Goal: Task Accomplishment & Management: Complete application form

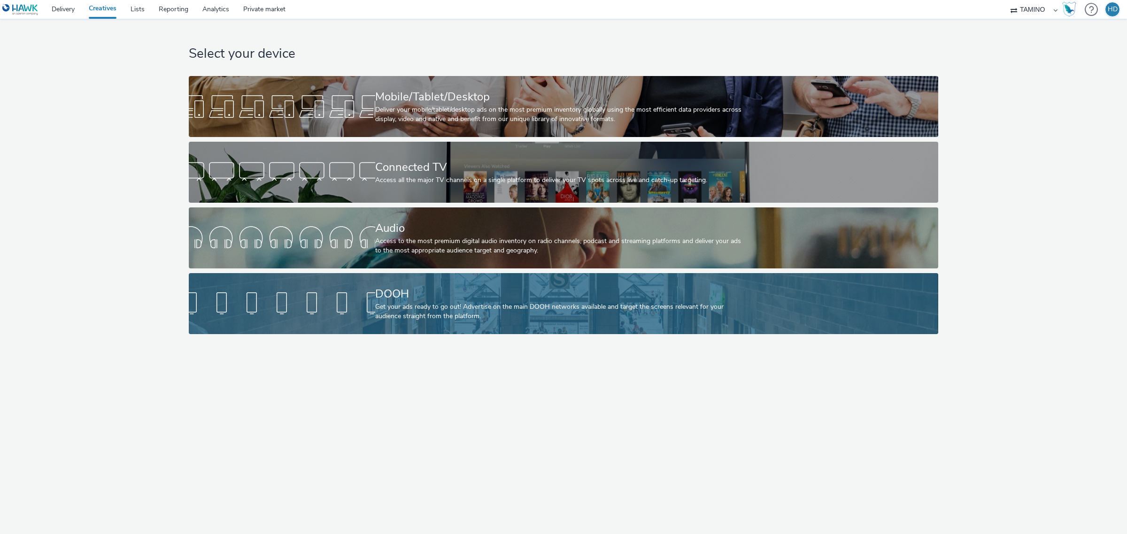
click at [419, 289] on div "DOOH" at bounding box center [561, 294] width 373 height 16
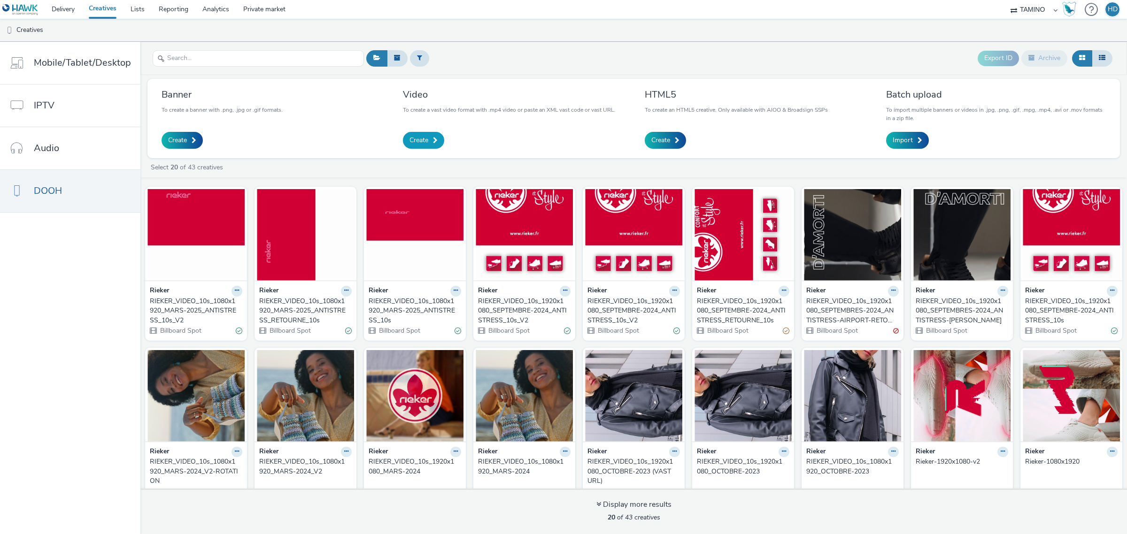
click at [425, 141] on span "Create" at bounding box center [418, 140] width 19 height 9
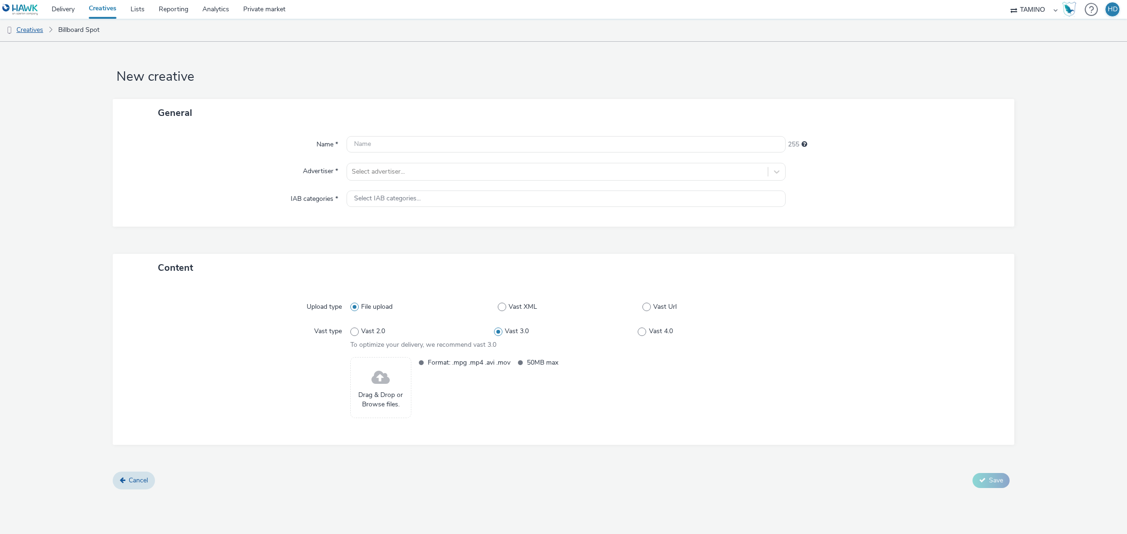
click at [31, 27] on link "Creatives" at bounding box center [24, 30] width 48 height 23
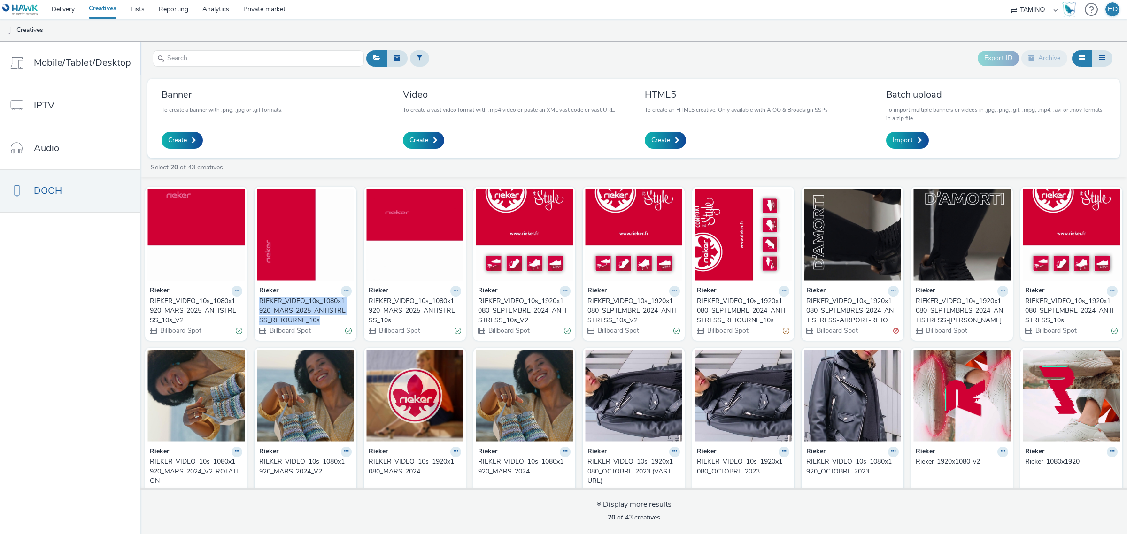
copy div "RIEKER_VIDEO_10s_1080x1920_MARS-2025_ANTISTRESS_RETOURNE_10s"
drag, startPoint x: 274, startPoint y: 294, endPoint x: 322, endPoint y: 320, distance: 54.6
click at [322, 320] on div "Rieker RIEKER_VIDEO_10s_1080x1920_MARS-2025_ANTISTRESS_RETOURNE_10s Billboard S…" at bounding box center [305, 311] width 102 height 60
click at [421, 139] on span "Create" at bounding box center [418, 140] width 19 height 9
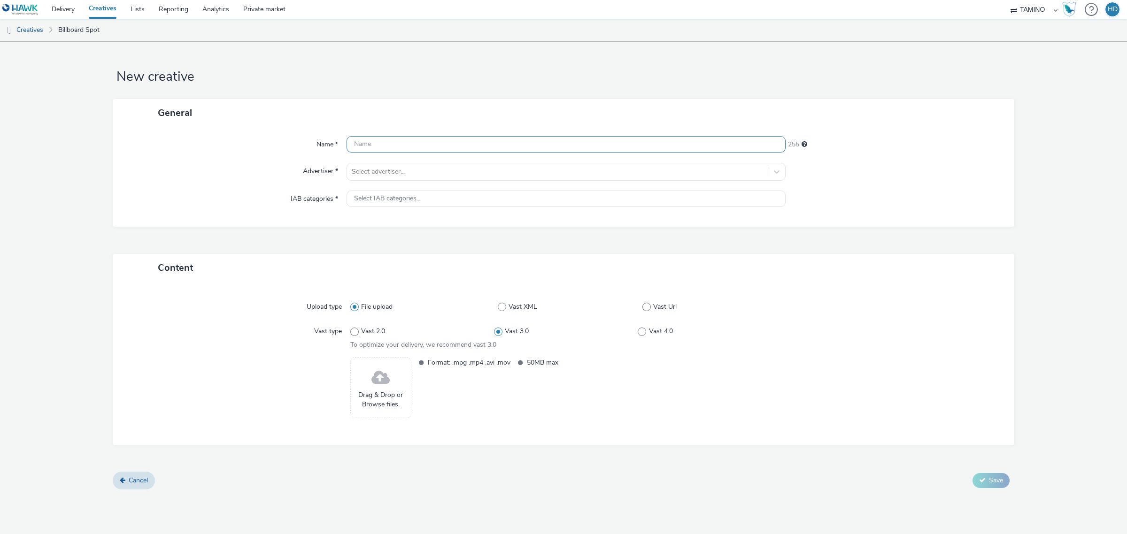
click at [391, 148] on input "text" at bounding box center [565, 144] width 439 height 16
paste input "RIEKER_VIDEO_10s_1080x1920_MARS-2025_ANTISTRESS_RETOURNE_10s"
click at [357, 141] on input "RIEKER_VIDEO_10s_1080x1920_MARS-2025_ANTISTRESS_RETOURNE_10s" at bounding box center [565, 144] width 439 height 16
drag, startPoint x: 473, startPoint y: 144, endPoint x: 457, endPoint y: 154, distance: 18.5
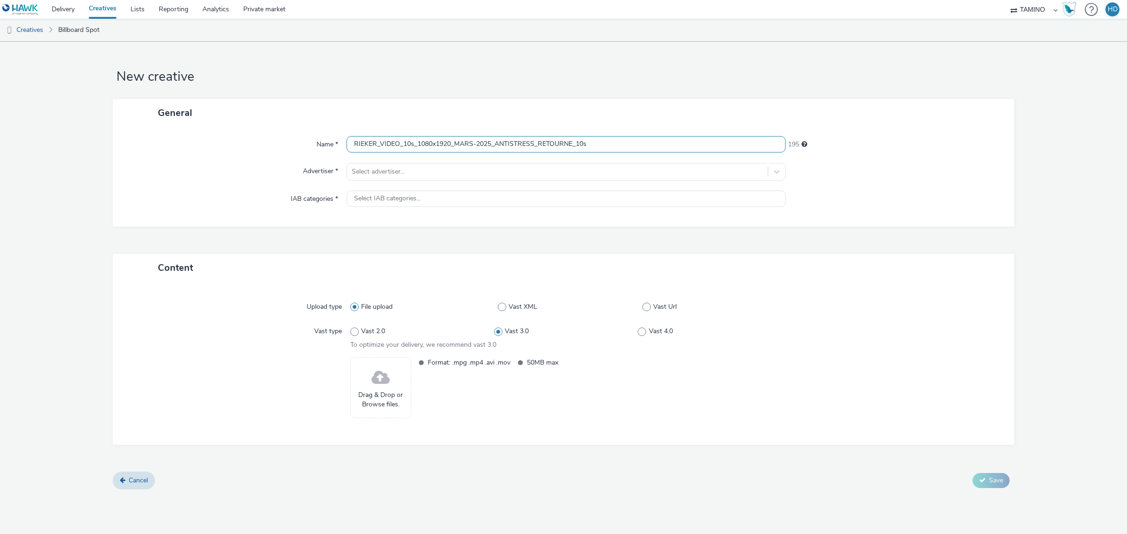
click at [457, 154] on div "Name * RIEKER_VIDEO_10s_1080x1920_MARS-2025_ANTISTRESS_RETOURNE_10s 195 Adverti…" at bounding box center [563, 177] width 901 height 100
drag, startPoint x: 611, startPoint y: 145, endPoint x: 558, endPoint y: 156, distance: 54.7
click at [558, 156] on div "Name * RIEKER_VIDEO_10s_1080x1920_SEPTEMBRE-2025_ANTISTRESS_RETOURNE_10s 190 Ad…" at bounding box center [563, 177] width 901 height 100
click at [558, 155] on div "Name * RIEKER_VIDEO_10s_1080x1920_SEPTEMBRE-2025_ANTISTRESS_RETOURNE_10s 190 Ad…" at bounding box center [563, 177] width 901 height 100
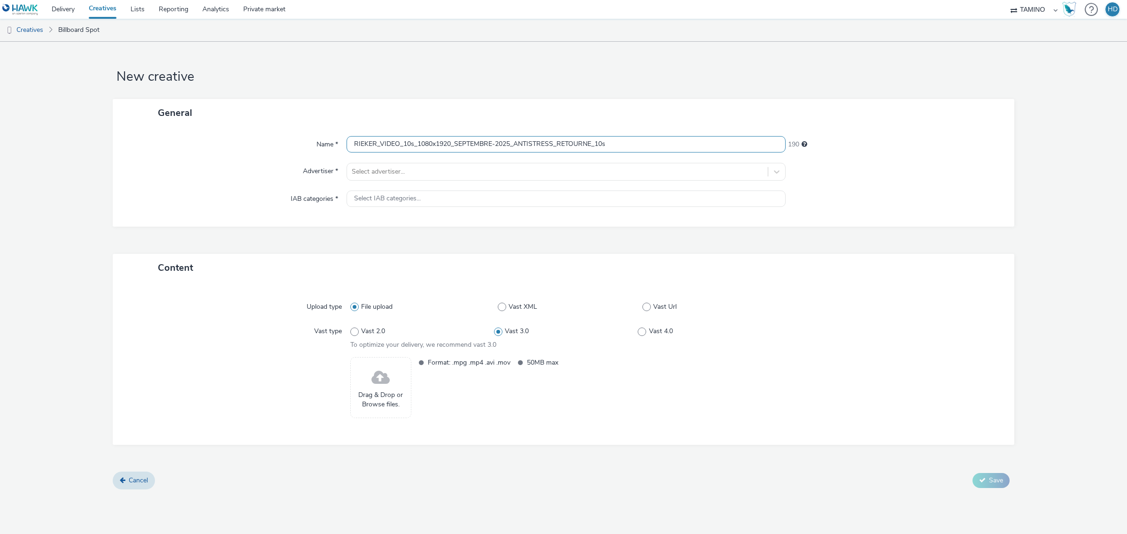
drag, startPoint x: 557, startPoint y: 144, endPoint x: 592, endPoint y: 144, distance: 34.3
click at [592, 144] on input "RIEKER_VIDEO_10s_1080x1920_SEPTEMBRE-2025_ANTISTRESS_RETOURNE_10s" at bounding box center [565, 144] width 439 height 16
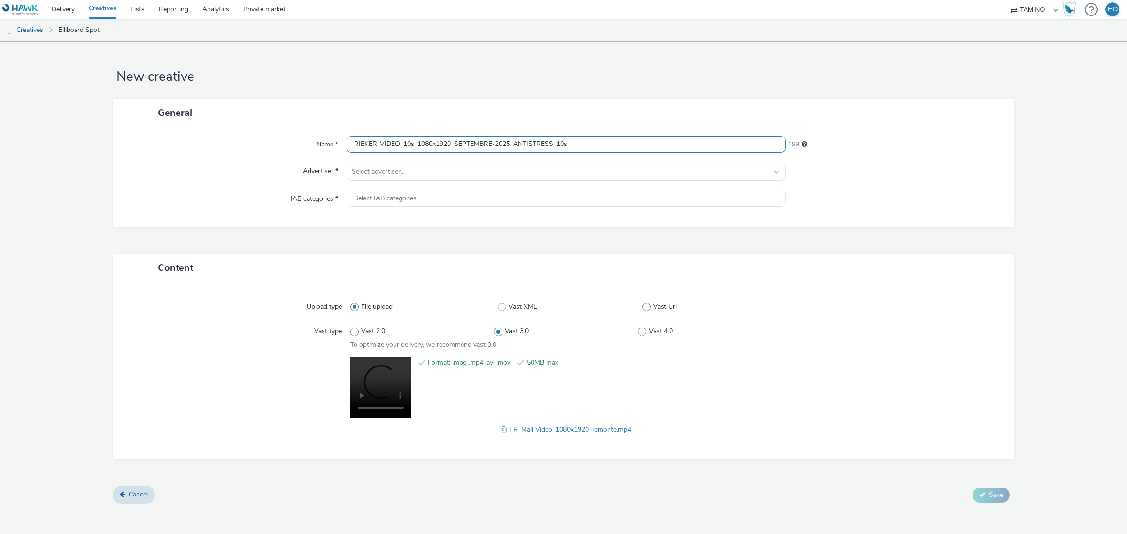
scroll to position [0, 0]
drag, startPoint x: 555, startPoint y: 144, endPoint x: 515, endPoint y: 161, distance: 43.2
click at [515, 161] on div "Name * RIEKER_VIDEO_10s_1080x1920_SEPTEMBRE-2025_ANTISTRESS_10s 199 Advertiser …" at bounding box center [563, 177] width 901 height 100
click at [352, 145] on input "RIEKER_VIDEO_10s_1080x1920_SEPTEMBRE-2025_REMONTE_10s" at bounding box center [565, 144] width 439 height 16
drag, startPoint x: 486, startPoint y: 144, endPoint x: 545, endPoint y: 154, distance: 59.4
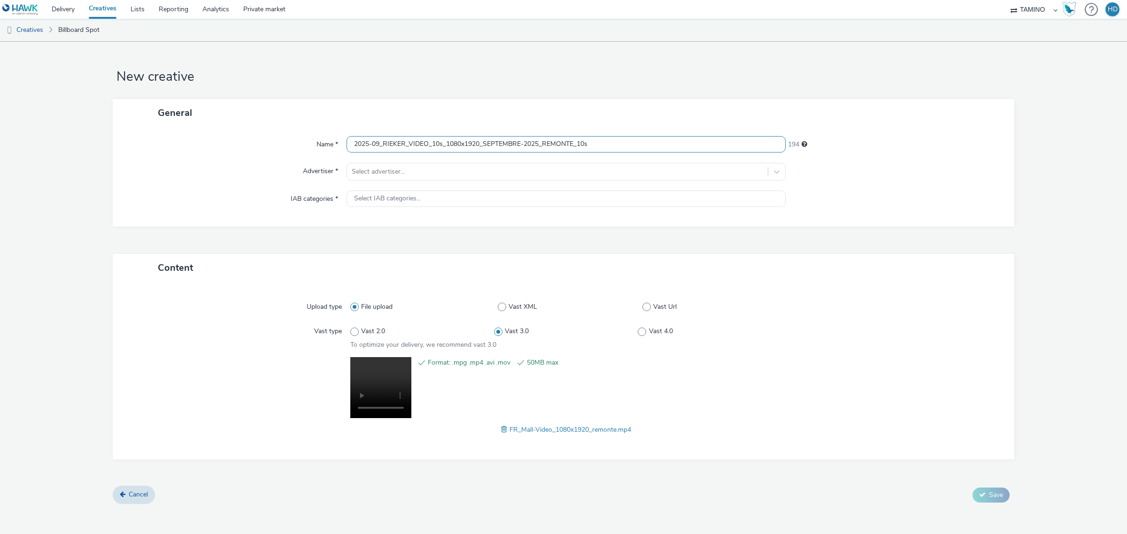
click at [545, 154] on div "Name * 2025-09_RIEKER_VIDEO_10s_1080x1920_SEPTEMBRE-2025_REMONTE_10s 194 Advert…" at bounding box center [563, 177] width 901 height 100
type input "2025-09_RIEKER_VIDEO_10s_1080x1920_REMONTE_10s"
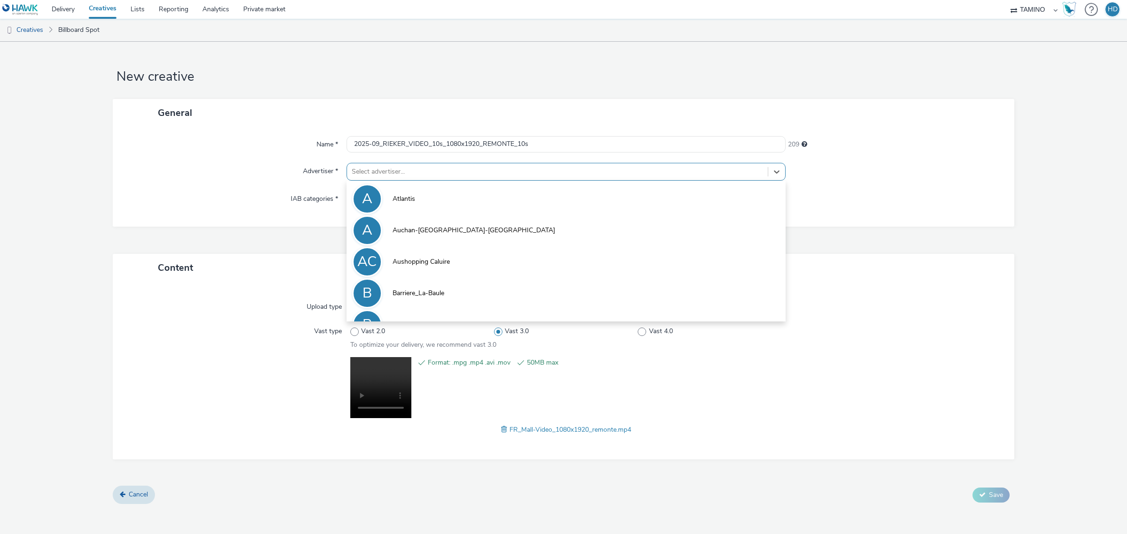
scroll to position [0, 0]
click at [475, 167] on div at bounding box center [557, 171] width 411 height 11
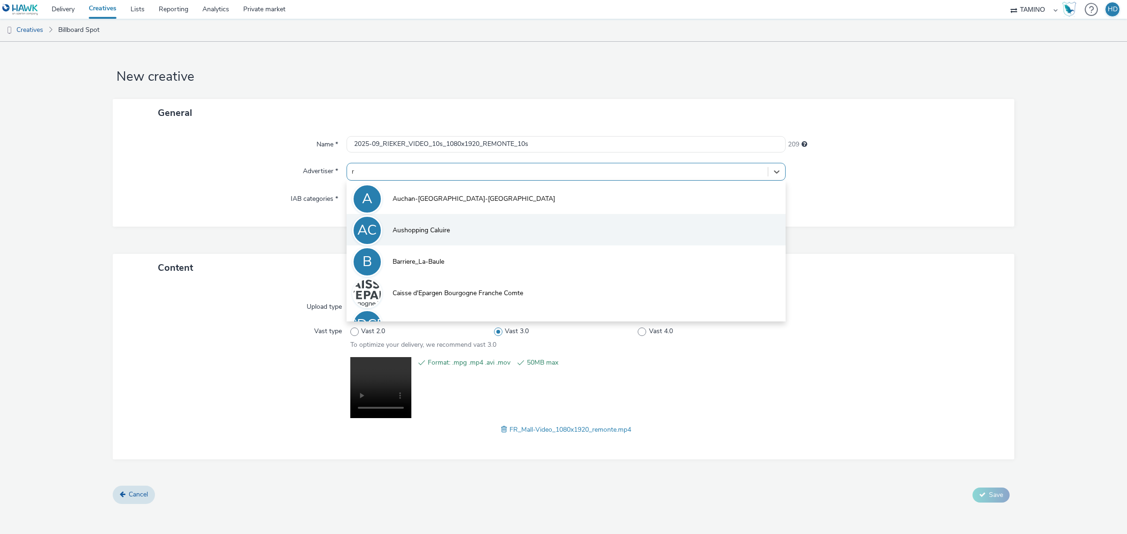
type input "ri"
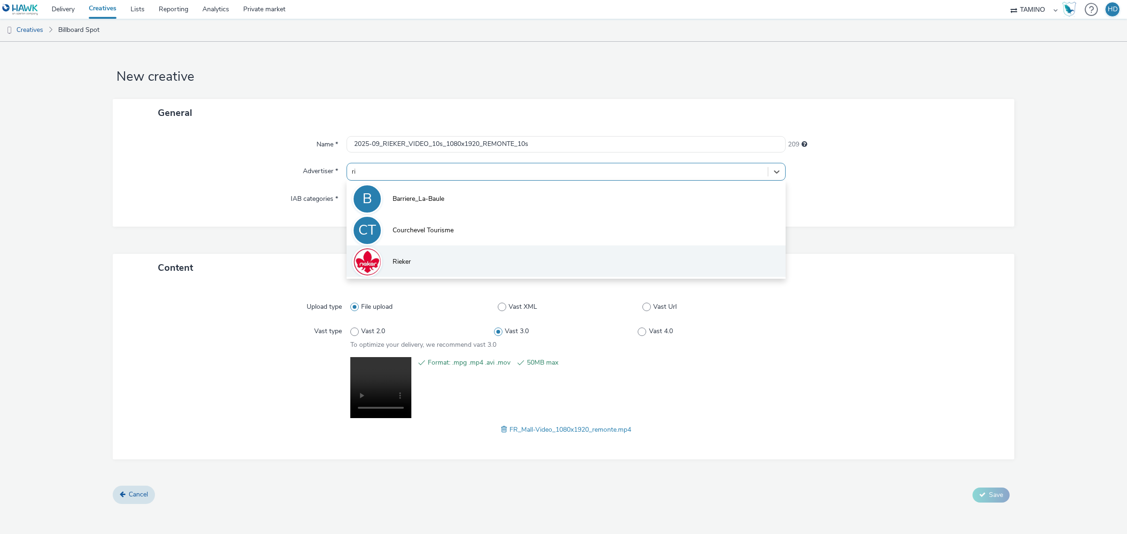
click at [442, 257] on li "Rieker" at bounding box center [565, 261] width 439 height 31
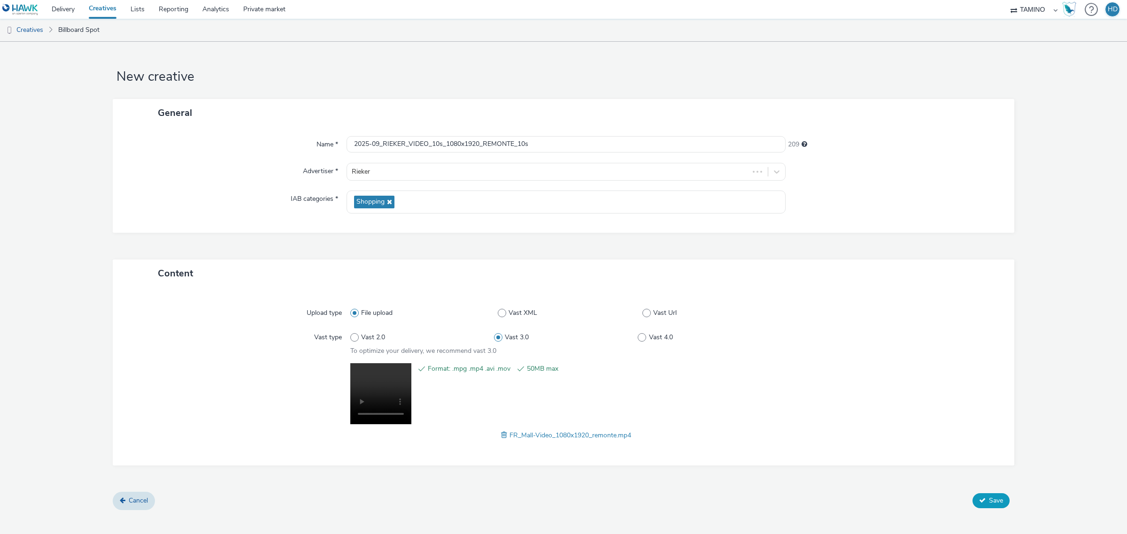
click at [999, 498] on span "Save" at bounding box center [996, 500] width 14 height 9
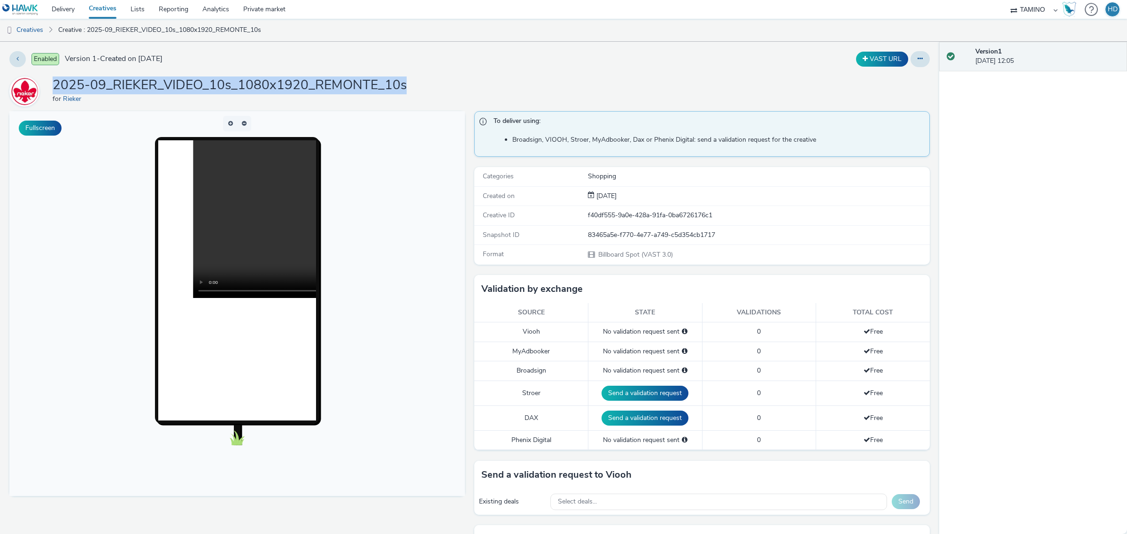
drag, startPoint x: 421, startPoint y: 78, endPoint x: 54, endPoint y: 77, distance: 366.2
click at [54, 77] on div "2025-09_RIEKER_VIDEO_10s_1080x1920_REMONTE_10s for Rieker" at bounding box center [469, 92] width 920 height 30
copy h1 "2025-09_RIEKER_VIDEO_10s_1080x1920_REMONTE_10s"
click at [519, 73] on div "Enabled Version 1 - Created on 22 September 2025 VAST URL 2025-09_RIEKER_VIDEO_…" at bounding box center [469, 288] width 939 height 492
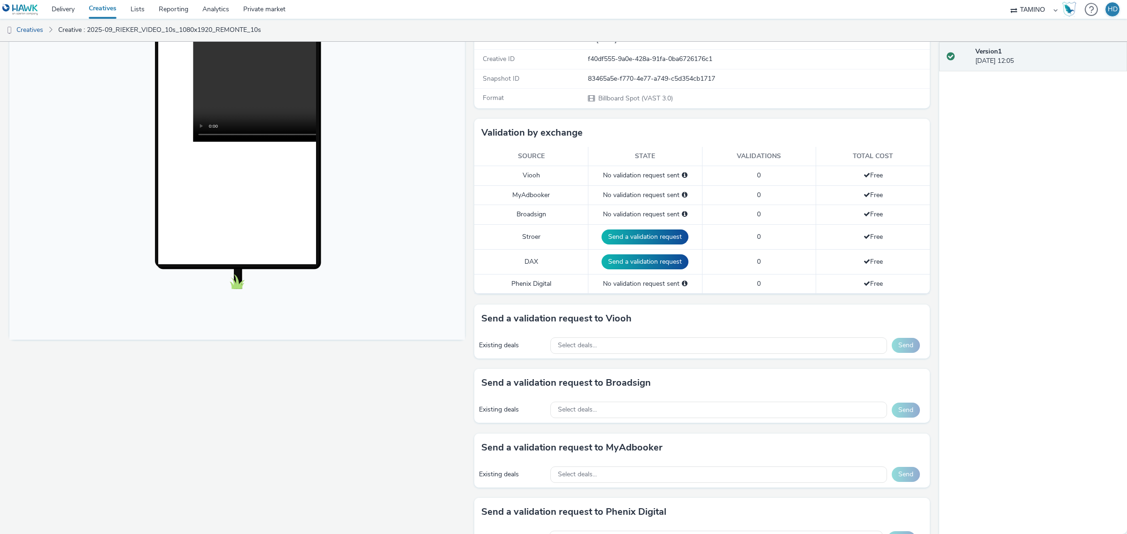
scroll to position [176, 0]
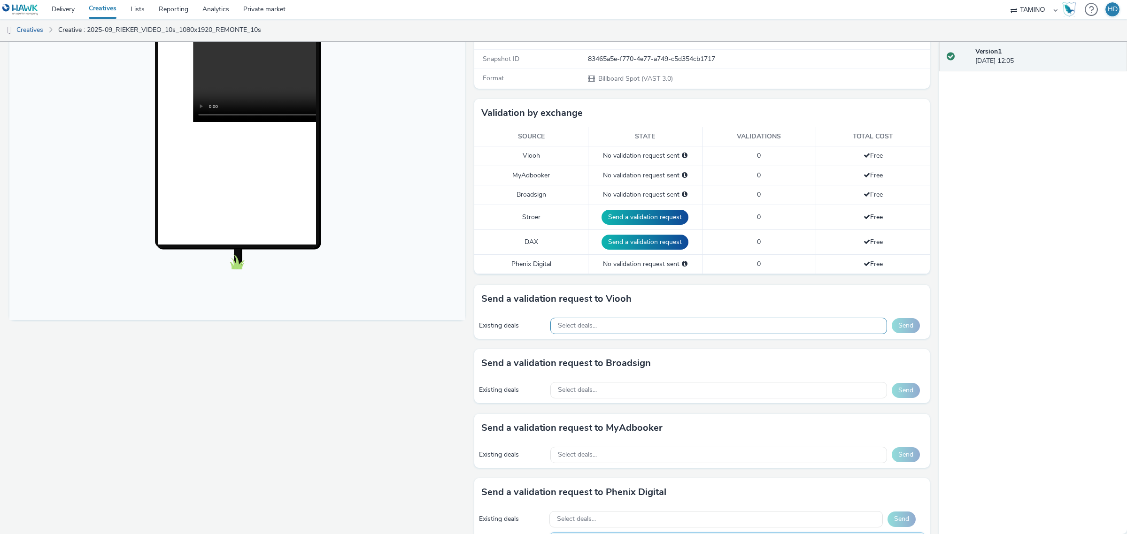
click at [594, 329] on div "Select deals..." at bounding box center [718, 326] width 337 height 16
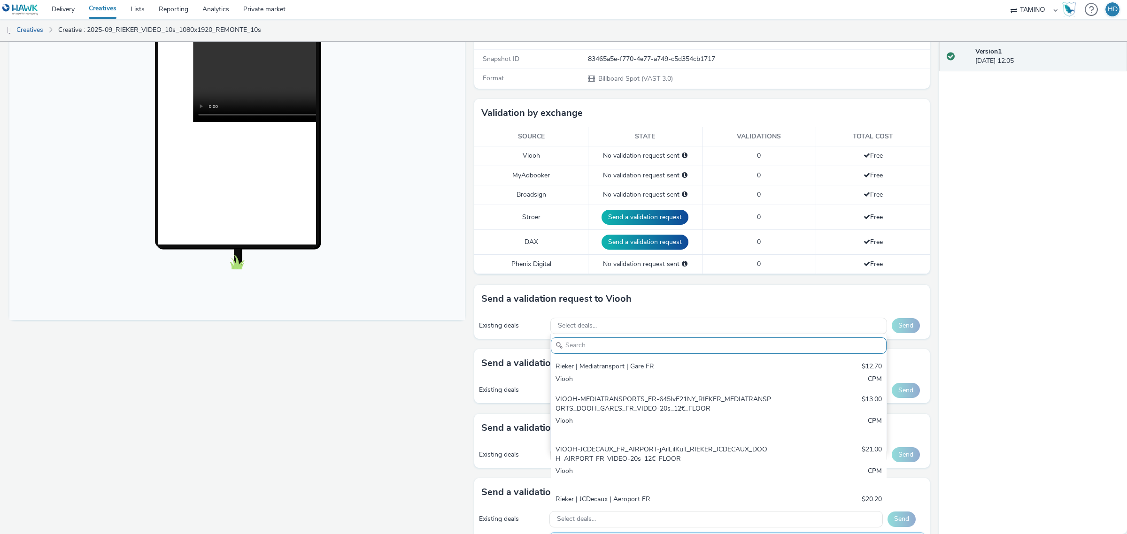
paste input "VIOOH-JCDECAUX_FR_AIRPORT-VO6ALN7GAe"
type input "VIOOH-JCDECAUX_FR_AIRPORT-VO6ALN7GAe"
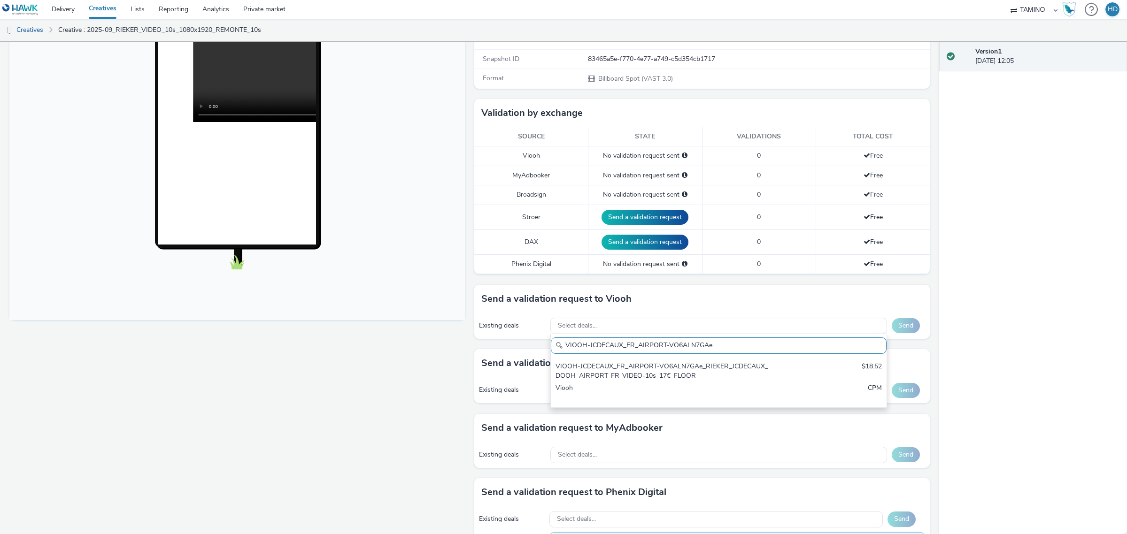
drag, startPoint x: 721, startPoint y: 341, endPoint x: 522, endPoint y: 339, distance: 199.5
click at [522, 339] on div "Existing deals Select deals... VIOOH-JCDECAUX_FR_AIRPORT-VO6ALN7GAe VIOOH-JCDEC…" at bounding box center [701, 326] width 455 height 26
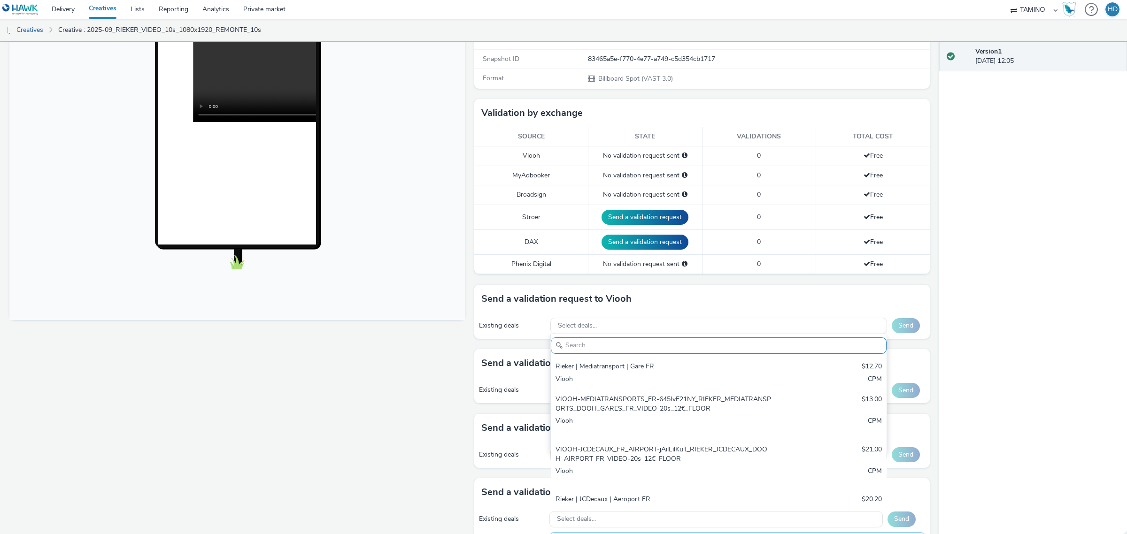
paste input "VIOOH-MEDIATRANSPORTS_FR-3rONNh3VBn"
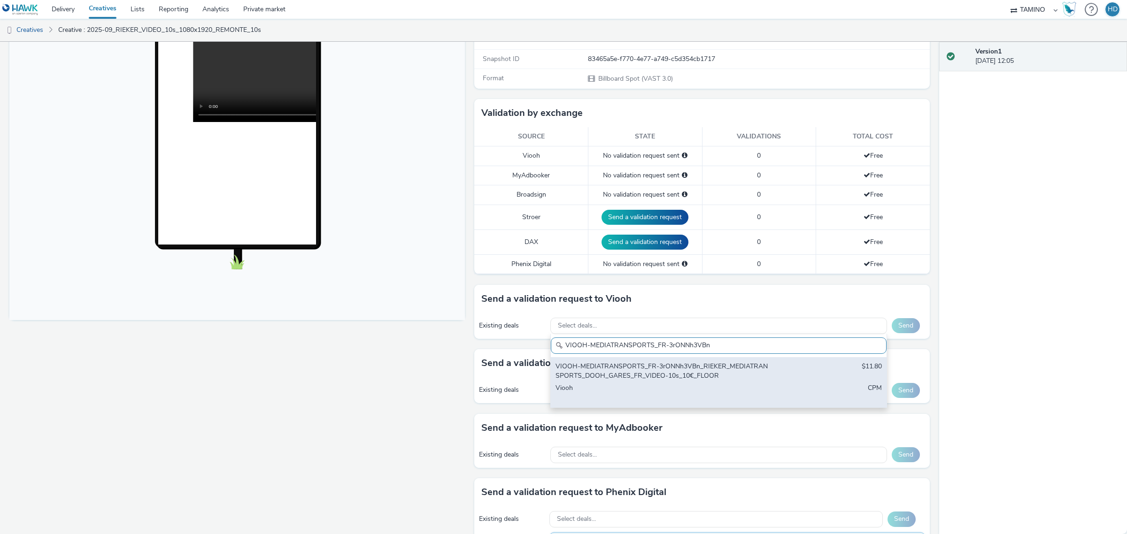
type input "VIOOH-MEDIATRANSPORTS_FR-3rONNh3VBn"
click at [629, 373] on div "VIOOH-MEDIATRANSPORTS_FR-3rONNh3VBn_RIEKER_MEDIATRANSPORTS_DOOH_GARES_FR_VIDEO-…" at bounding box center [663, 371] width 216 height 19
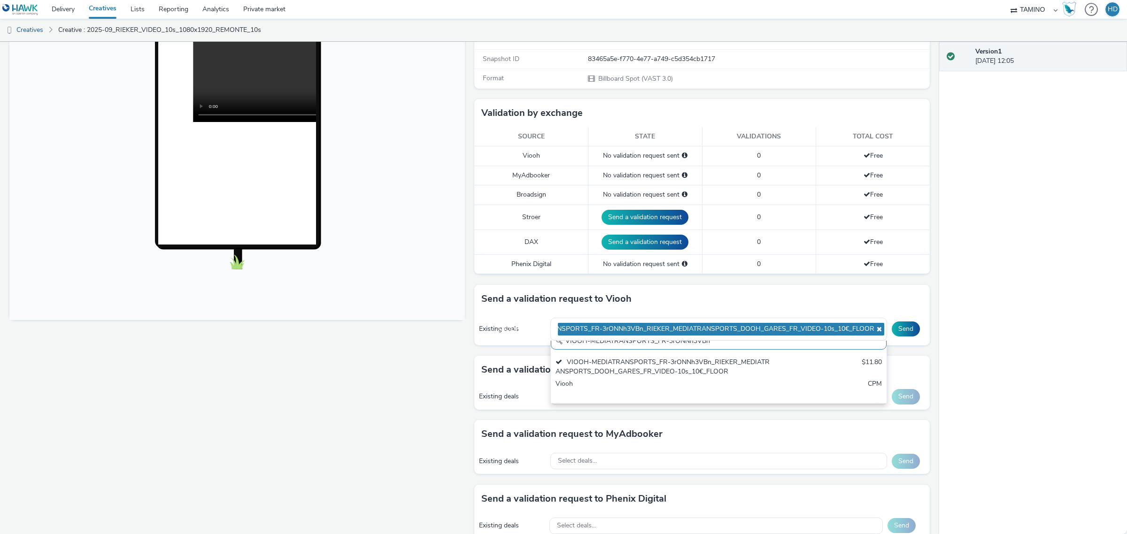
scroll to position [0, 0]
click at [672, 297] on div "Send a validation request to Viooh" at bounding box center [701, 299] width 455 height 28
click at [892, 331] on button "Send" at bounding box center [906, 329] width 28 height 15
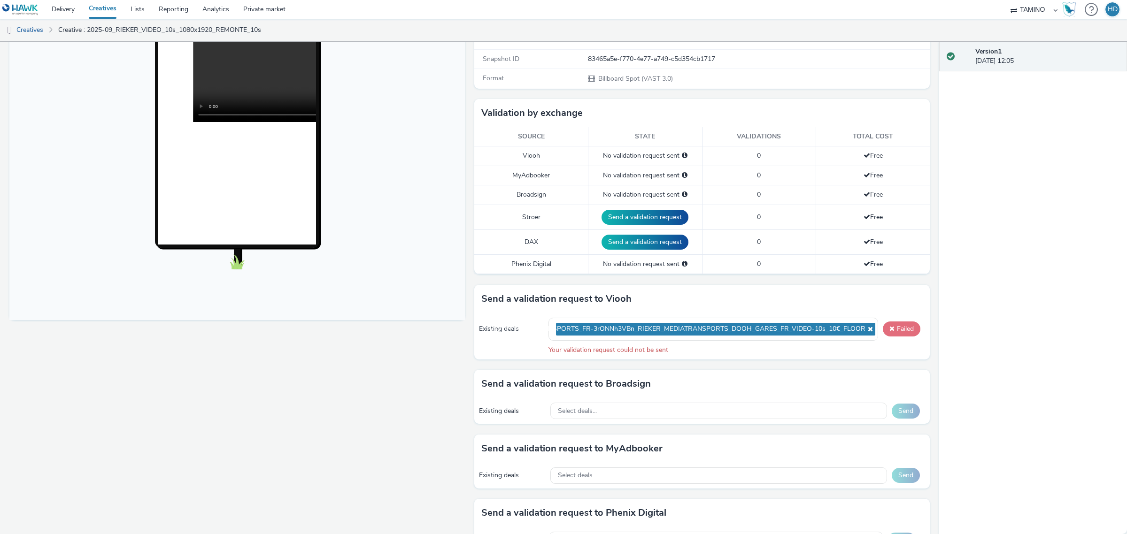
click at [892, 332] on button "Failed" at bounding box center [902, 329] width 38 height 15
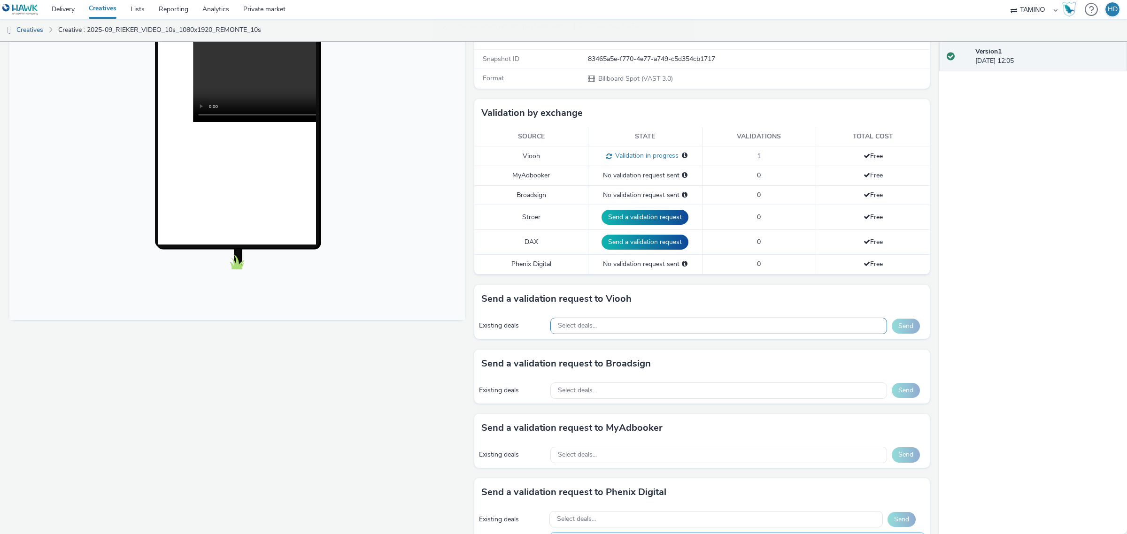
click at [794, 322] on div "Select deals..." at bounding box center [718, 326] width 337 height 16
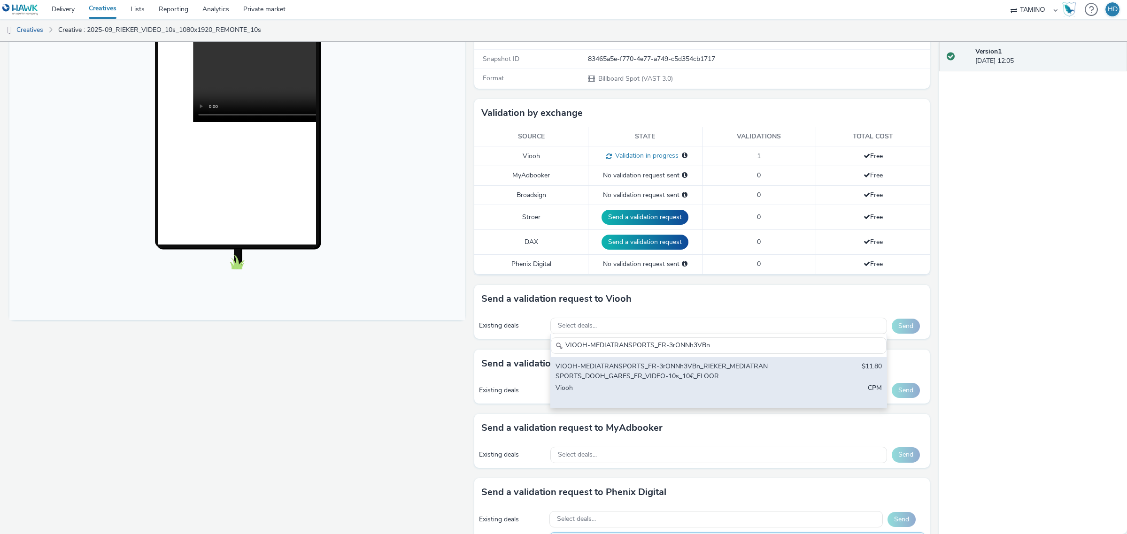
type input "VIOOH-MEDIATRANSPORTS_FR-3rONNh3VBn"
click at [747, 376] on div "VIOOH-MEDIATRANSPORTS_FR-3rONNh3VBn_RIEKER_MEDIATRANSPORTS_DOOH_GARES_FR_VIDEO-…" at bounding box center [663, 371] width 216 height 19
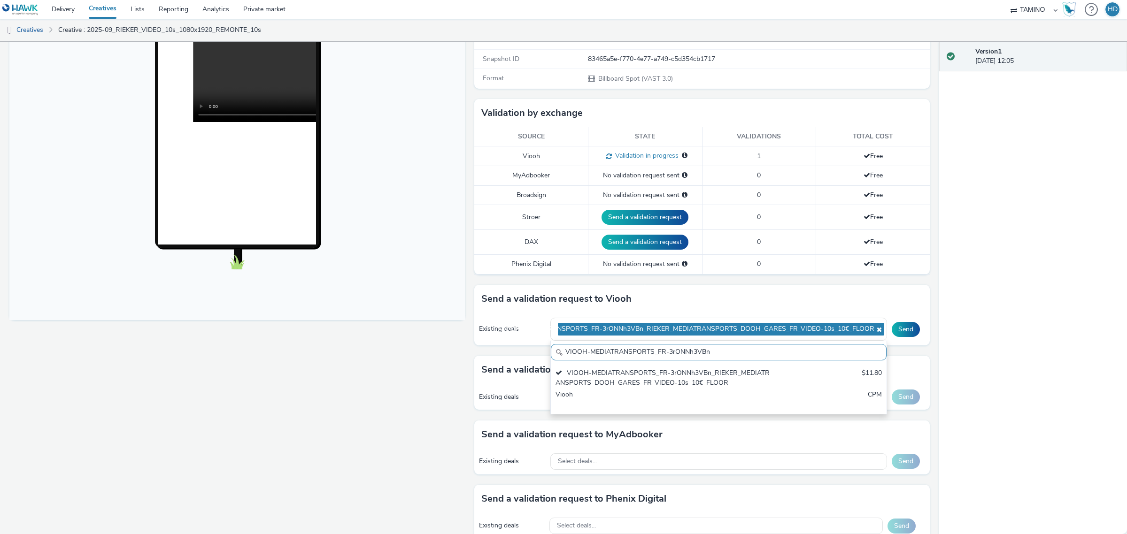
click at [814, 286] on div "Send a validation request to Viooh" at bounding box center [701, 299] width 455 height 28
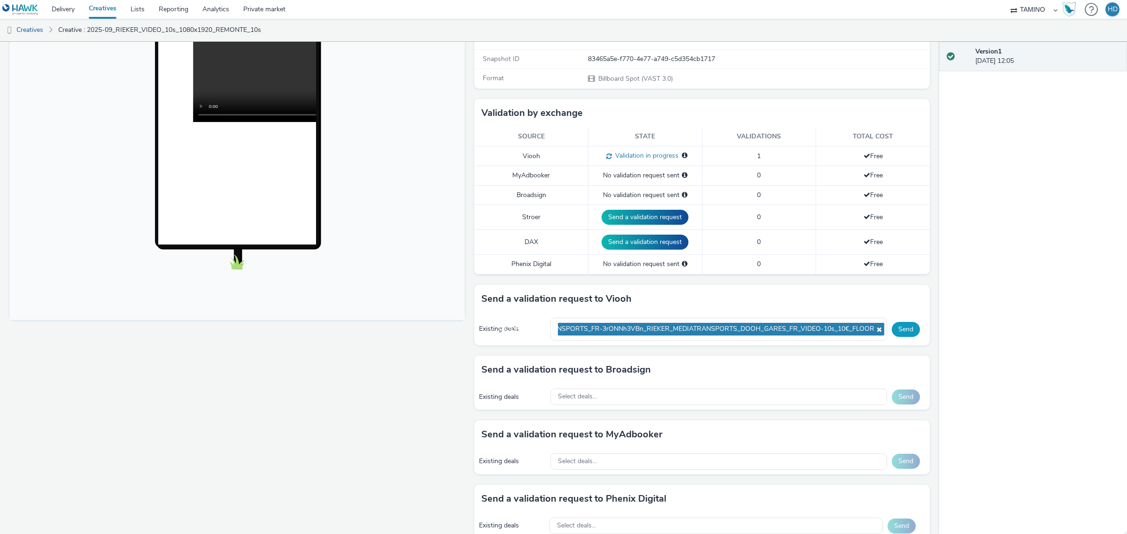
click at [892, 331] on button "Send" at bounding box center [906, 329] width 28 height 15
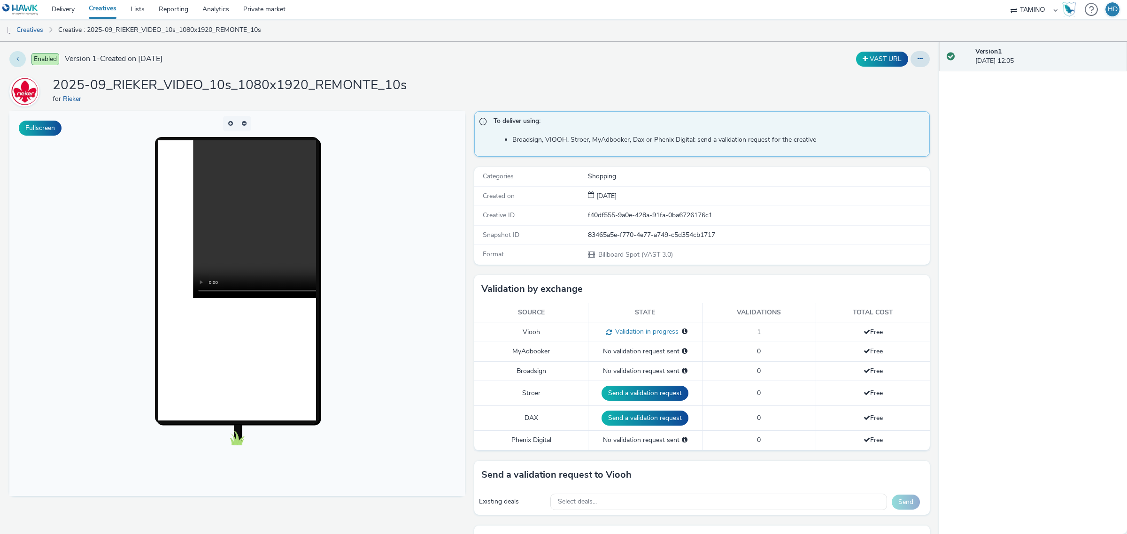
click at [13, 54] on button at bounding box center [17, 59] width 16 height 16
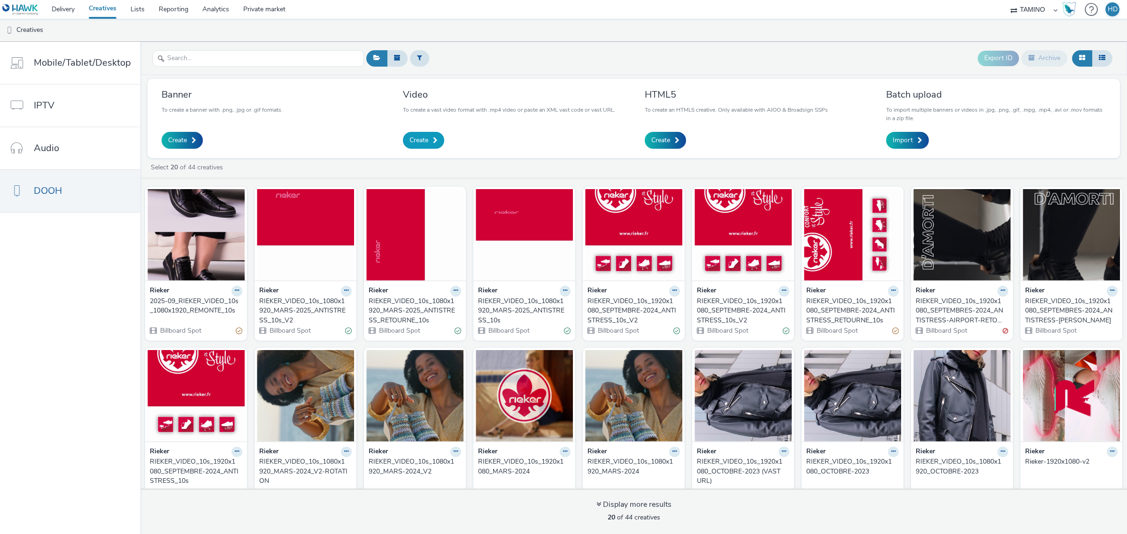
click at [414, 136] on span "Create" at bounding box center [418, 140] width 19 height 9
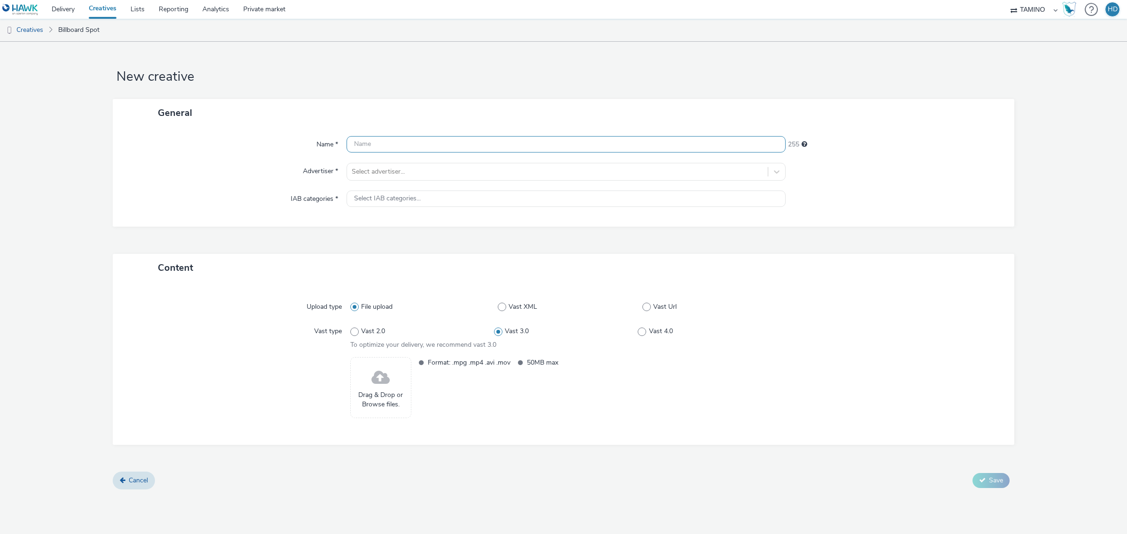
click at [421, 148] on input "text" at bounding box center [565, 144] width 439 height 16
paste input "2025-09_RIEKER_VIDEO_10s_1080x1920_REMONTE_10s"
drag, startPoint x: 515, startPoint y: 146, endPoint x: 485, endPoint y: 151, distance: 30.4
click at [485, 151] on input "2025-09_RIEKER_VIDEO_10s_1080x1920_REMONTE_10s" at bounding box center [565, 144] width 439 height 16
type input "2025-09_RIEKER_VIDEO_10s_1080x1920_CONFORT_10s"
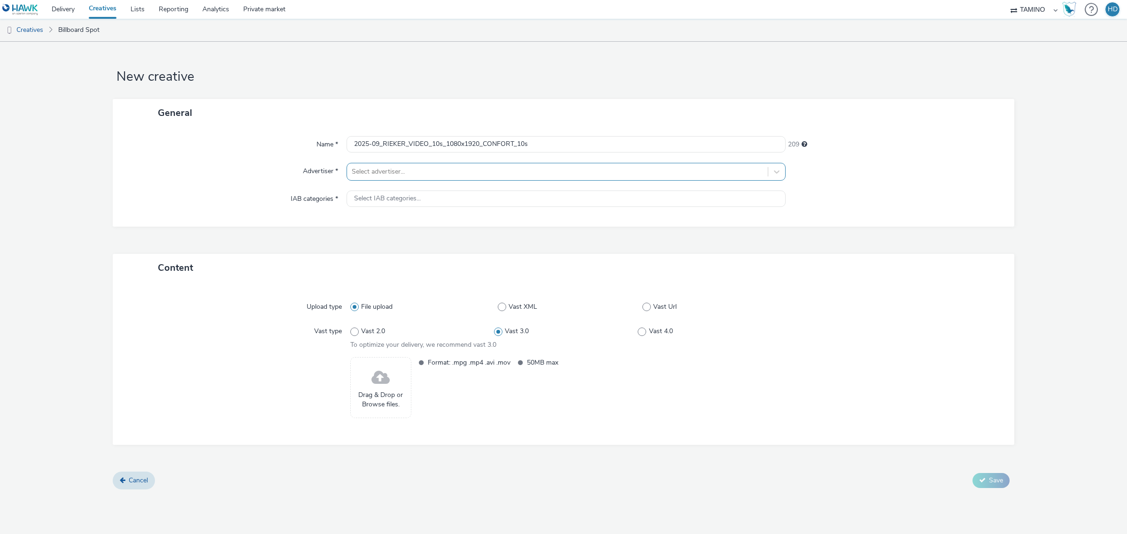
click at [407, 171] on div at bounding box center [557, 171] width 411 height 11
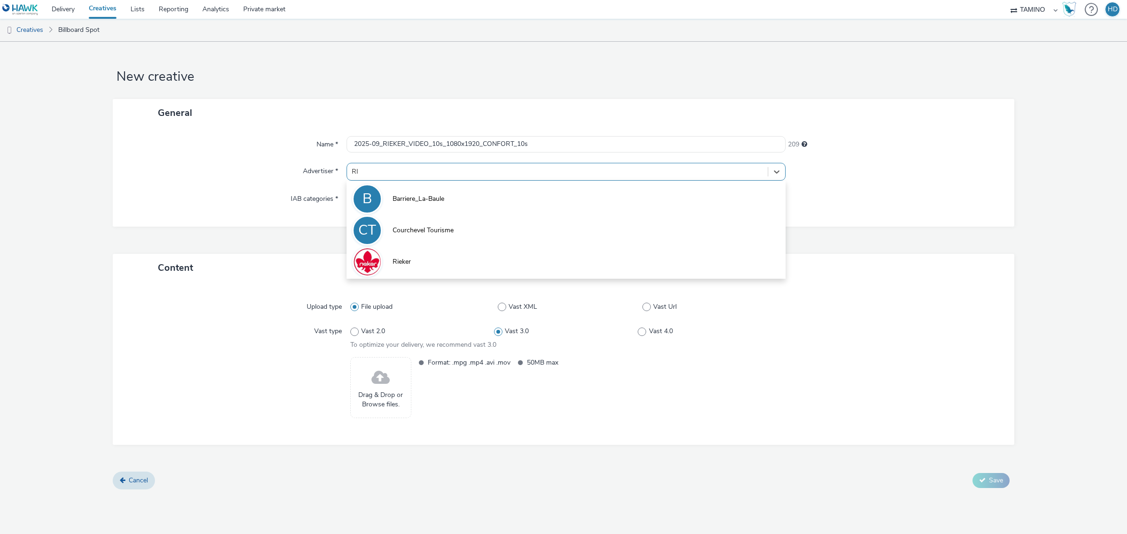
type input "RIE"
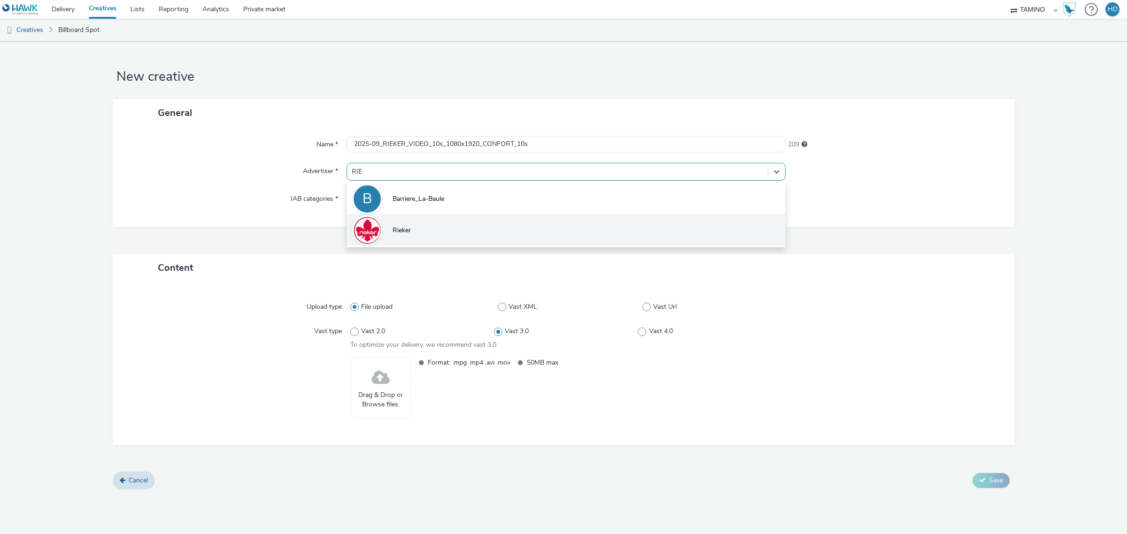
click at [458, 233] on li "Rieker" at bounding box center [565, 229] width 439 height 31
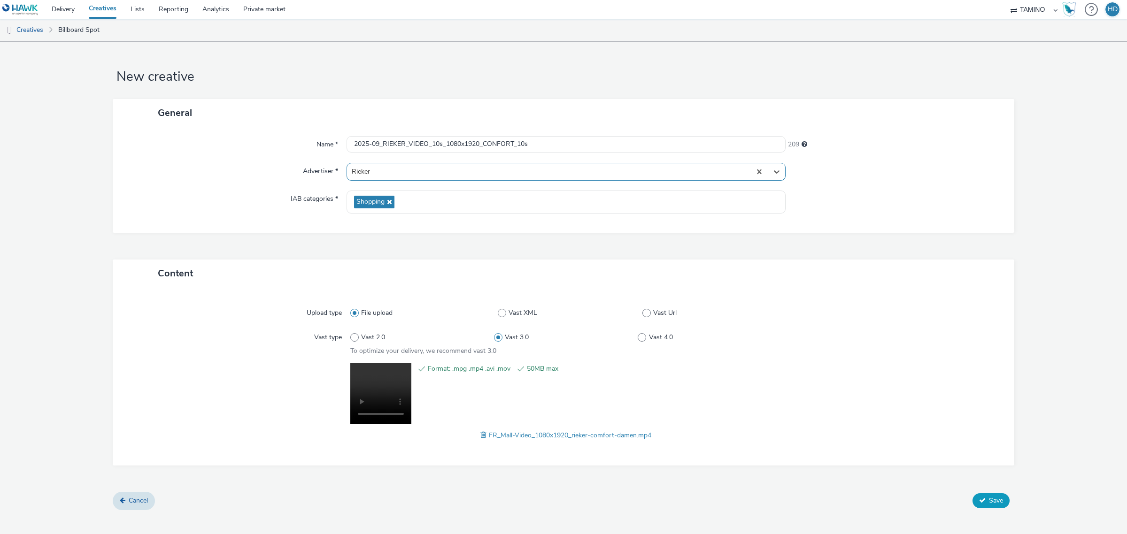
click at [993, 501] on span "Save" at bounding box center [996, 500] width 14 height 9
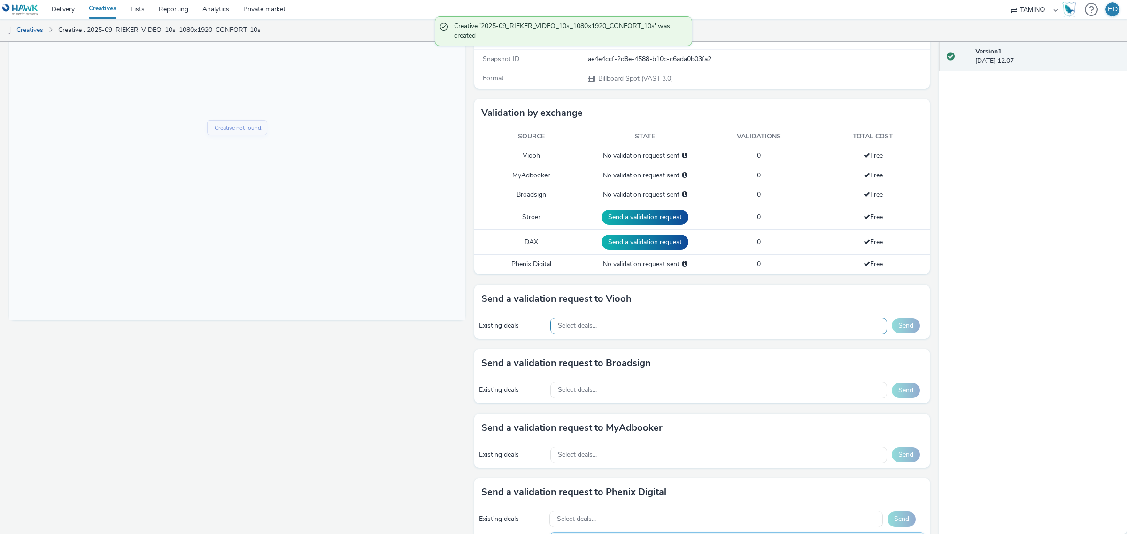
click at [653, 329] on div "Select deals..." at bounding box center [718, 326] width 337 height 16
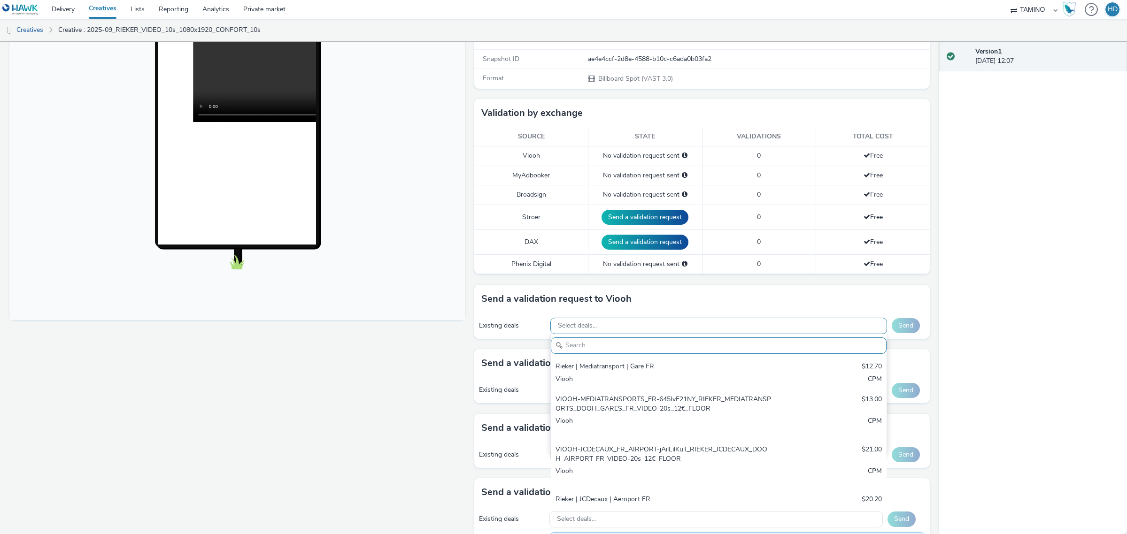
paste input "VIOOH-MEDIATRANSPORTS_FR-3rONNh3VBn"
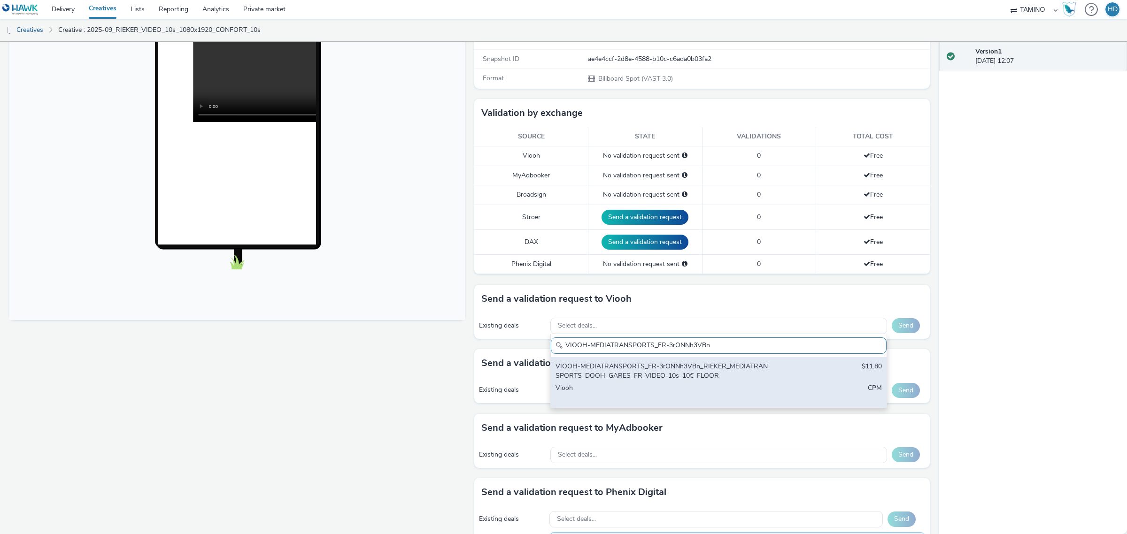
type input "VIOOH-MEDIATRANSPORTS_FR-3rONNh3VBn"
click at [749, 377] on div "VIOOH-MEDIATRANSPORTS_FR-3rONNh3VBn_RIEKER_MEDIATRANSPORTS_DOOH_GARES_FR_VIDEO-…" at bounding box center [663, 371] width 216 height 19
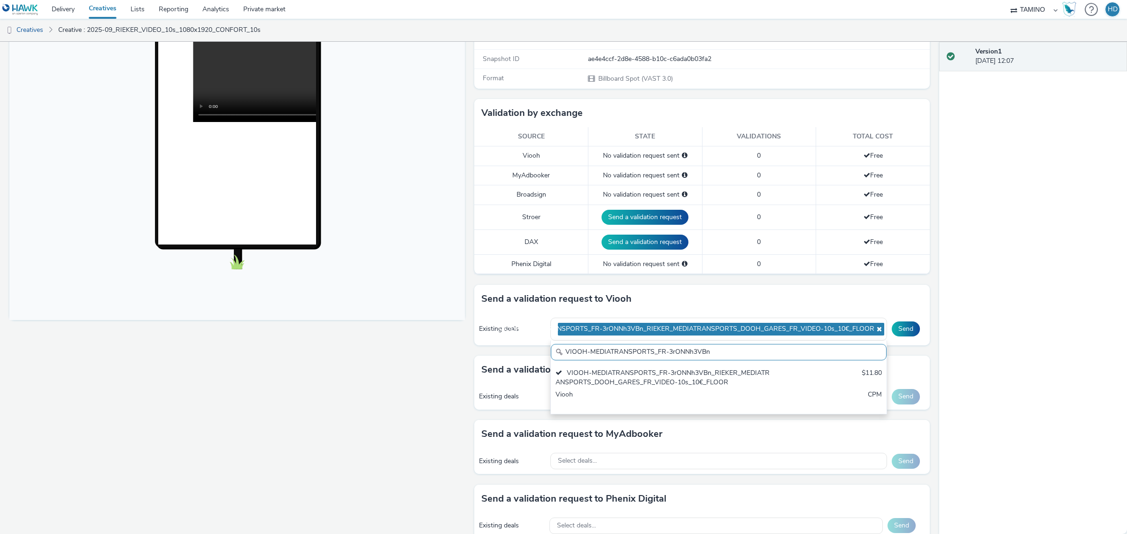
scroll to position [0, 0]
click at [790, 301] on div "Send a validation request to Viooh" at bounding box center [701, 299] width 455 height 28
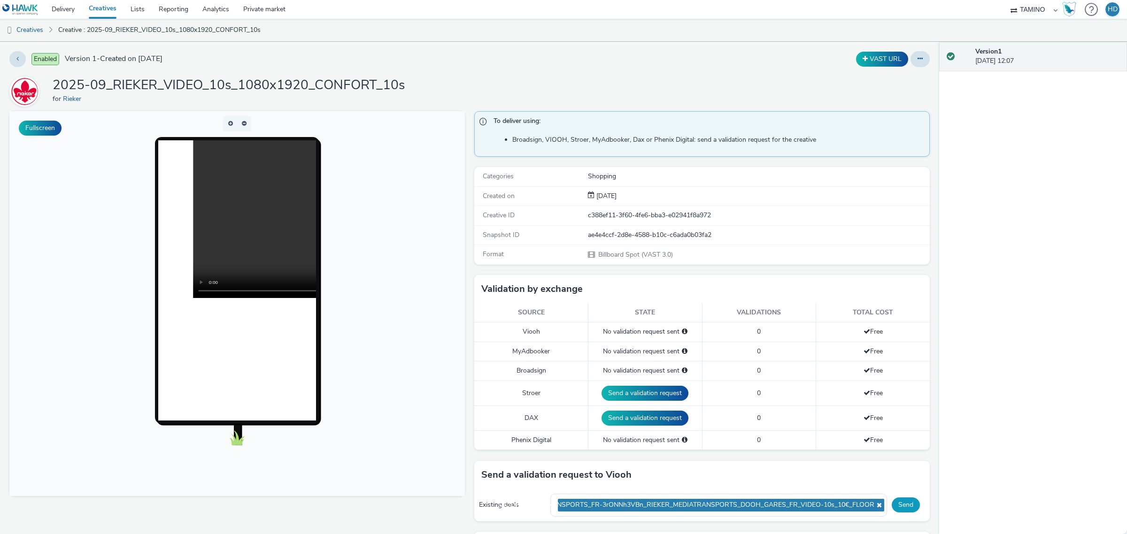
click at [900, 506] on button "Send" at bounding box center [906, 505] width 28 height 15
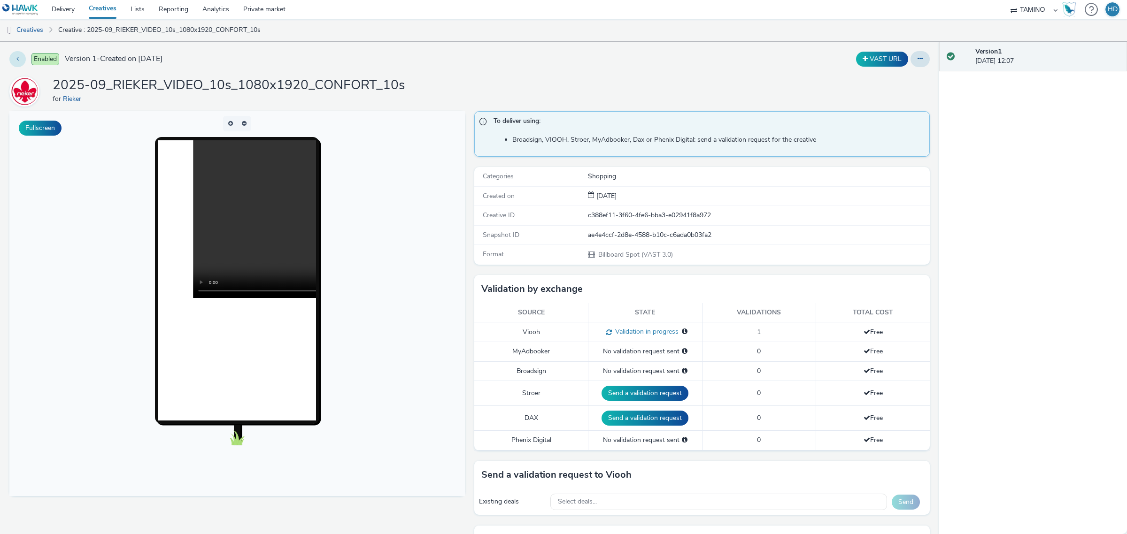
click at [20, 63] on button at bounding box center [17, 59] width 16 height 16
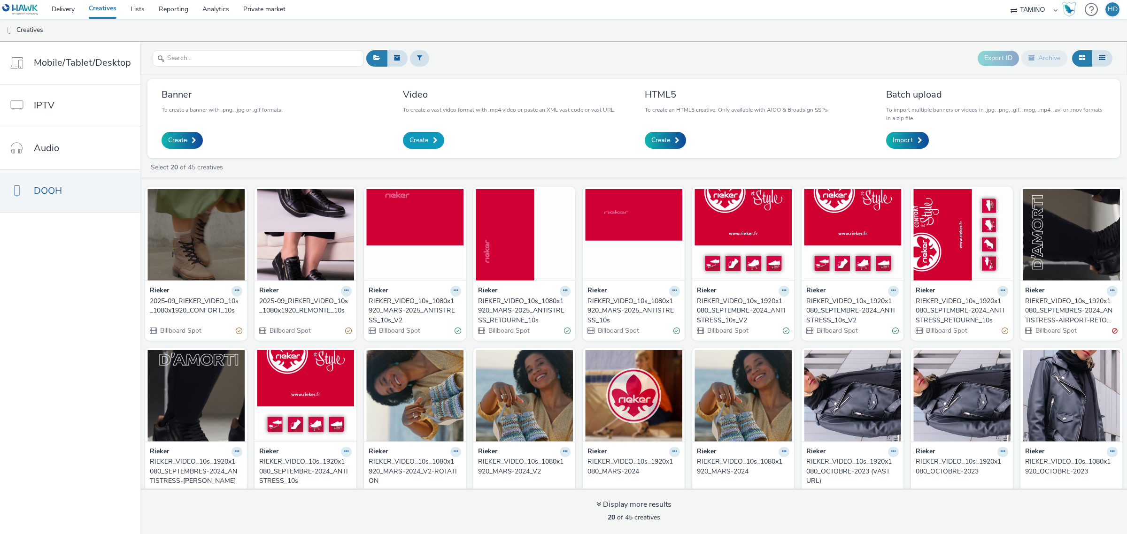
click at [427, 139] on link "Create" at bounding box center [423, 140] width 41 height 17
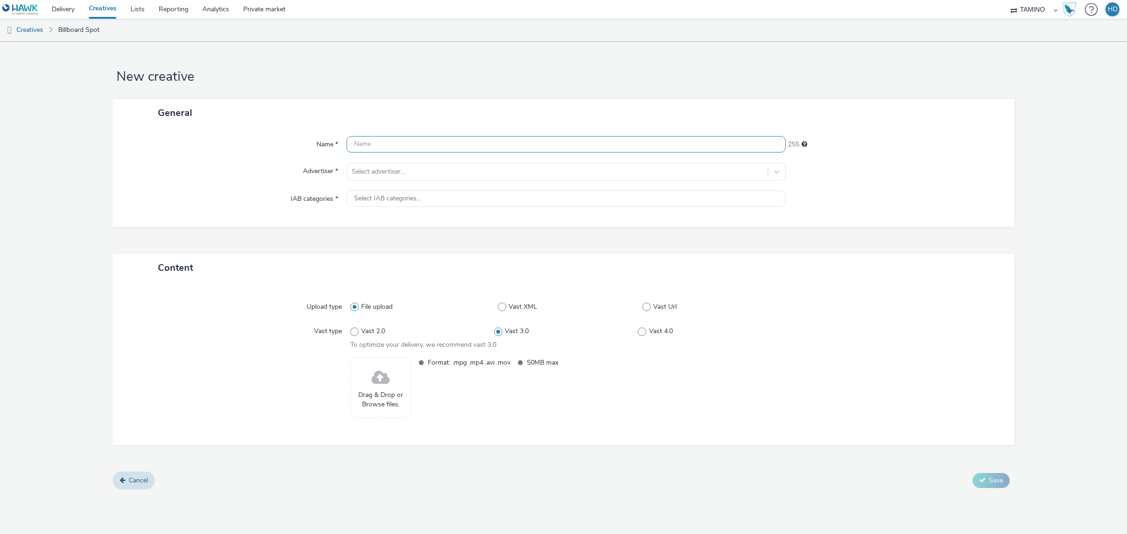
click at [407, 142] on input "text" at bounding box center [565, 144] width 439 height 16
paste input "2025-09_RIEKER_VIDEO_10s_1080x1920_REMONTE_10s"
type input "2025-09_RIEKER_VIDEO_10s_1080x1920_REMONTE_10s"
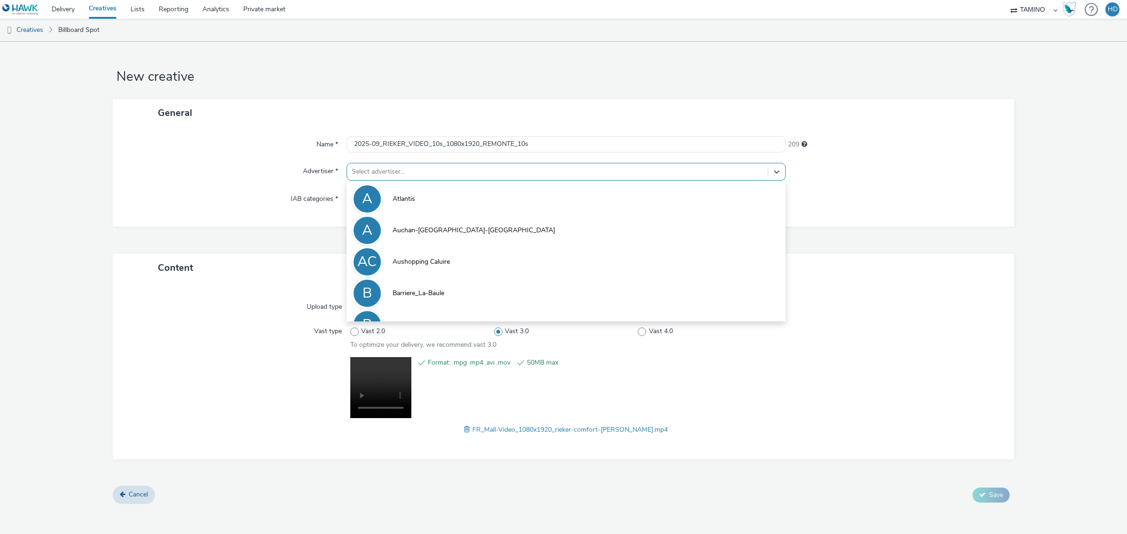
click at [418, 167] on div at bounding box center [557, 171] width 411 height 11
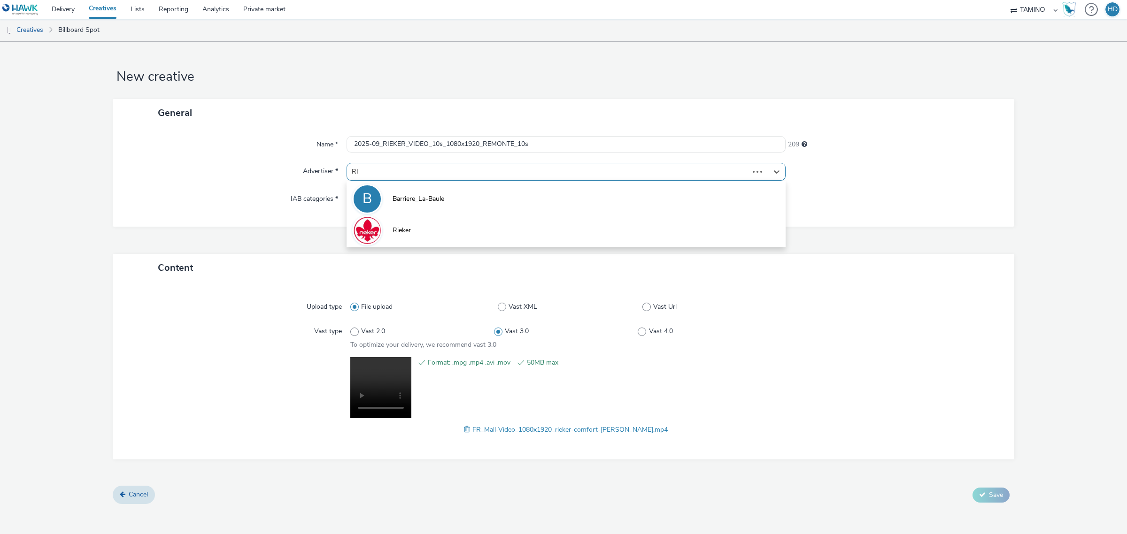
type input "RIE"
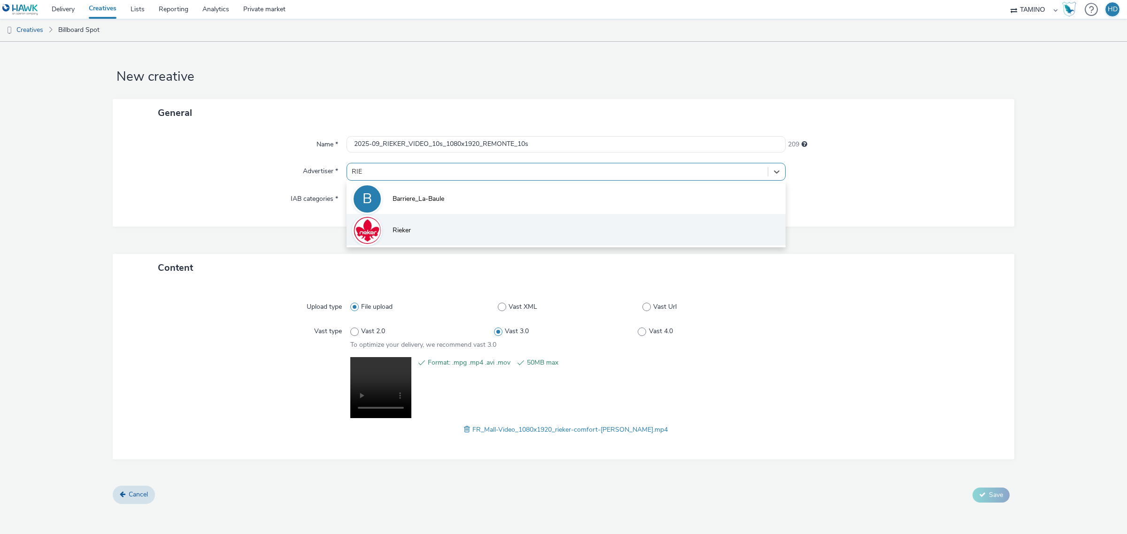
click at [471, 229] on li "Rieker" at bounding box center [565, 229] width 439 height 31
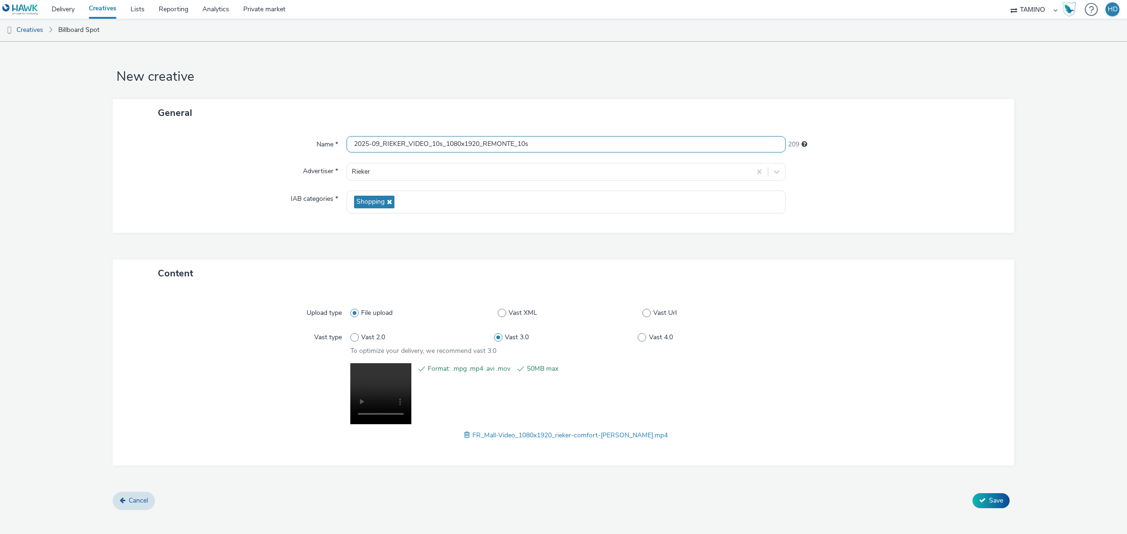
drag, startPoint x: 513, startPoint y: 144, endPoint x: 498, endPoint y: 147, distance: 14.9
click at [498, 147] on input "2025-09_RIEKER_VIDEO_10s_1080x1920_REMONTE_10s" at bounding box center [565, 144] width 439 height 16
click at [513, 142] on input "2025-09_RIEKER_VIDEO_10s_1080x1920_REMONTE_10s" at bounding box center [565, 144] width 439 height 16
drag, startPoint x: 517, startPoint y: 141, endPoint x: 485, endPoint y: 153, distance: 34.0
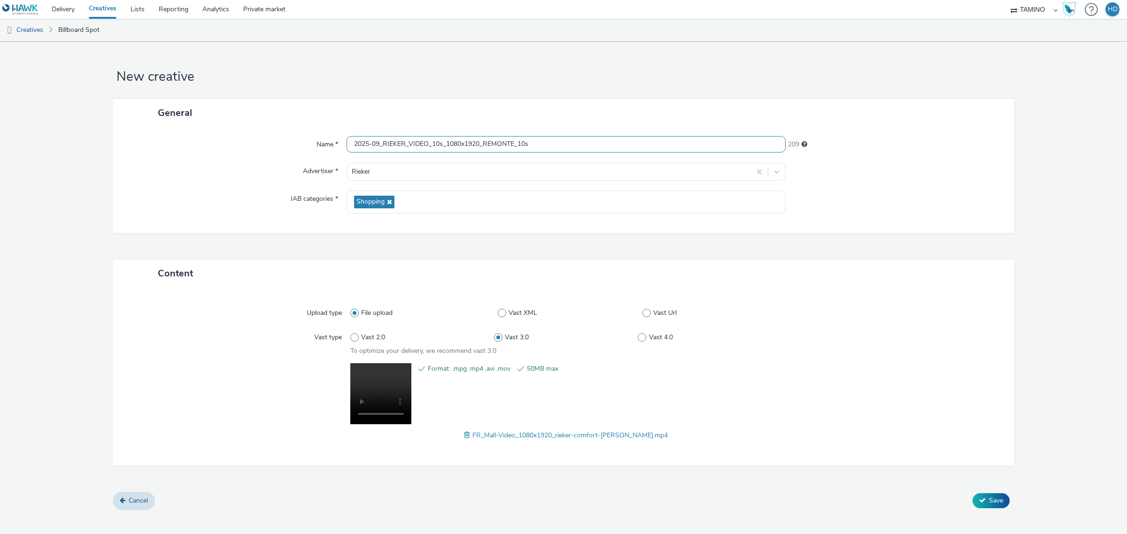
click at [485, 153] on div "Name * 2025-09_RIEKER_VIDEO_10s_1080x1920_REMONTE_10s 209 Advertiser * Rieker I…" at bounding box center [563, 180] width 901 height 106
drag, startPoint x: 514, startPoint y: 143, endPoint x: 524, endPoint y: 156, distance: 16.7
click at [514, 143] on input "2025-09_RIEKER_VIDEO_10s_1080x1920_CONFORT_10s" at bounding box center [565, 144] width 439 height 16
type input "2025-09_RIEKER_VIDEO_10s_1080x1920_CONFORT-M_10s"
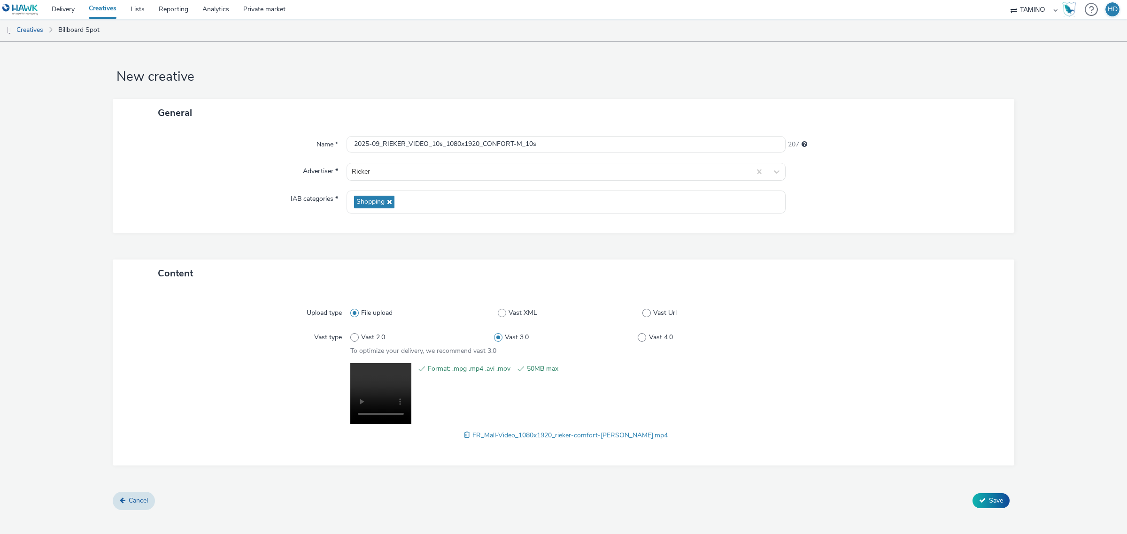
click at [616, 107] on div "General" at bounding box center [563, 113] width 901 height 28
click at [995, 500] on span "Save" at bounding box center [996, 500] width 14 height 9
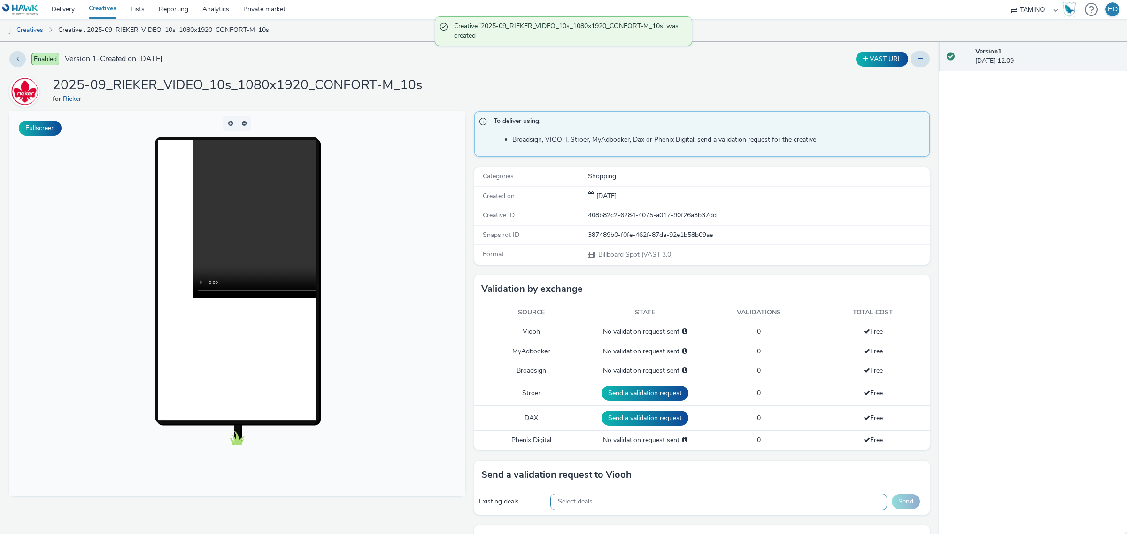
click at [620, 506] on div "Select deals..." at bounding box center [718, 502] width 337 height 16
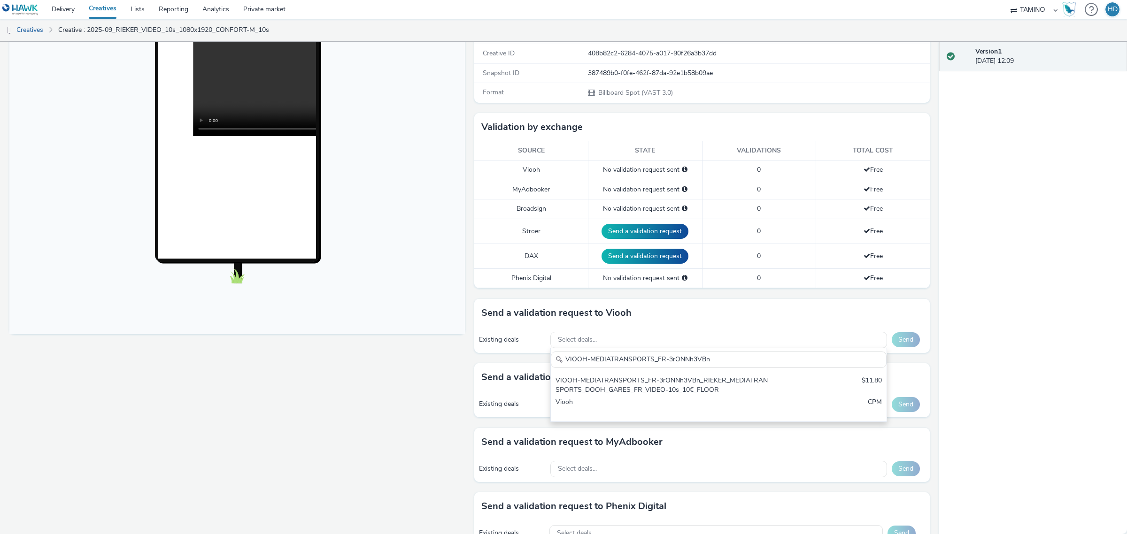
scroll to position [176, 0]
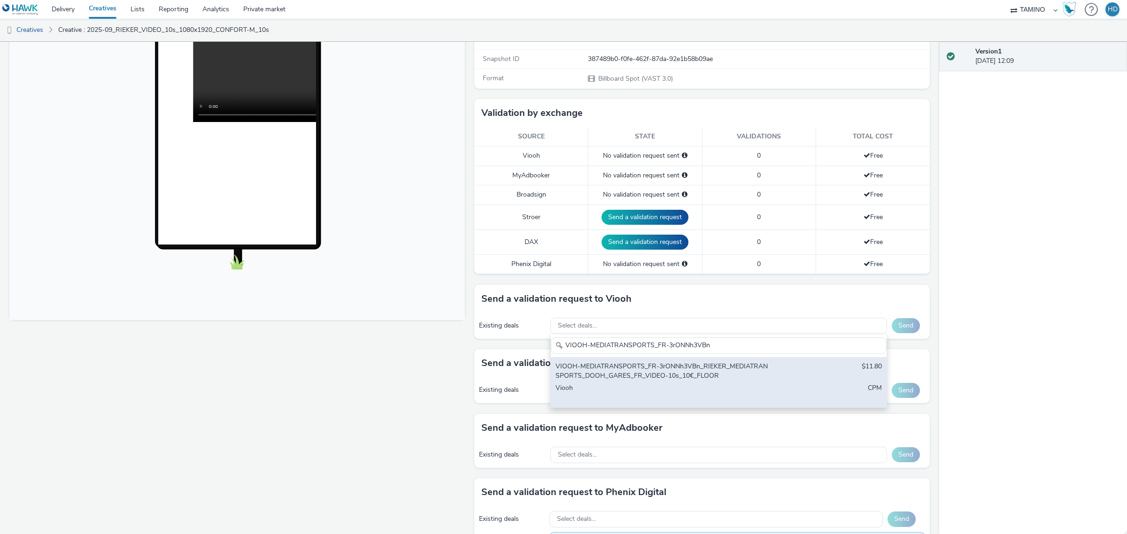
type input "VIOOH-MEDIATRANSPORTS_FR-3rONNh3VBn"
click at [647, 371] on div "VIOOH-MEDIATRANSPORTS_FR-3rONNh3VBn_RIEKER_MEDIATRANSPORTS_DOOH_GARES_FR_VIDEO-…" at bounding box center [663, 371] width 216 height 19
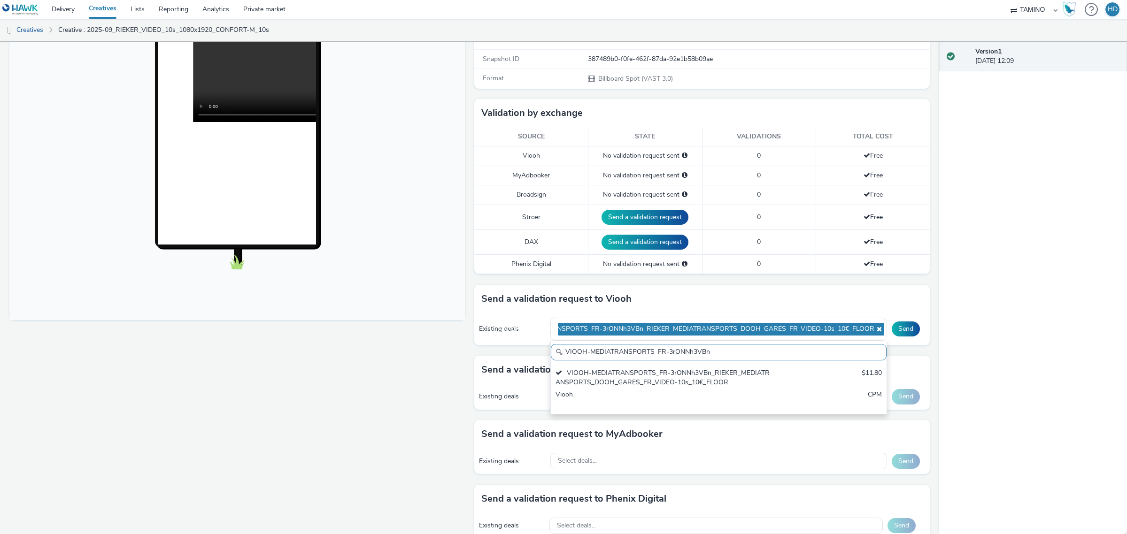
click at [750, 308] on div "Send a validation request to Viooh" at bounding box center [701, 299] width 455 height 28
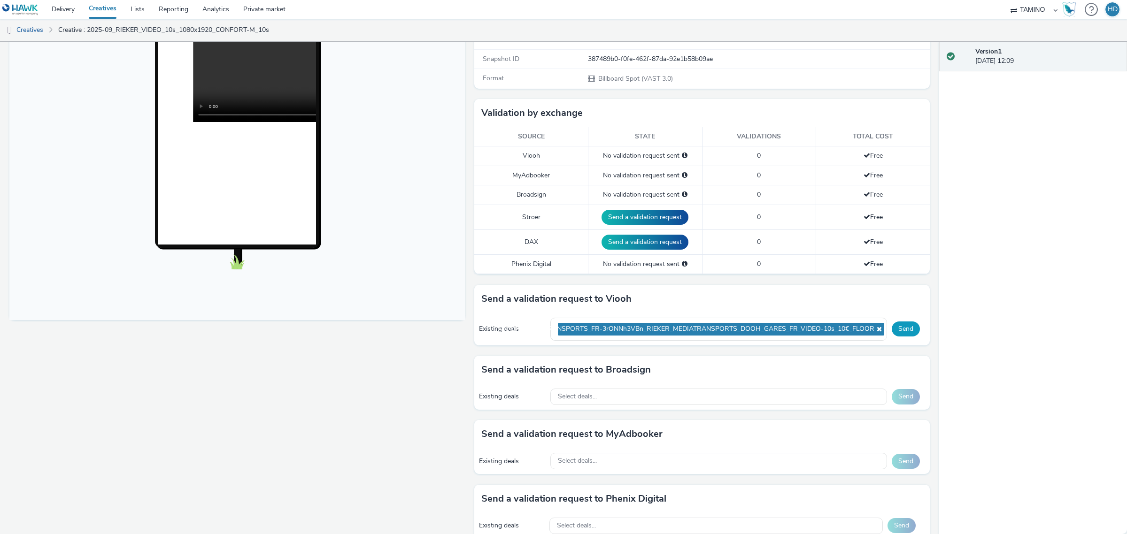
click at [898, 329] on button "Send" at bounding box center [906, 329] width 28 height 15
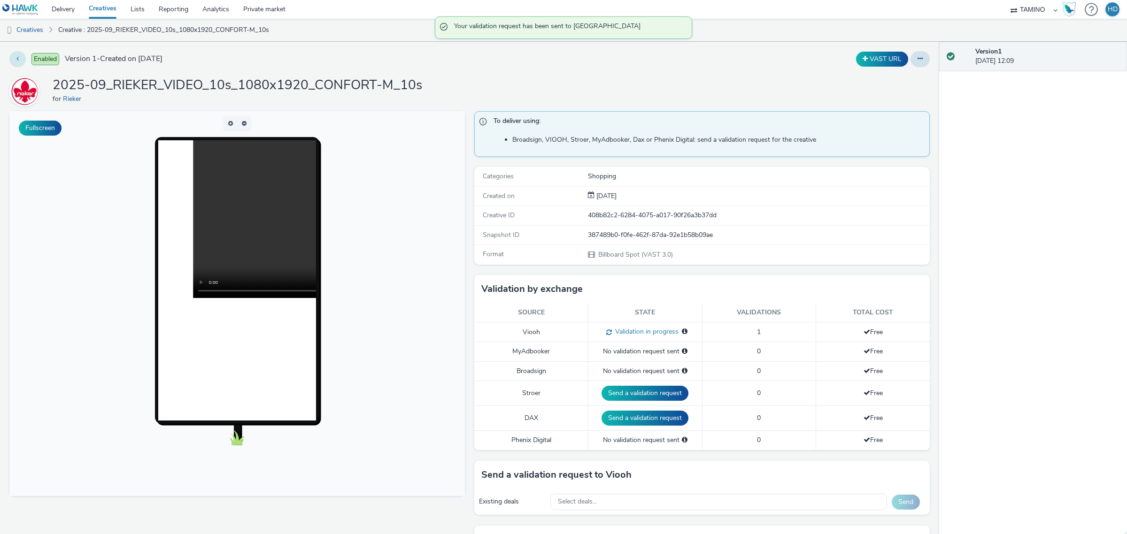
click at [20, 60] on button at bounding box center [17, 59] width 16 height 16
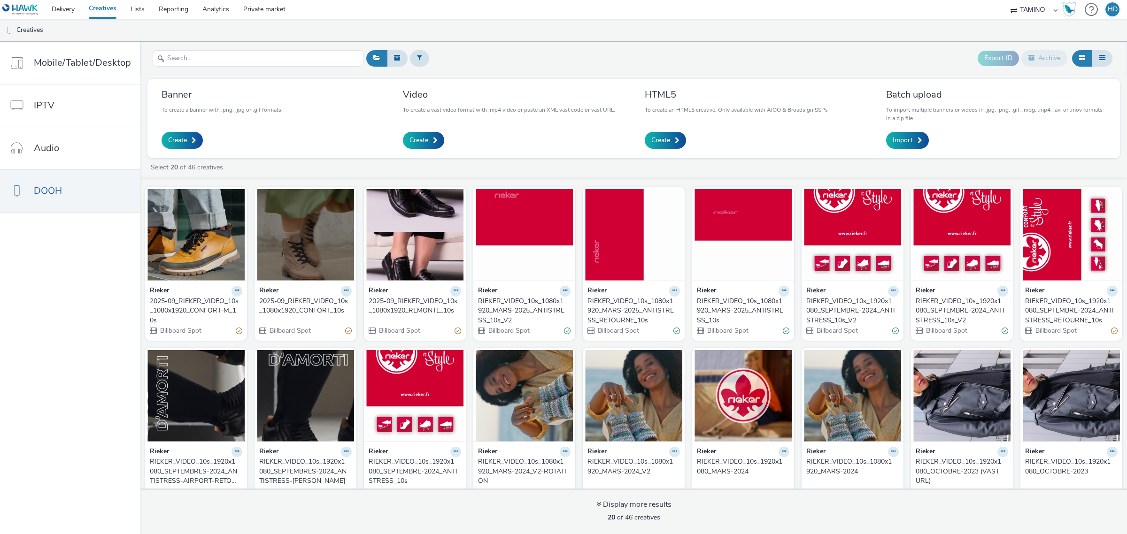
click at [296, 294] on div "Rieker" at bounding box center [305, 291] width 92 height 11
click at [297, 263] on img at bounding box center [305, 235] width 97 height 92
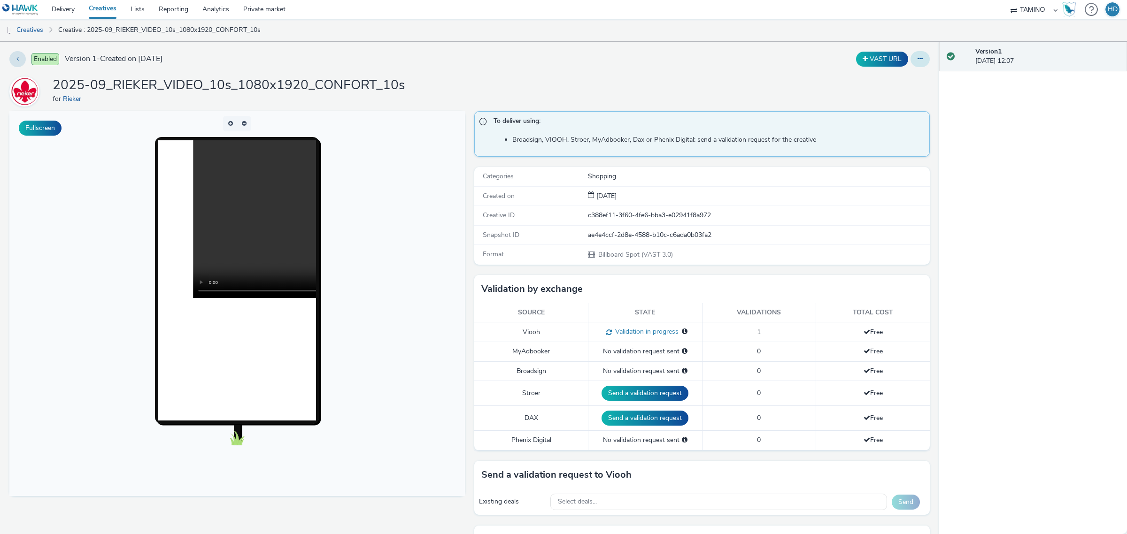
click at [917, 55] on button at bounding box center [919, 59] width 19 height 16
click at [884, 85] on link "Edit" at bounding box center [894, 78] width 70 height 19
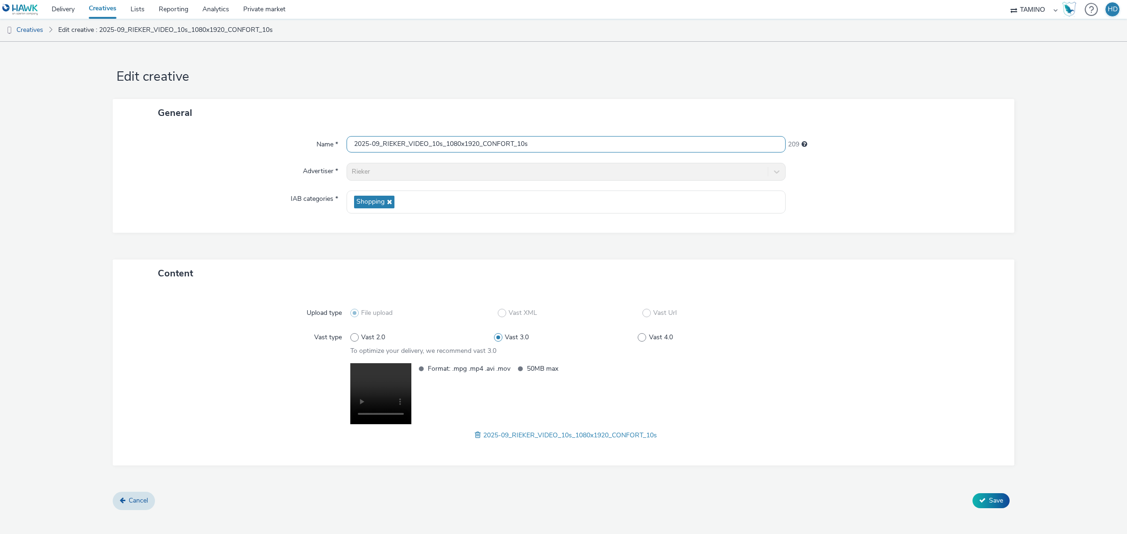
click at [515, 140] on input "2025-09_RIEKER_VIDEO_10s_1080x1920_CONFORT_10s" at bounding box center [565, 144] width 439 height 16
type input "2025-09_RIEKER_VIDEO_10s_1080x1920_CONFORT-F_10s"
click at [623, 122] on div "General" at bounding box center [563, 113] width 901 height 28
click at [991, 508] on button "Save" at bounding box center [990, 500] width 37 height 15
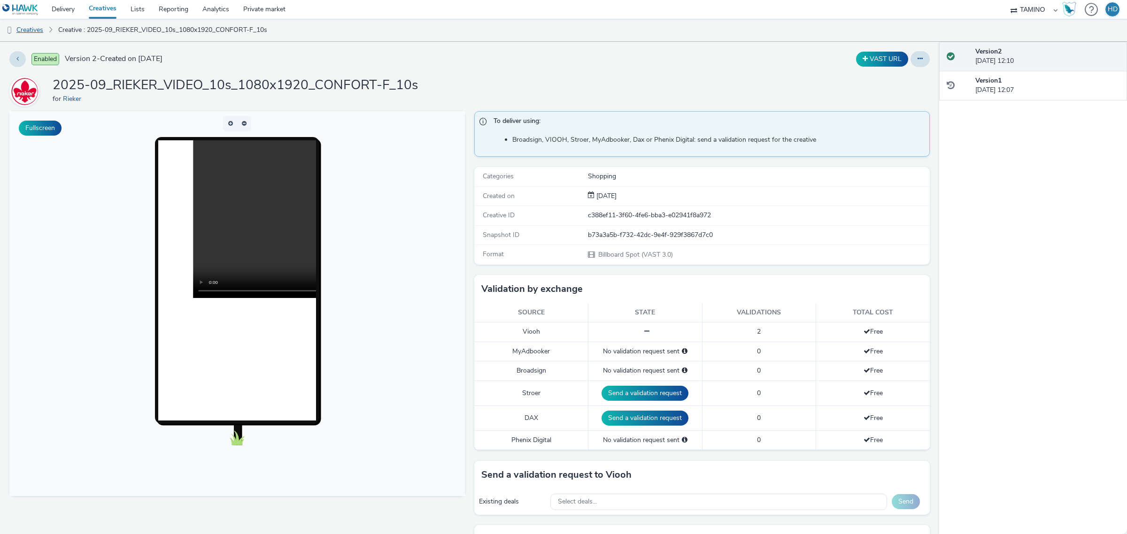
click at [31, 33] on link "Creatives" at bounding box center [24, 30] width 48 height 23
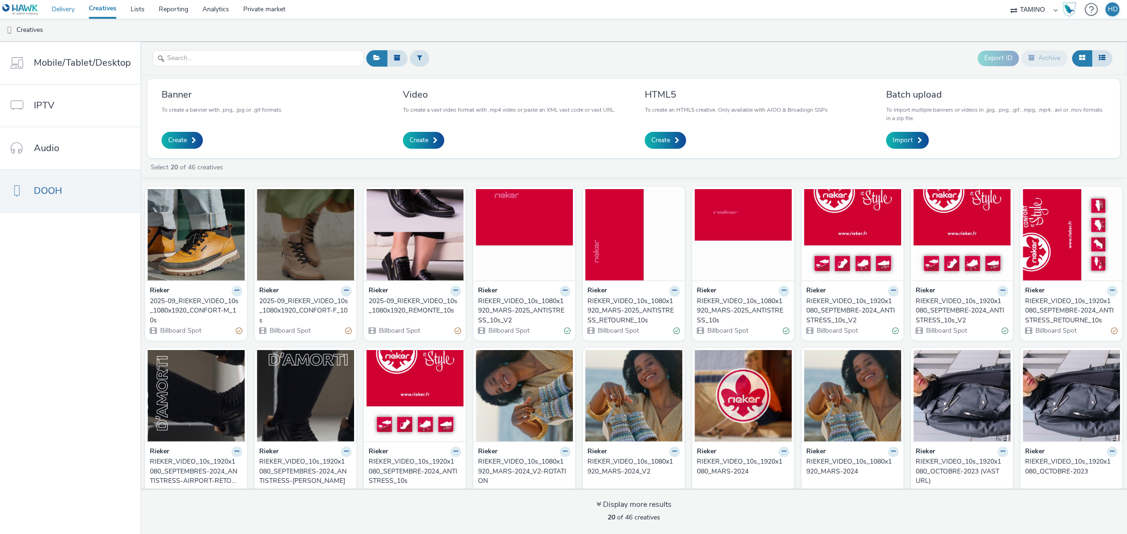
click at [65, 8] on link "Delivery" at bounding box center [63, 9] width 37 height 19
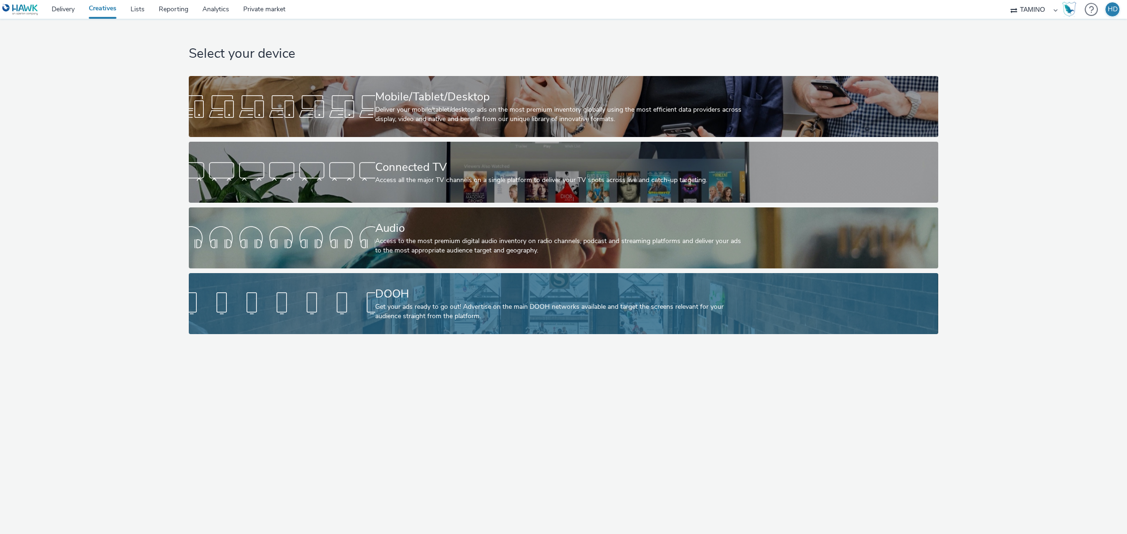
click at [409, 293] on div "DOOH" at bounding box center [561, 294] width 373 height 16
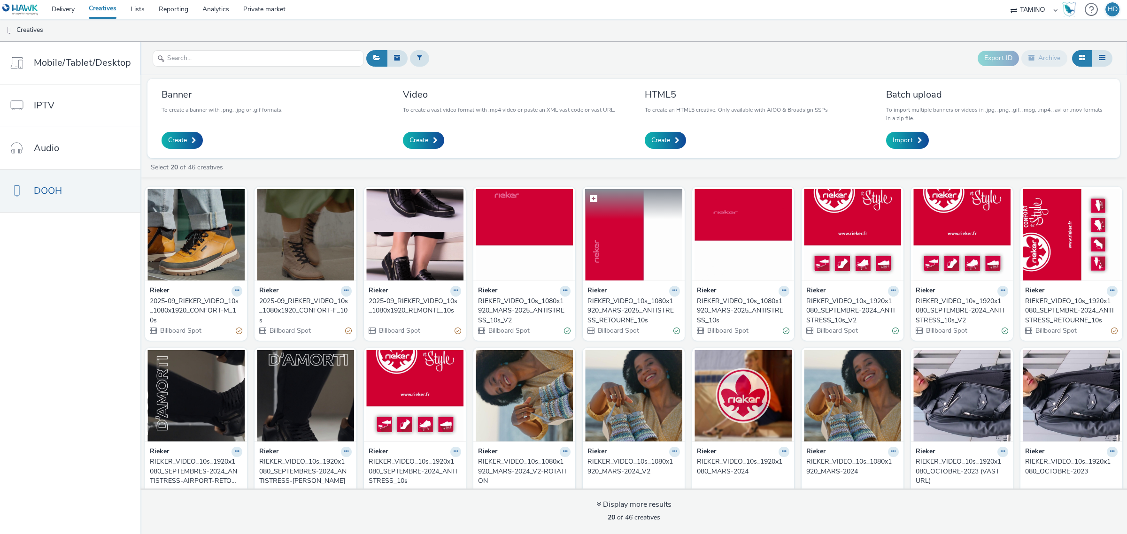
click at [623, 273] on img at bounding box center [633, 235] width 97 height 92
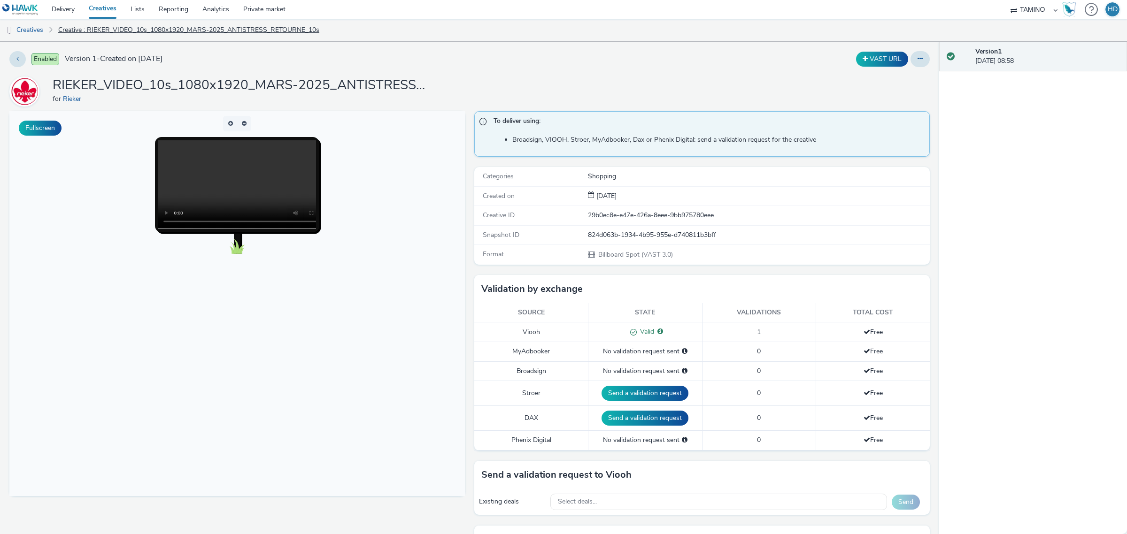
click at [115, 25] on link "Creative : RIEKER_VIDEO_10s_1080x1920_MARS-2025_ANTISTRESS_RETOURNE_10s" at bounding box center [189, 30] width 270 height 23
click at [37, 32] on link "Creatives" at bounding box center [24, 30] width 48 height 23
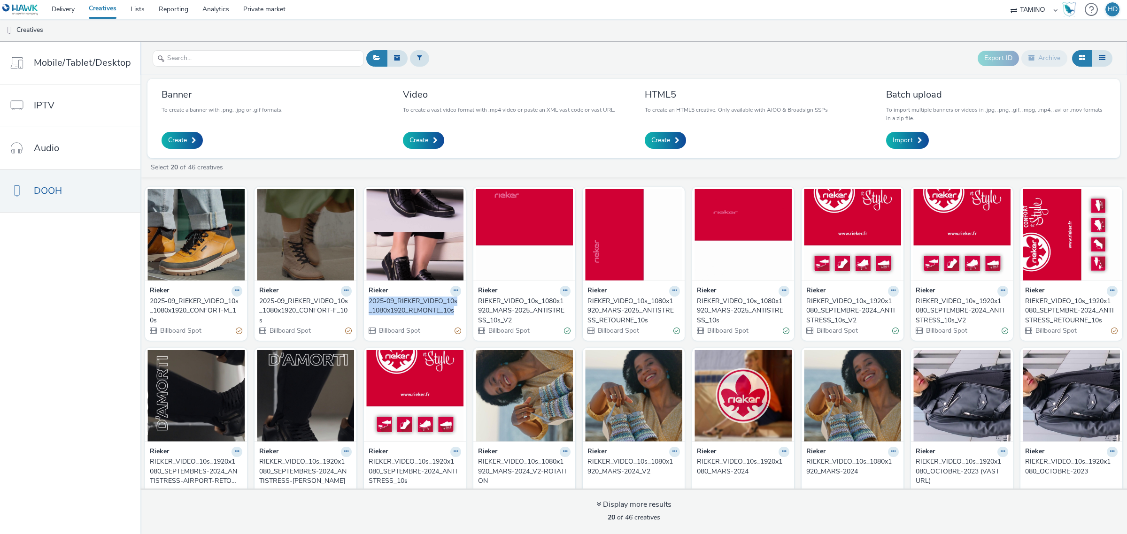
drag, startPoint x: 362, startPoint y: 299, endPoint x: 381, endPoint y: 318, distance: 26.9
click at [381, 318] on div "Rieker 2025-09_RIEKER_VIDEO_10s_1080x1920_REMONTE_10s Billboard Spot" at bounding box center [415, 311] width 102 height 60
copy div "2025-09_RIEKER_VIDEO_10s_1080x1920_REMONTE_10s"
click at [427, 142] on link "Create" at bounding box center [423, 140] width 41 height 17
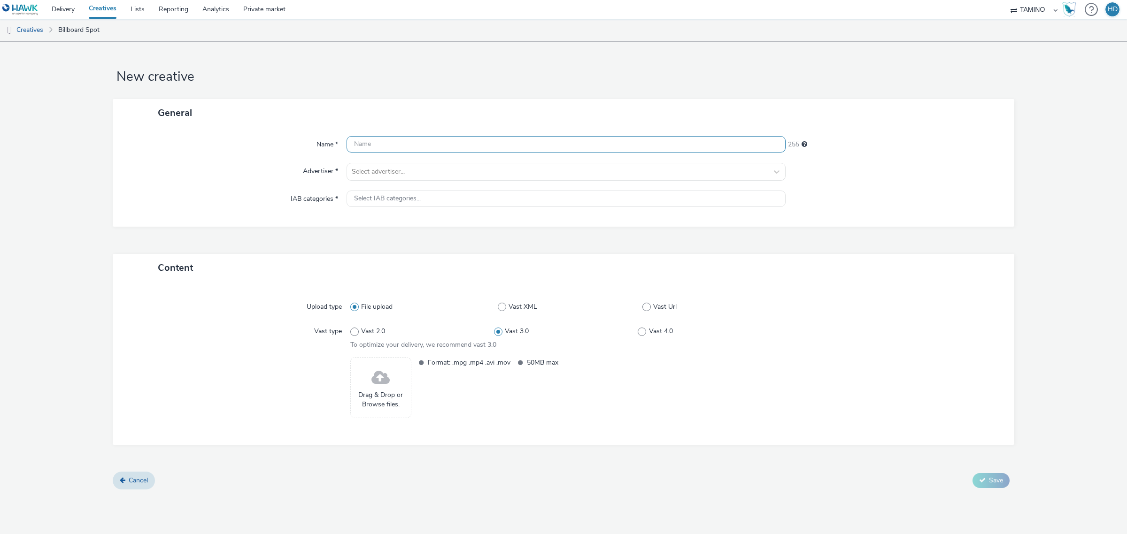
click at [374, 146] on input "text" at bounding box center [565, 144] width 439 height 16
paste input "2025-09_RIEKER_VIDEO_10s_1080x1920_REMONTE_10s"
click at [515, 142] on input "2025-09_RIEKER_VIDEO_10s_1080x1920_REMONTE_10s" at bounding box center [565, 144] width 439 height 16
type input "2025-09_RIEKER_VIDEO_10s_1080x1920_REMONTE_RETOURNE_10s"
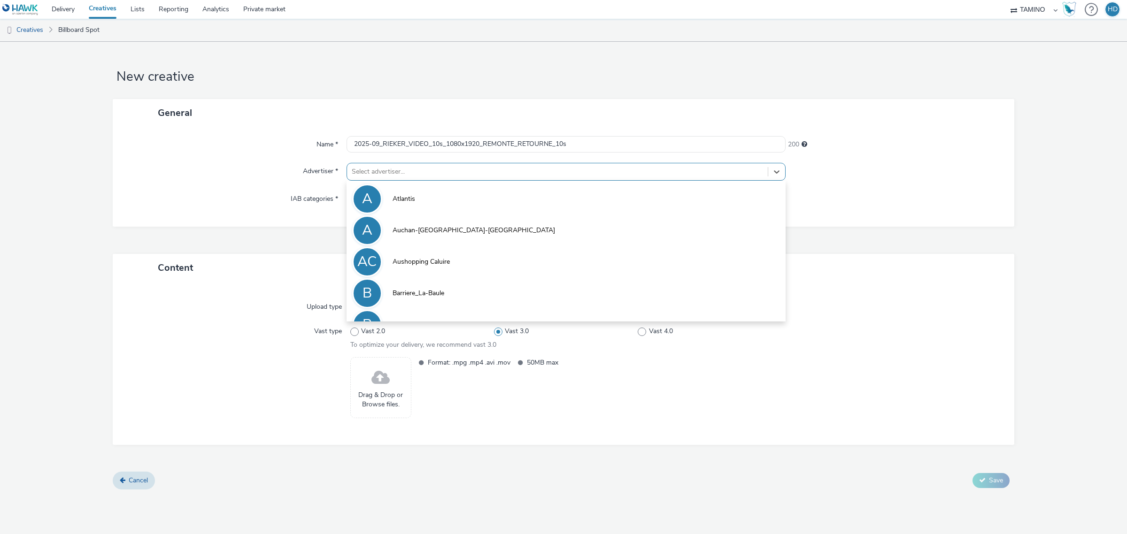
click at [459, 172] on div at bounding box center [557, 171] width 411 height 11
type input "RIE"
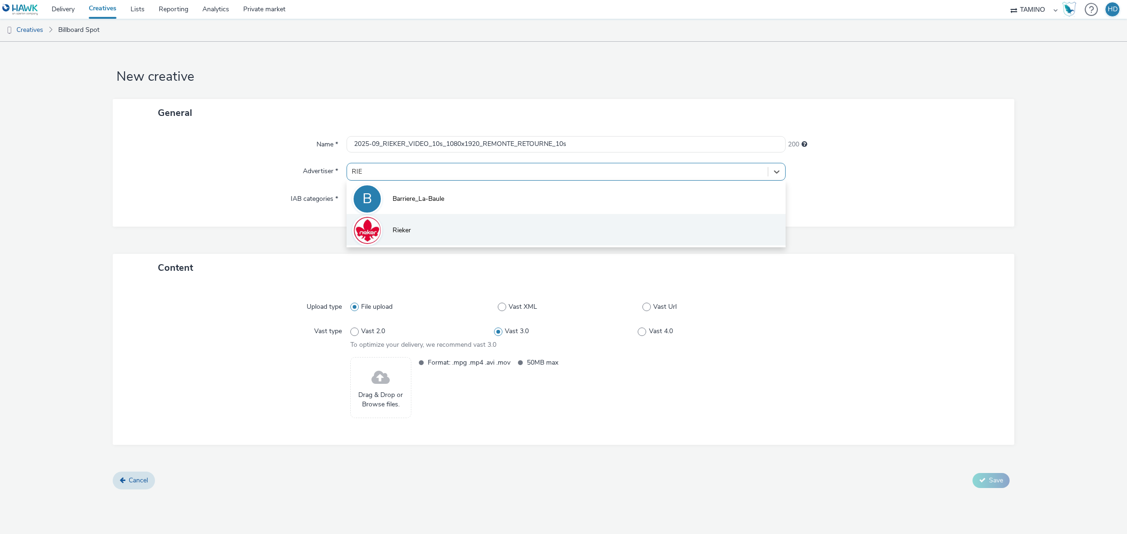
click at [449, 231] on li "Rieker" at bounding box center [565, 229] width 439 height 31
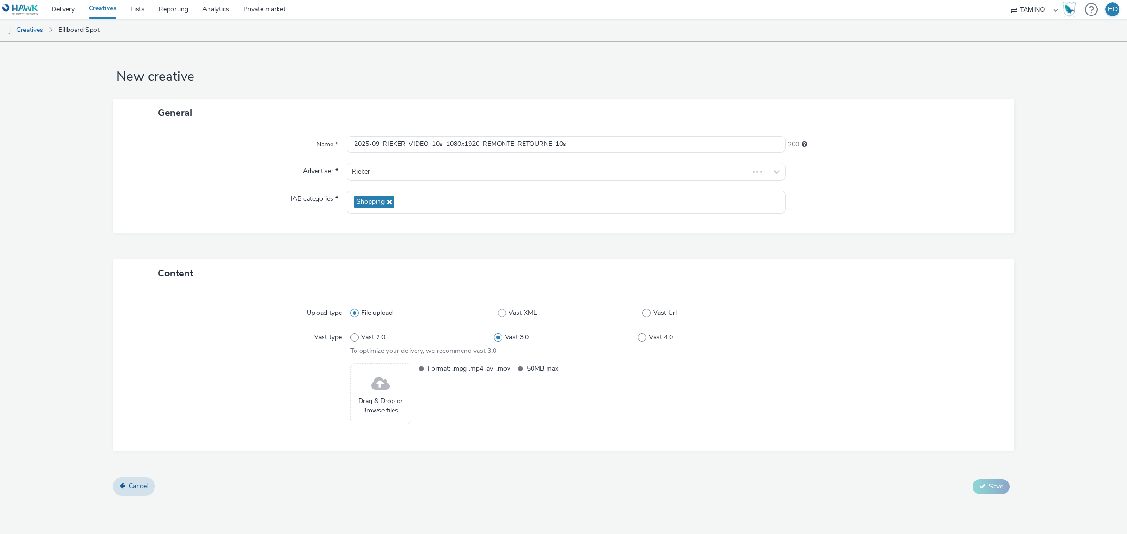
click at [381, 395] on span at bounding box center [380, 384] width 18 height 25
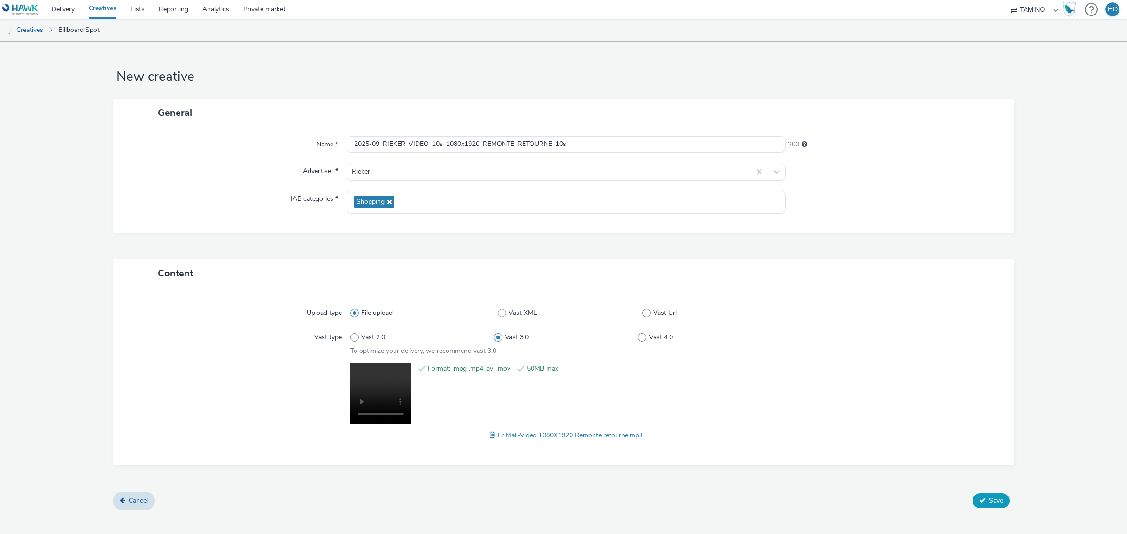
click at [987, 499] on button "Save" at bounding box center [990, 500] width 37 height 15
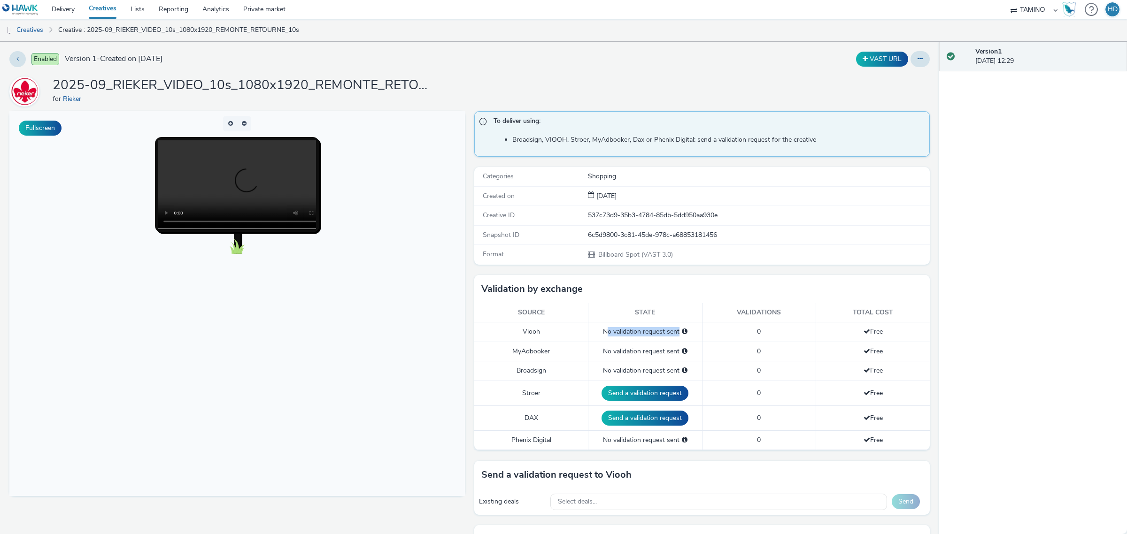
drag, startPoint x: 600, startPoint y: 334, endPoint x: 674, endPoint y: 337, distance: 74.2
click at [674, 337] on div "No validation request sent" at bounding box center [645, 331] width 104 height 9
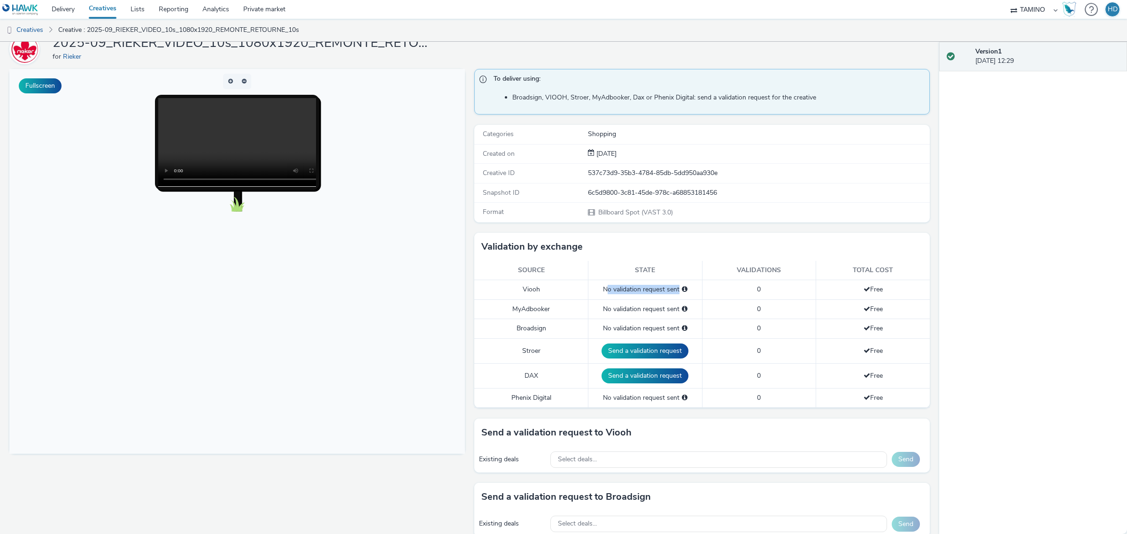
scroll to position [117, 0]
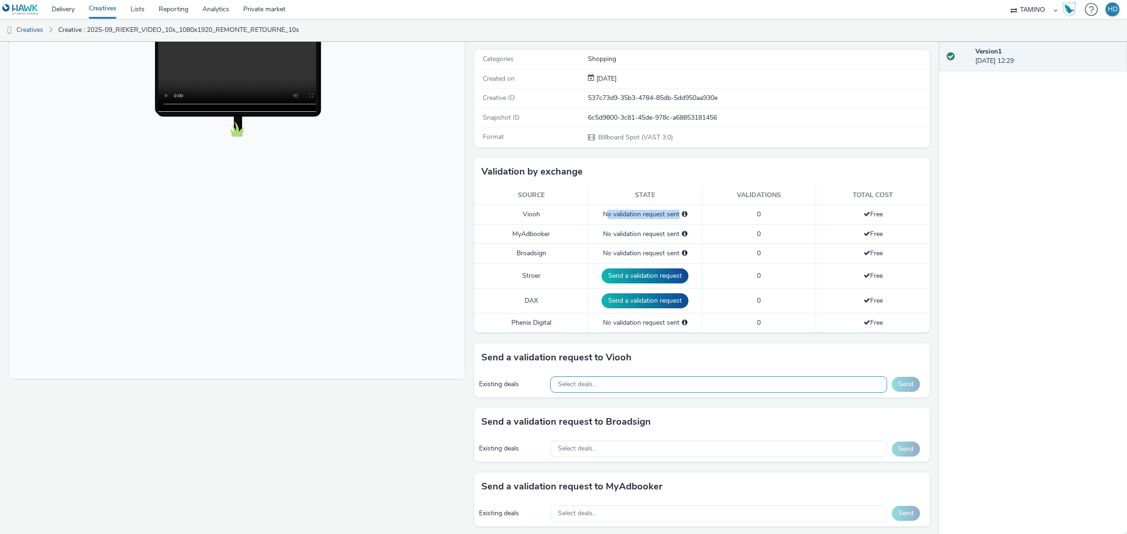
click at [587, 386] on span "Select deals..." at bounding box center [577, 385] width 39 height 8
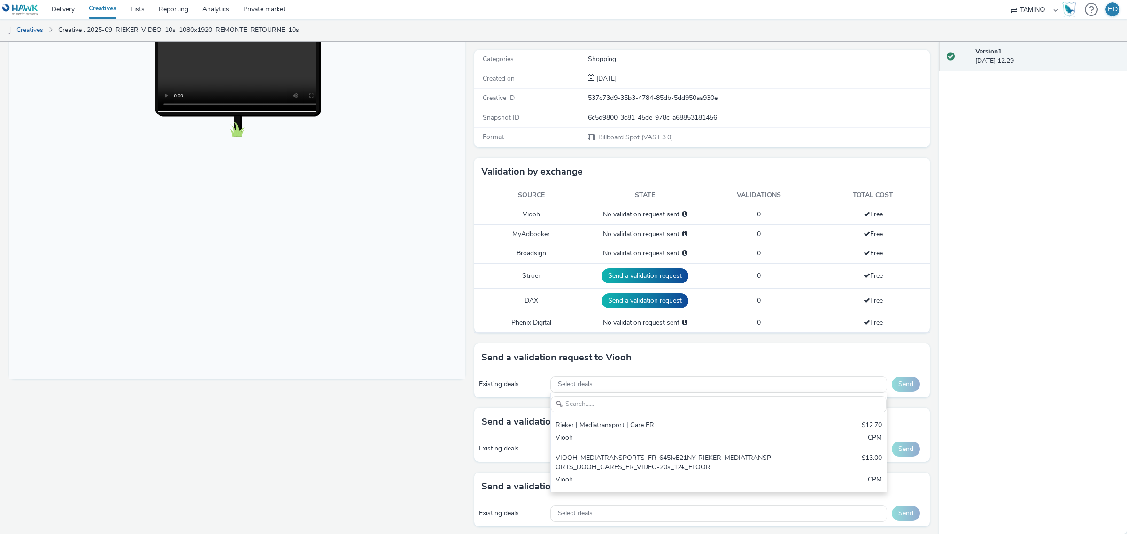
scroll to position [0, 0]
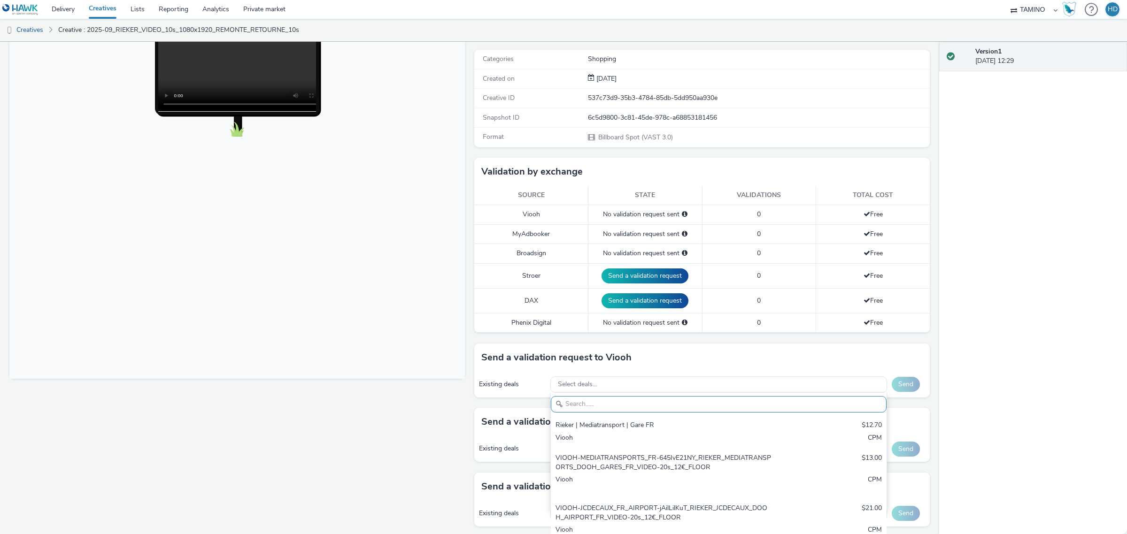
paste input "VIOOH-JCDECAUX_FR_AIRPORT-VO6ALN7GAe"
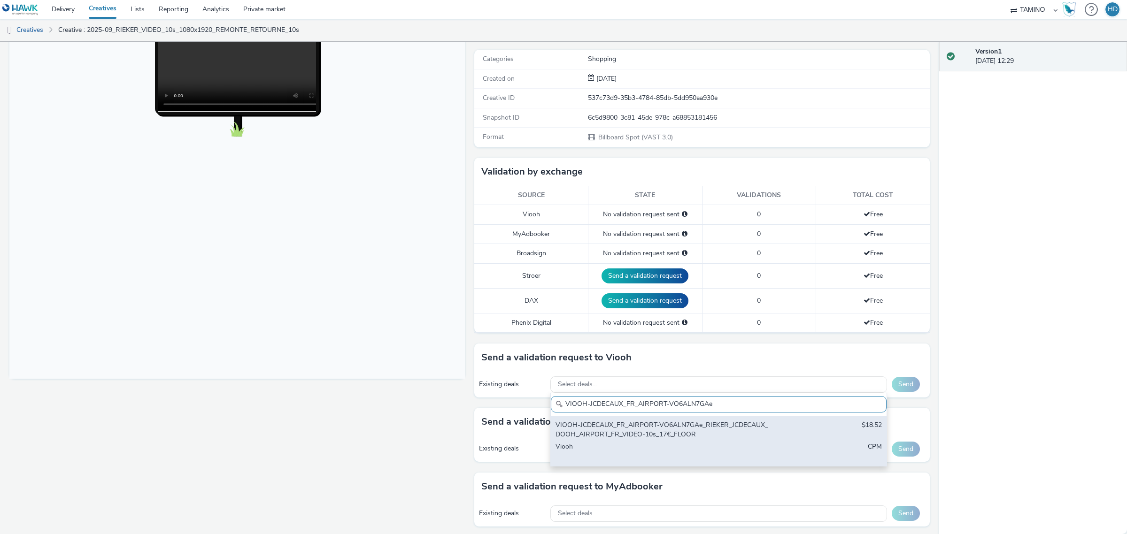
type input "VIOOH-JCDECAUX_FR_AIRPORT-VO6ALN7GAe"
click at [592, 428] on div "VIOOH-JCDECAUX_FR_AIRPORT-VO6ALN7GAe_RIEKER_JCDECAUX_DOOH_AIRPORT_FR_VIDEO-10s_…" at bounding box center [663, 430] width 216 height 19
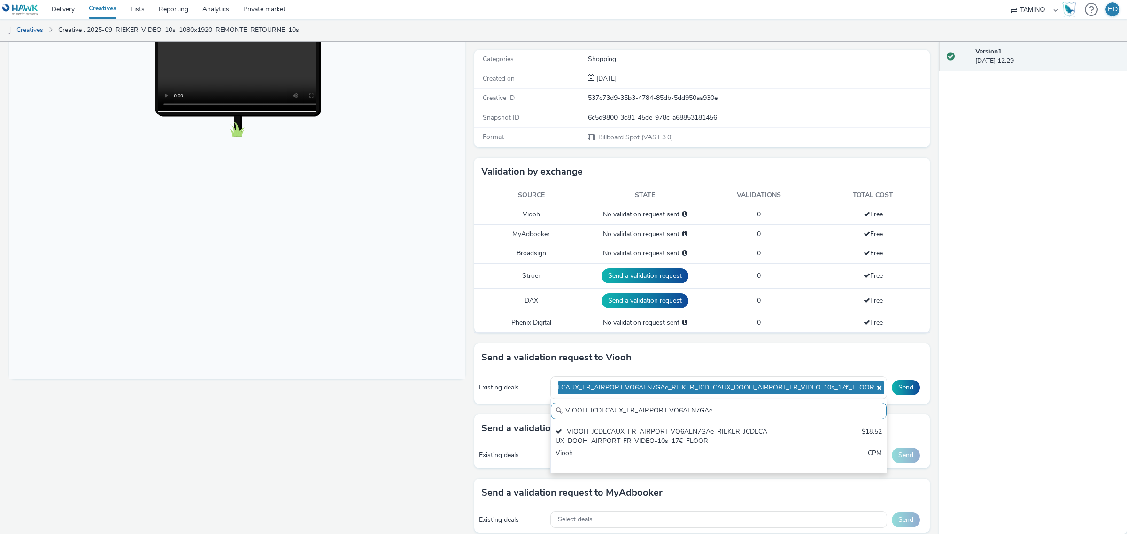
click at [818, 360] on div "Send a validation request to Viooh" at bounding box center [701, 358] width 455 height 28
click at [897, 390] on button "Send" at bounding box center [906, 387] width 28 height 15
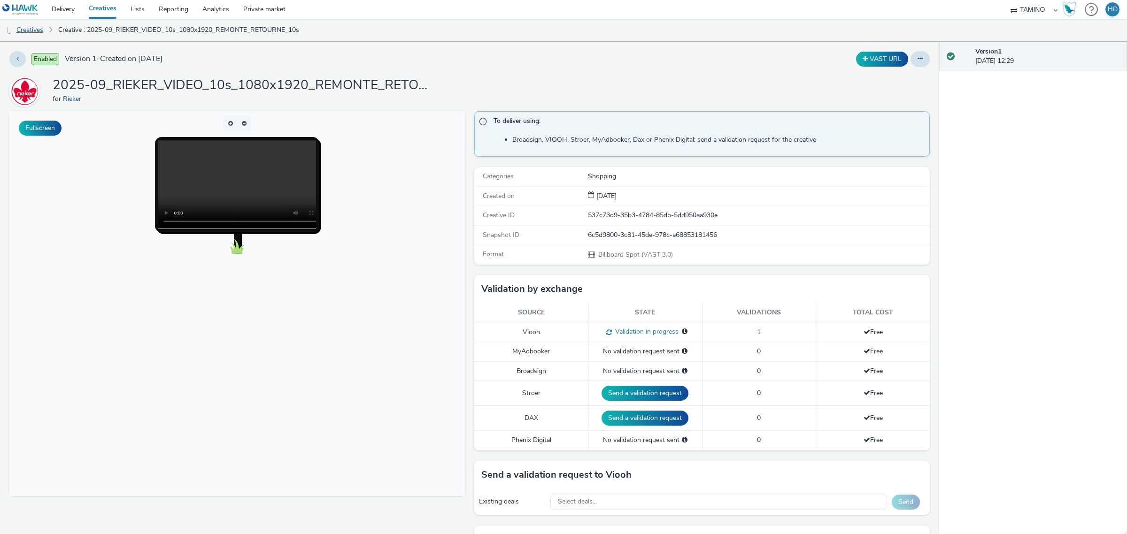
click at [31, 29] on link "Creatives" at bounding box center [24, 30] width 48 height 23
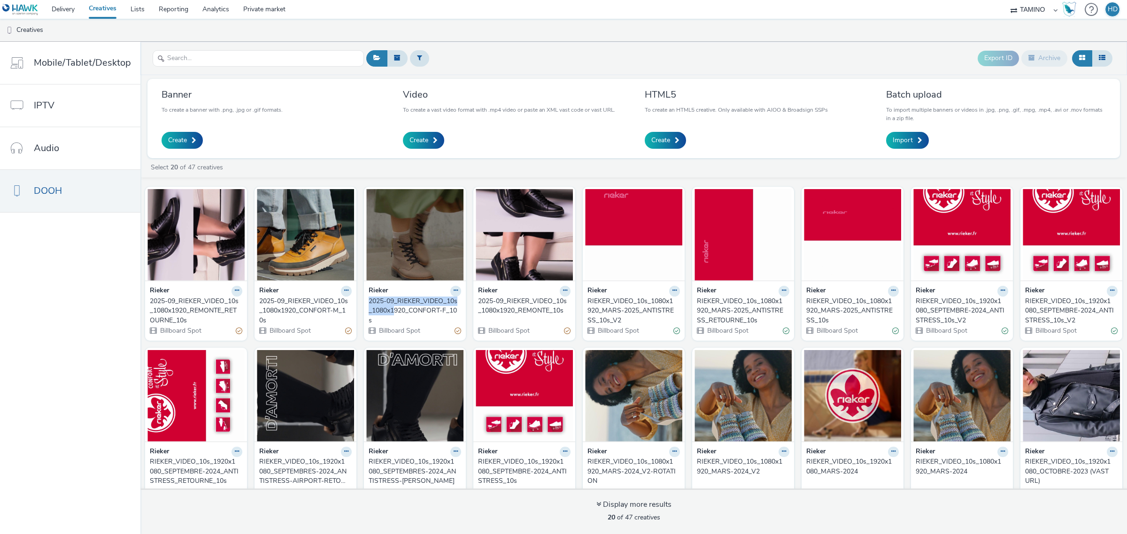
drag, startPoint x: 364, startPoint y: 301, endPoint x: 393, endPoint y: 315, distance: 32.6
click at [393, 315] on div "Rieker 2025-09_RIEKER_VIDEO_10s_1080x1920_CONFORT-F_10s Billboard Spot" at bounding box center [415, 311] width 102 height 60
click at [390, 311] on div "2025-09_RIEKER_VIDEO_10s_1080x1920_CONFORT-F_10s" at bounding box center [413, 311] width 89 height 29
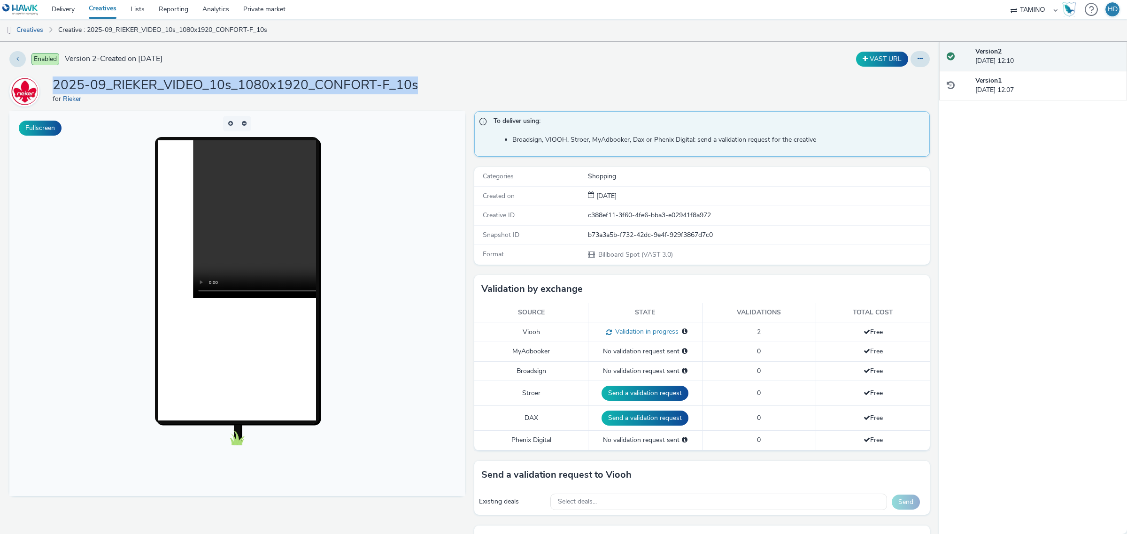
drag, startPoint x: 263, startPoint y: 88, endPoint x: 53, endPoint y: 85, distance: 210.8
click at [53, 85] on div "2025-09_RIEKER_VIDEO_10s_1080x1920_CONFORT-F_10s for Rieker" at bounding box center [469, 92] width 920 height 30
click at [31, 28] on link "Creatives" at bounding box center [24, 30] width 48 height 23
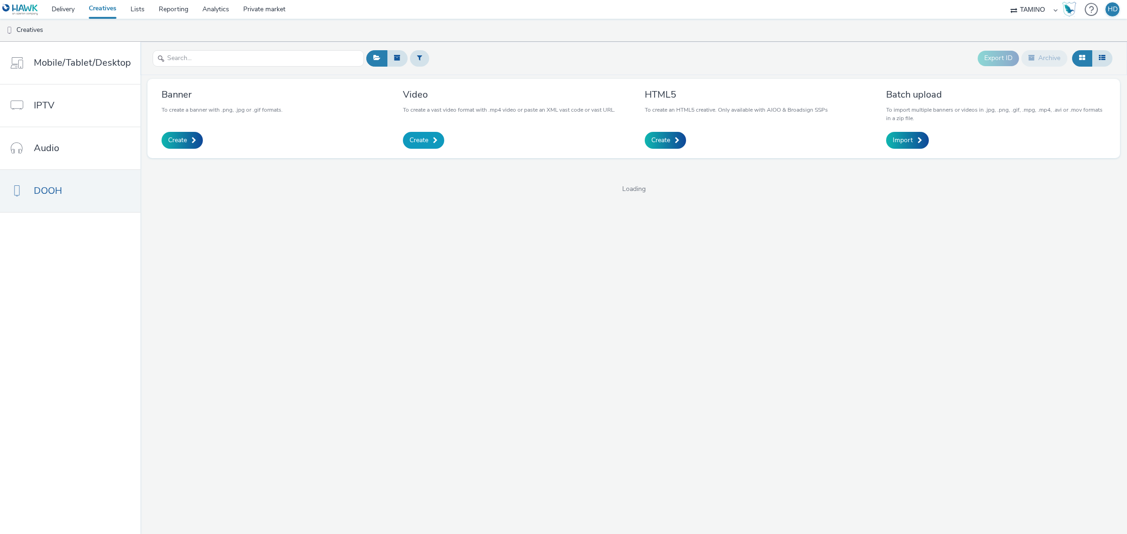
click at [419, 142] on span "Create" at bounding box center [418, 140] width 19 height 9
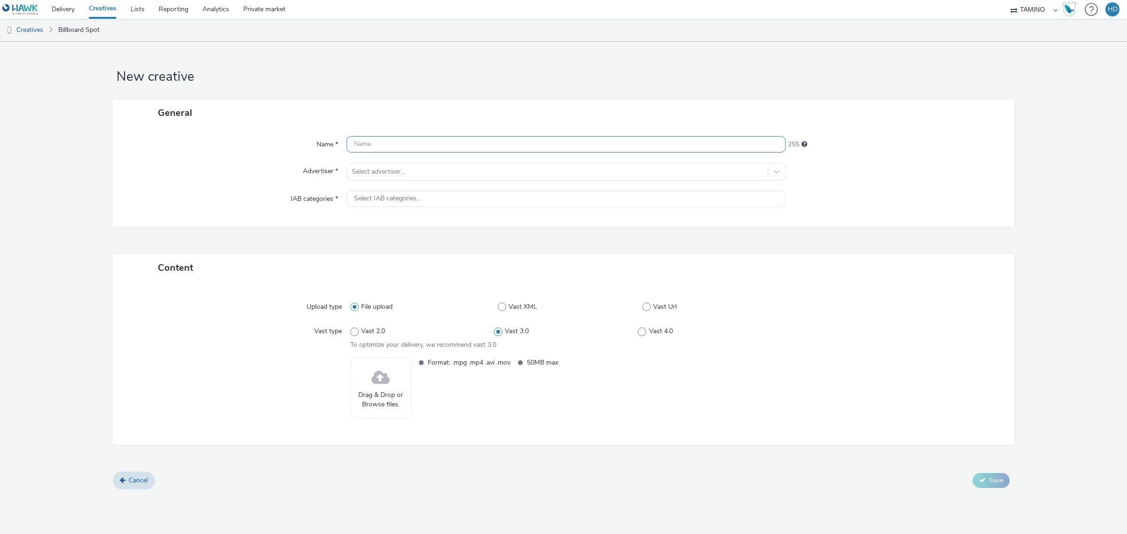
click at [406, 142] on input "text" at bounding box center [565, 144] width 439 height 16
paste input "2025-09_RIEKER_VIDEO_10s_1080x1920_CONFORT-F_10s"
click at [522, 147] on input "2025-09_RIEKER_VIDEO_10s_1080x1920_CONFORT-F_10s" at bounding box center [565, 144] width 439 height 16
type input "2025-09_RIEKER_VIDEO_10s_1080x1920_CONFORT-F_RETOURNE_10s"
click at [437, 172] on div at bounding box center [557, 171] width 411 height 11
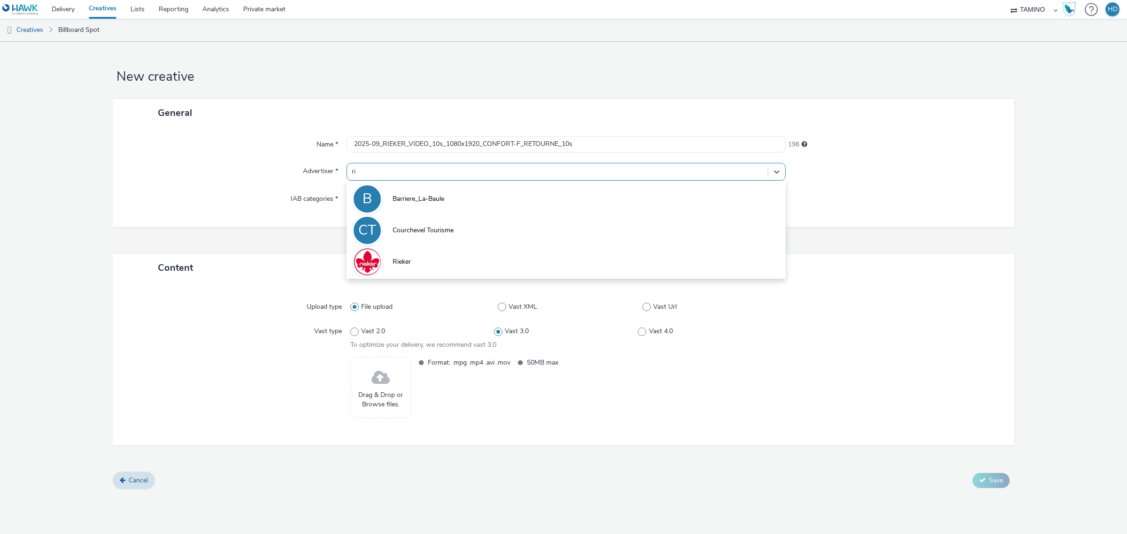
type input "rie"
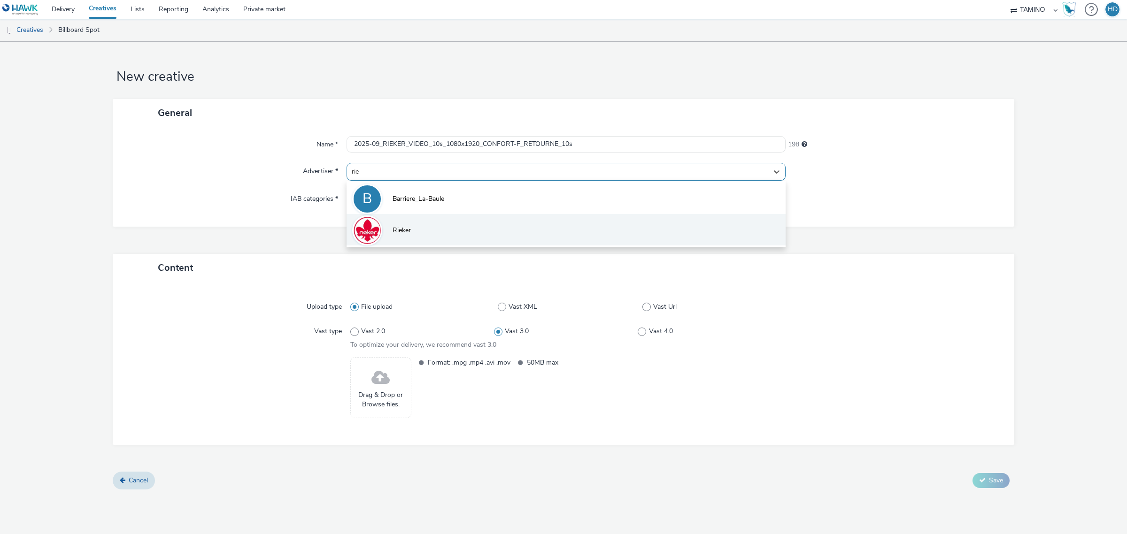
click at [450, 228] on li "Rieker" at bounding box center [565, 229] width 439 height 31
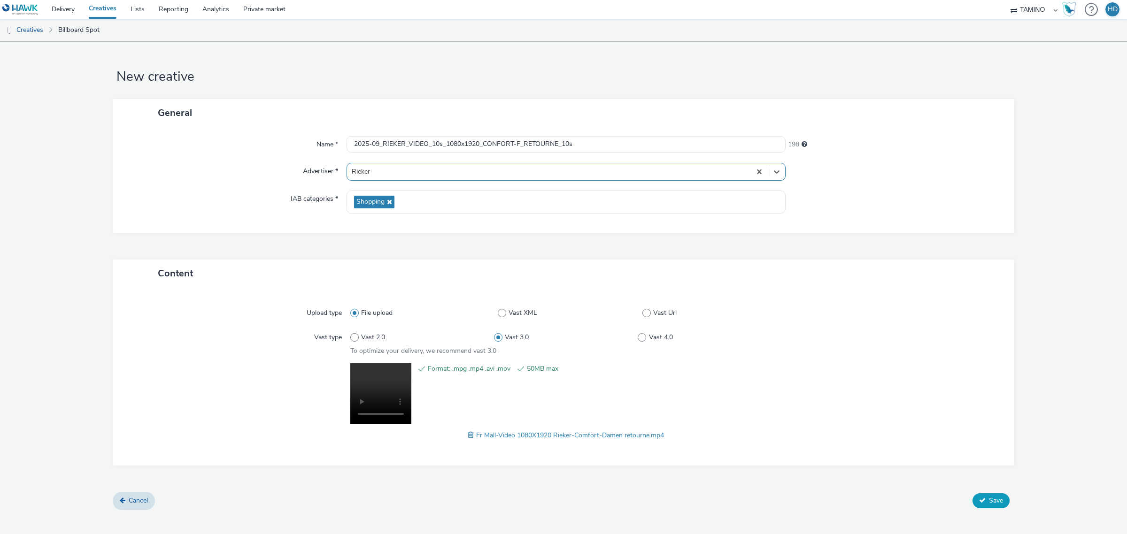
click at [996, 499] on span "Save" at bounding box center [996, 500] width 14 height 9
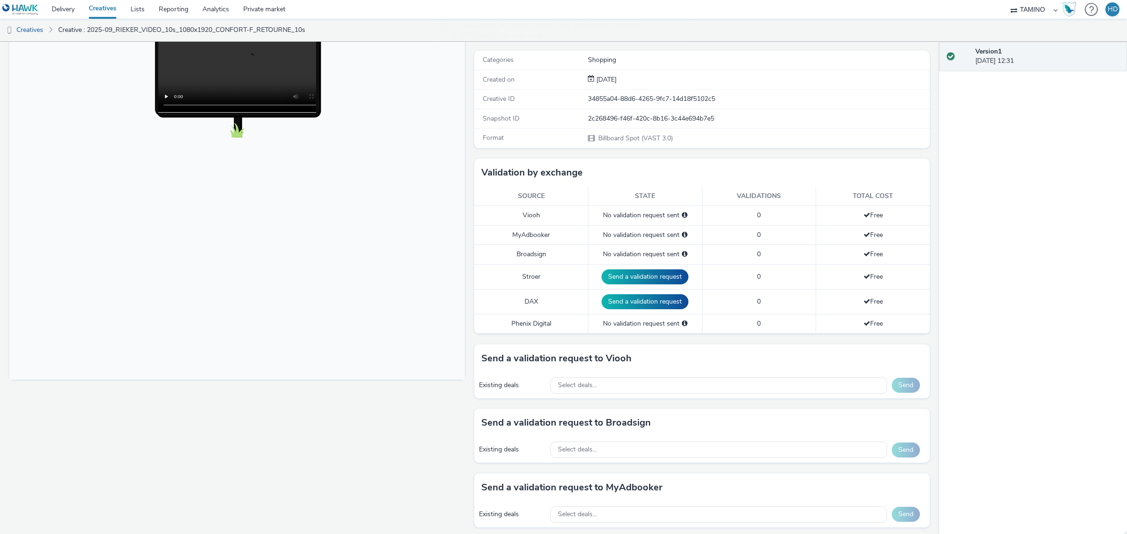
scroll to position [117, 0]
click at [593, 387] on div "Select deals..." at bounding box center [718, 385] width 337 height 16
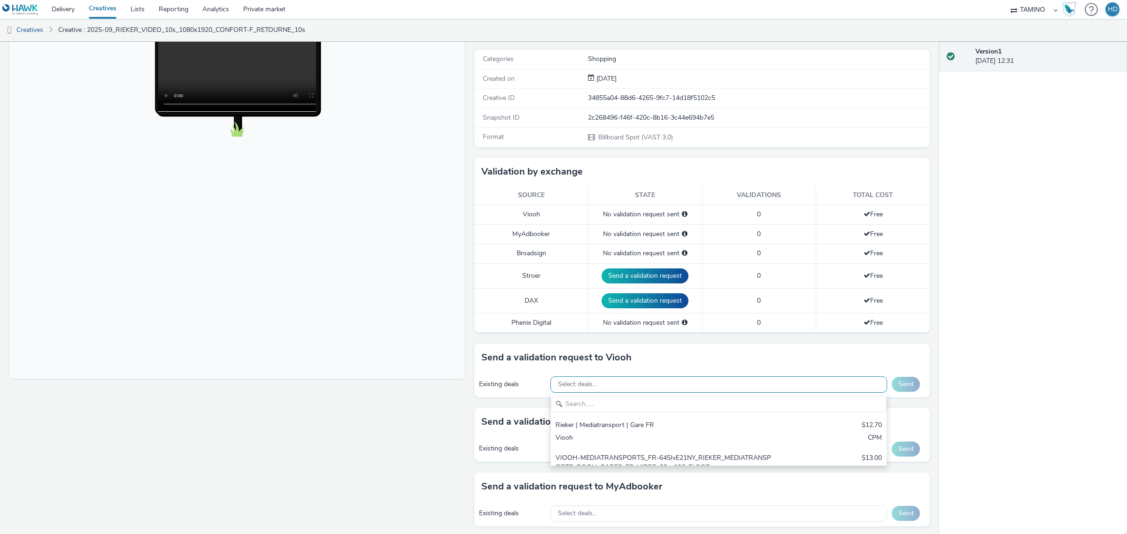
scroll to position [0, 0]
type input "2"
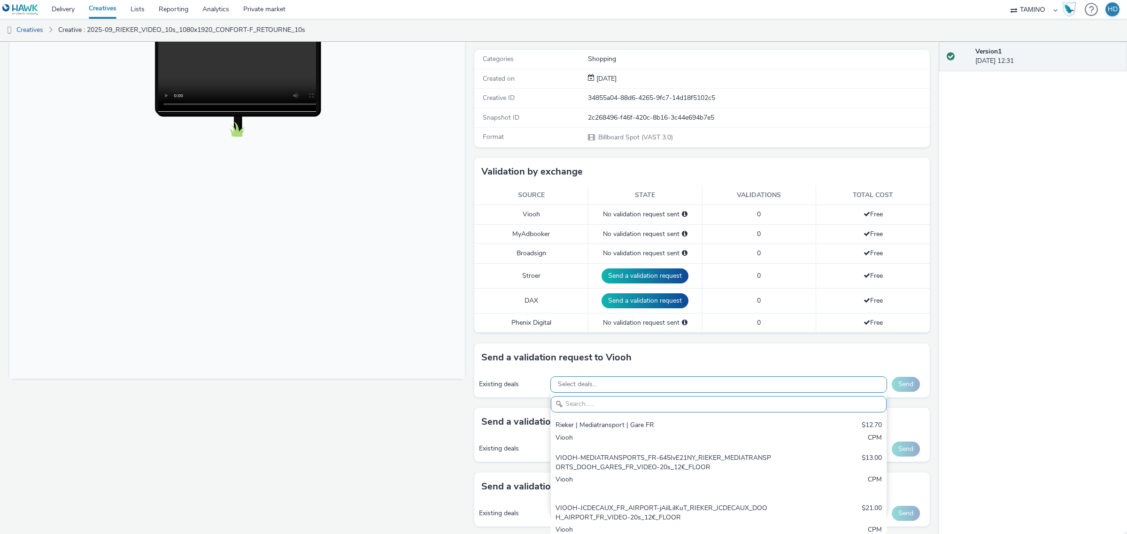
click at [578, 384] on span "Select deals..." at bounding box center [577, 385] width 39 height 8
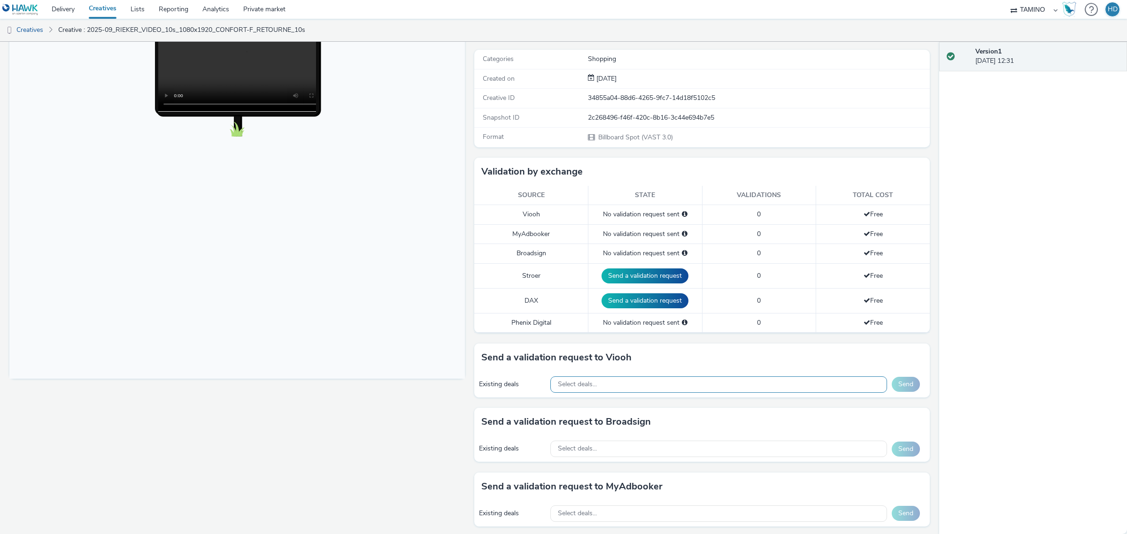
click at [590, 384] on span "Select deals..." at bounding box center [577, 385] width 39 height 8
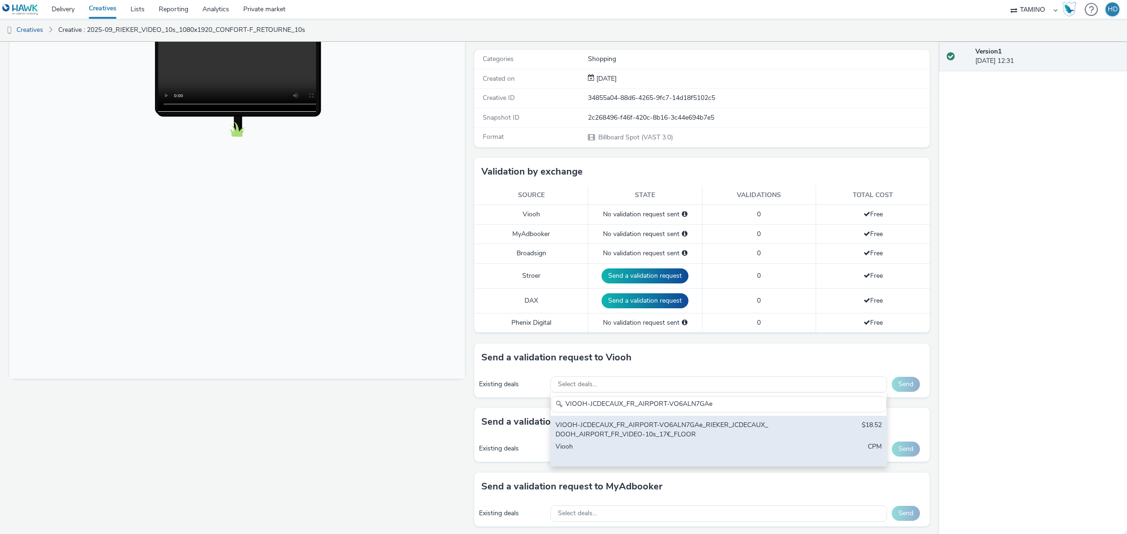
type input "VIOOH-JCDECAUX_FR_AIRPORT-VO6ALN7GAe"
click at [613, 432] on div "VIOOH-JCDECAUX_FR_AIRPORT-VO6ALN7GAe_RIEKER_JCDECAUX_DOOH_AIRPORT_FR_VIDEO-10s_…" at bounding box center [663, 430] width 216 height 19
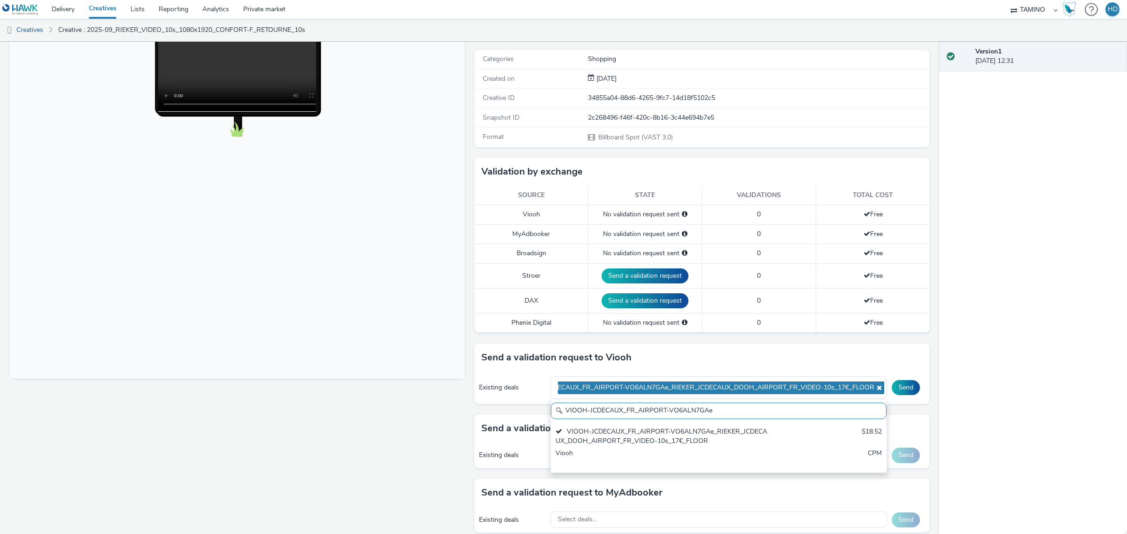
click at [719, 360] on div "Send a validation request to Viooh" at bounding box center [701, 358] width 455 height 28
click at [892, 389] on button "Send" at bounding box center [906, 387] width 28 height 15
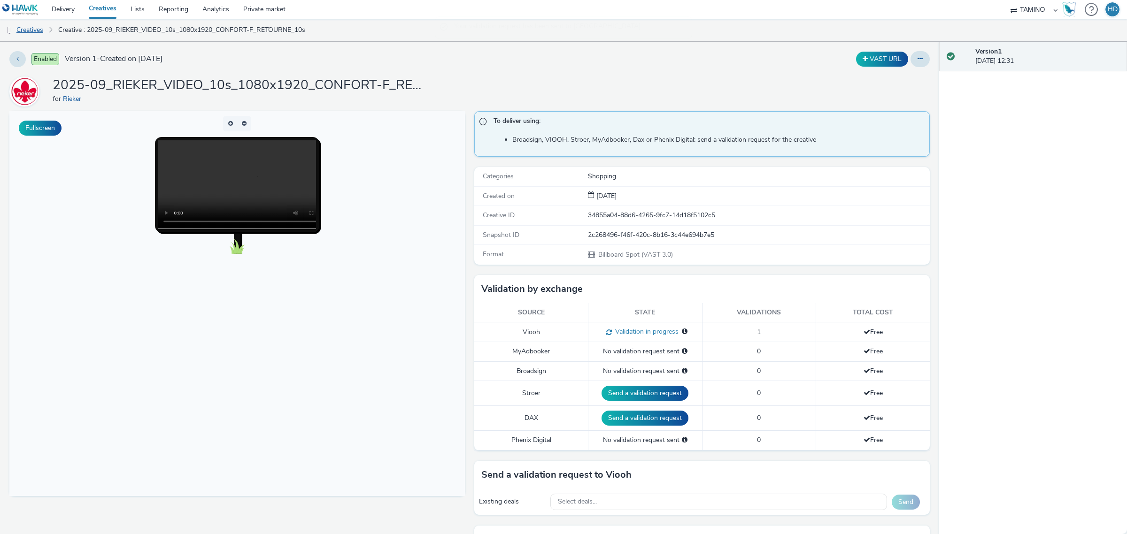
click at [26, 33] on link "Creatives" at bounding box center [24, 30] width 48 height 23
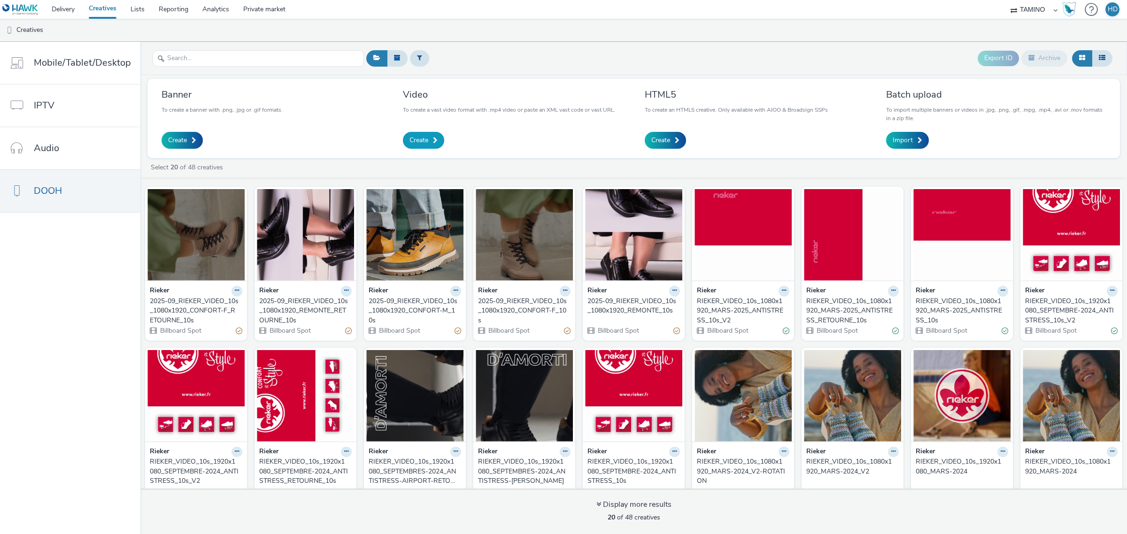
click at [418, 138] on span "Create" at bounding box center [418, 140] width 19 height 9
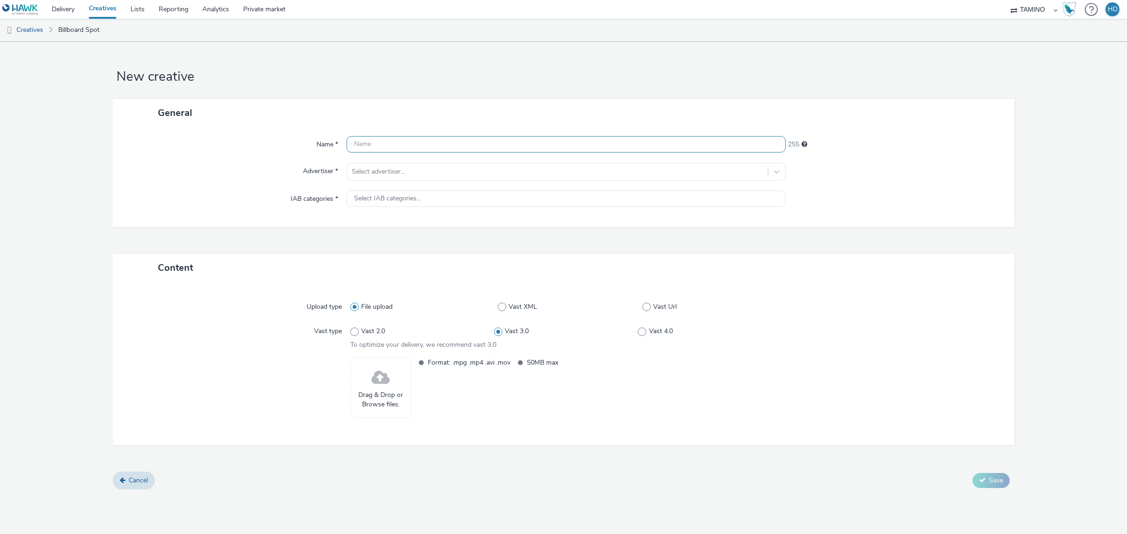
click at [407, 144] on input "text" at bounding box center [565, 144] width 439 height 16
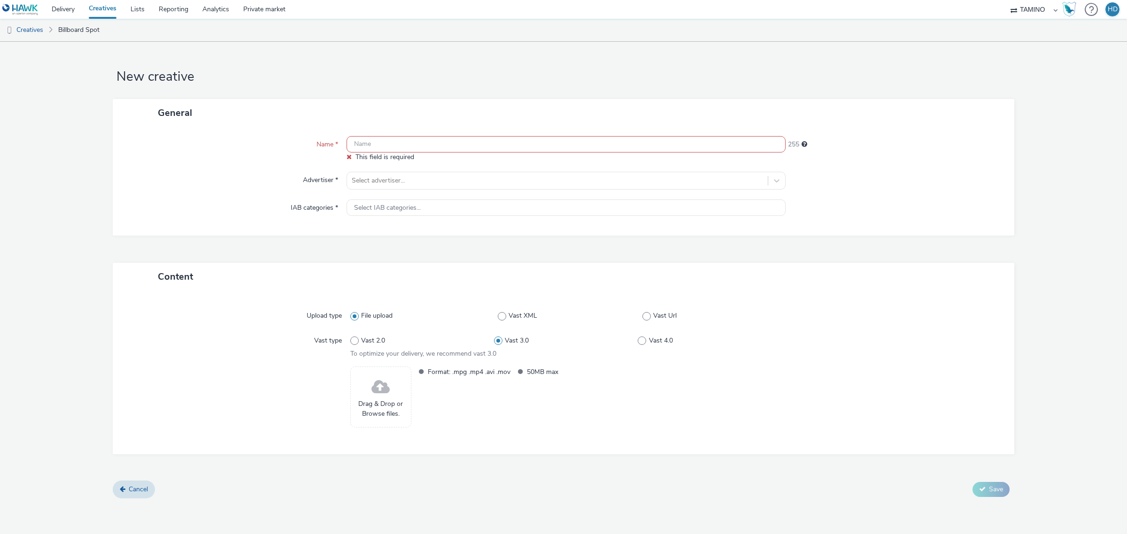
click at [420, 144] on input "text" at bounding box center [565, 144] width 439 height 16
paste input "VIOOH-JCDECAUX_FR_AIRPORT-VO6ALN7GAe"
type input "VIOOH-JCDECAUX_FR_AIRPORT-VO6ALN7GAe"
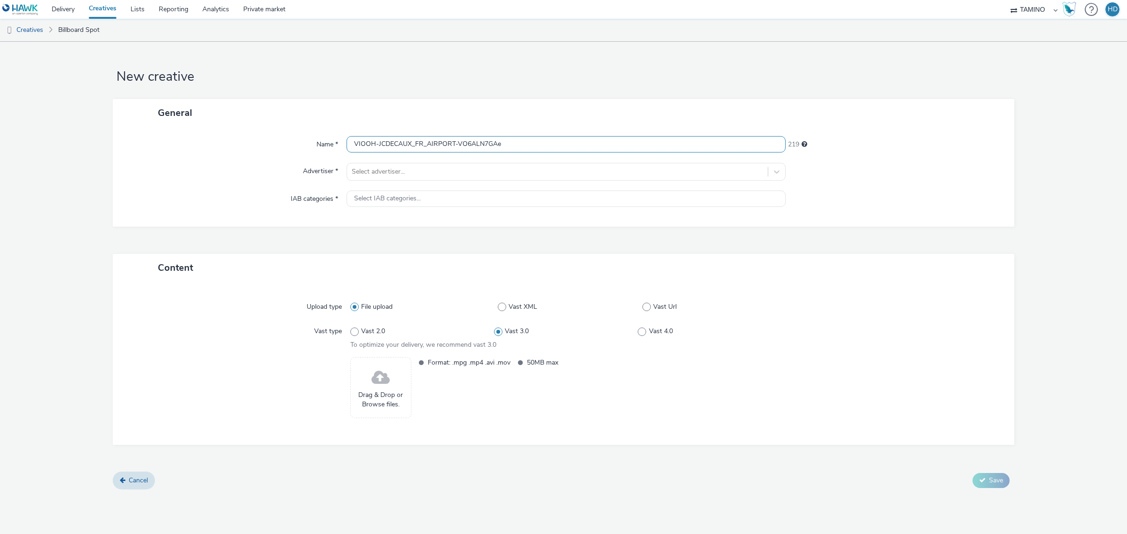
scroll to position [0, 0]
drag, startPoint x: 509, startPoint y: 145, endPoint x: 271, endPoint y: 158, distance: 238.9
click at [271, 158] on div "Name * VIOOH-JCDECAUX_FR_AIRPORT-VO6ALN7GAe 219 Advertiser * Select advertiser.…" at bounding box center [563, 177] width 901 height 100
paste input "2025-09_RIEKER_VIDEO_10s_1080x1920_CONFORT-F_10s"
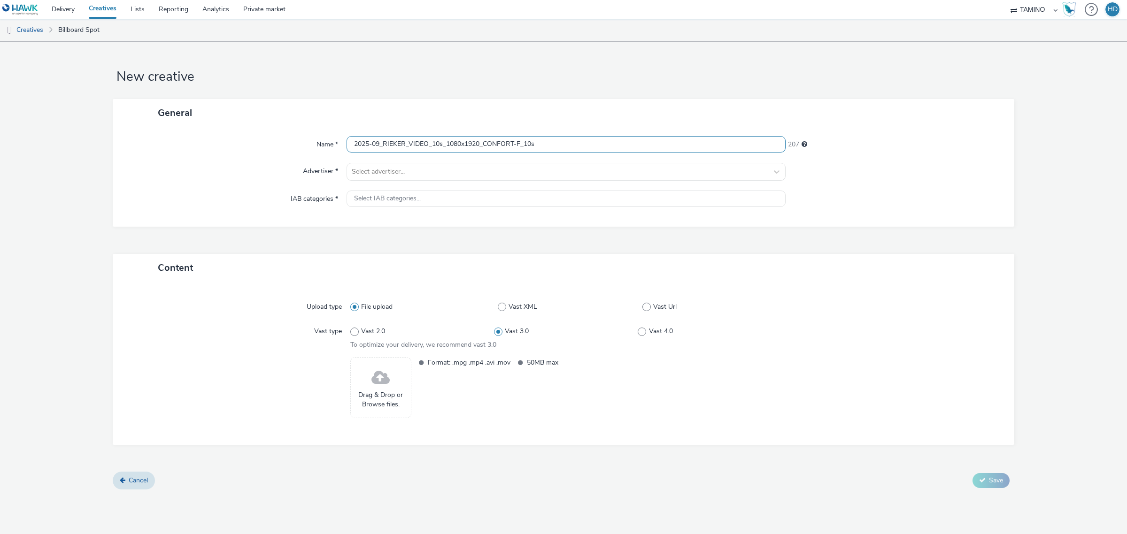
click at [522, 146] on input "2025-09_RIEKER_VIDEO_10s_1080x1920_CONFORT-F_10s" at bounding box center [565, 144] width 439 height 16
type input "2025-09_RIEKER_VIDEO_10s_1080x1920_CONFORT-H_RETOURNE_10s"
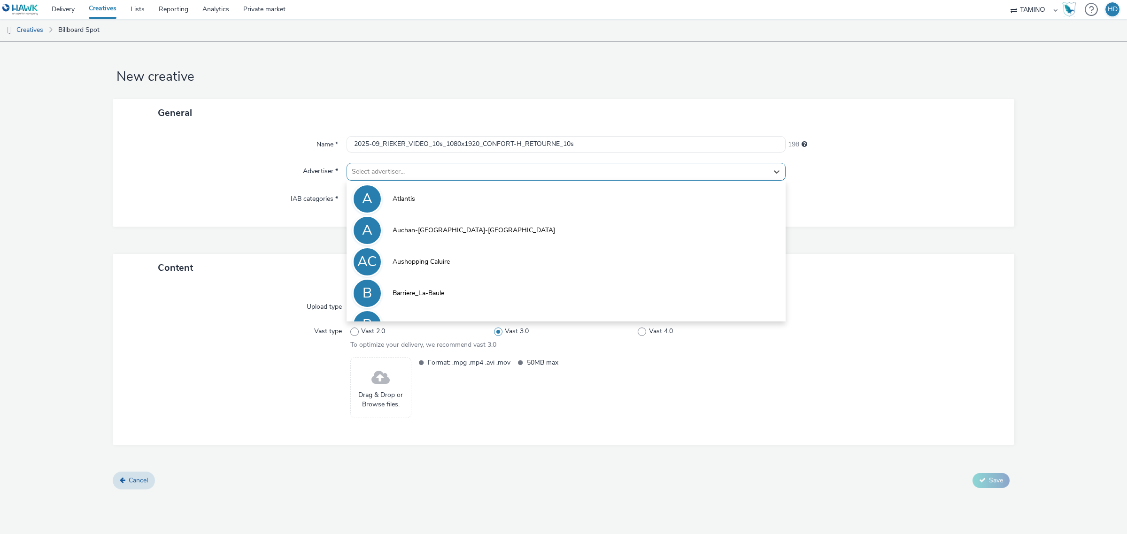
click at [482, 177] on div "Select advertiser..." at bounding box center [557, 171] width 421 height 15
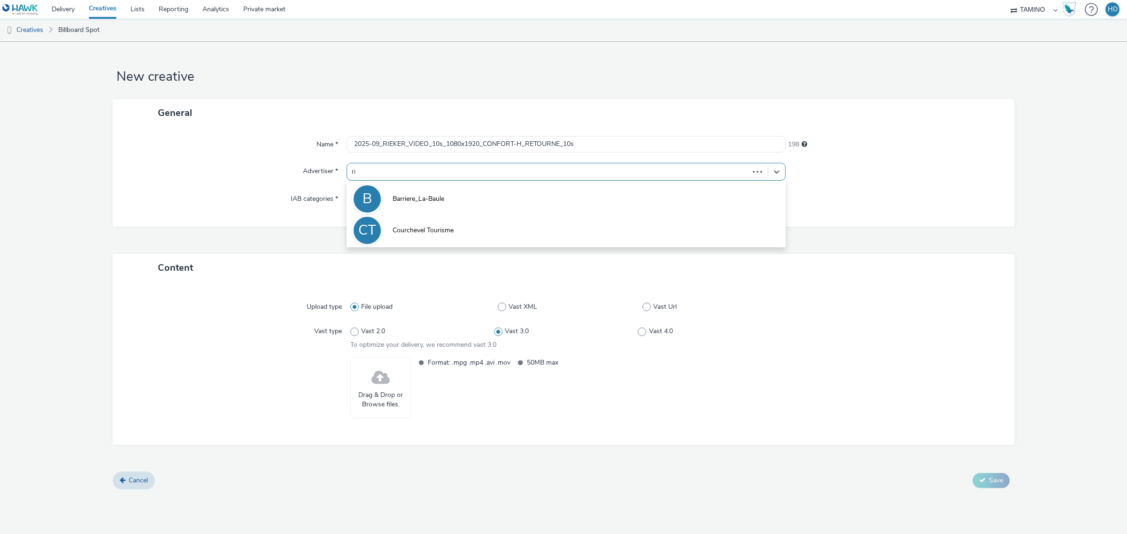
type input "rie"
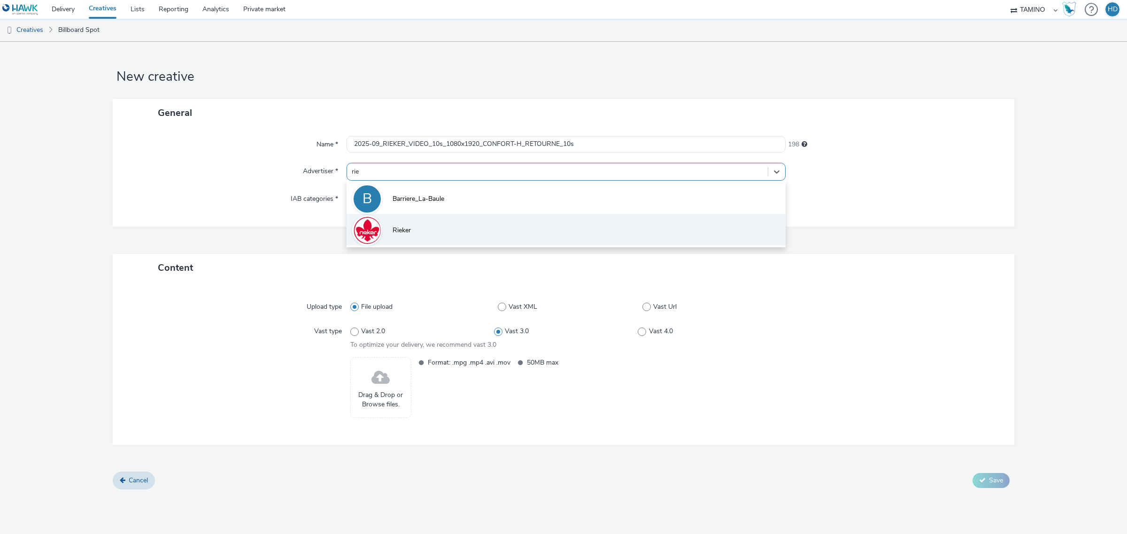
click at [503, 227] on li "Rieker" at bounding box center [565, 229] width 439 height 31
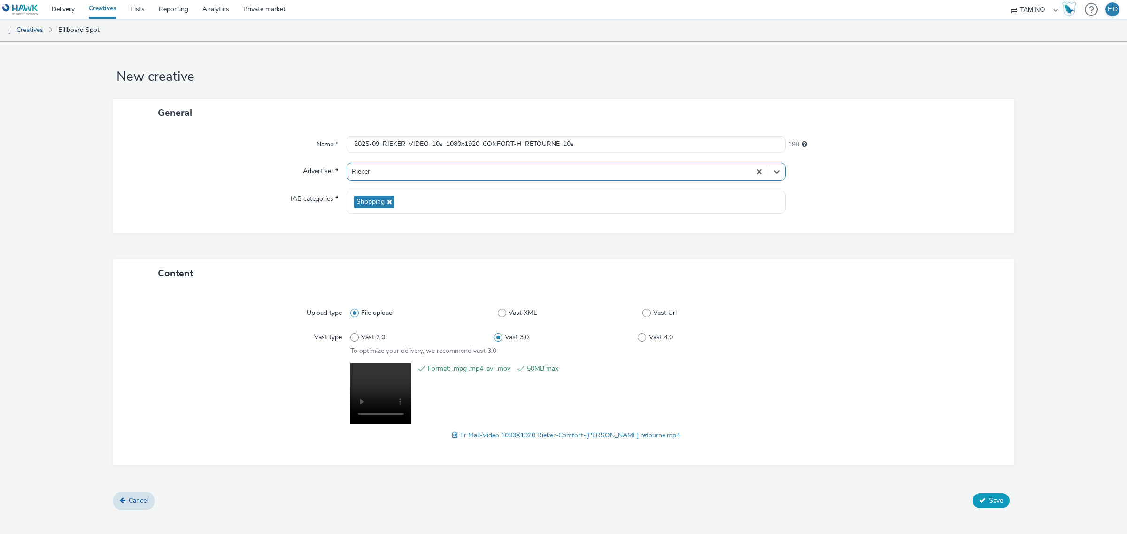
click at [997, 496] on span "Save" at bounding box center [996, 500] width 14 height 9
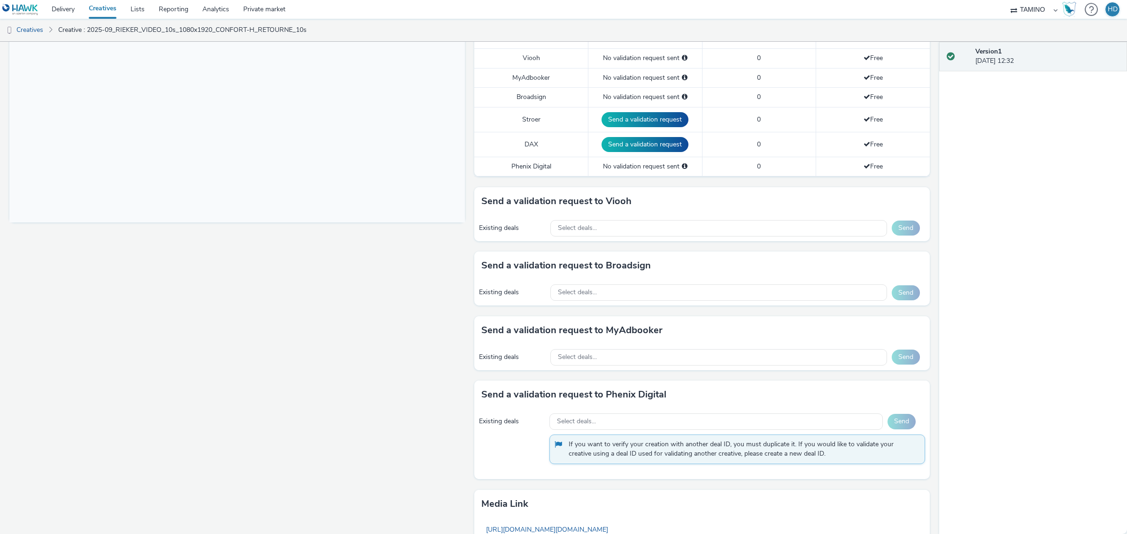
scroll to position [293, 0]
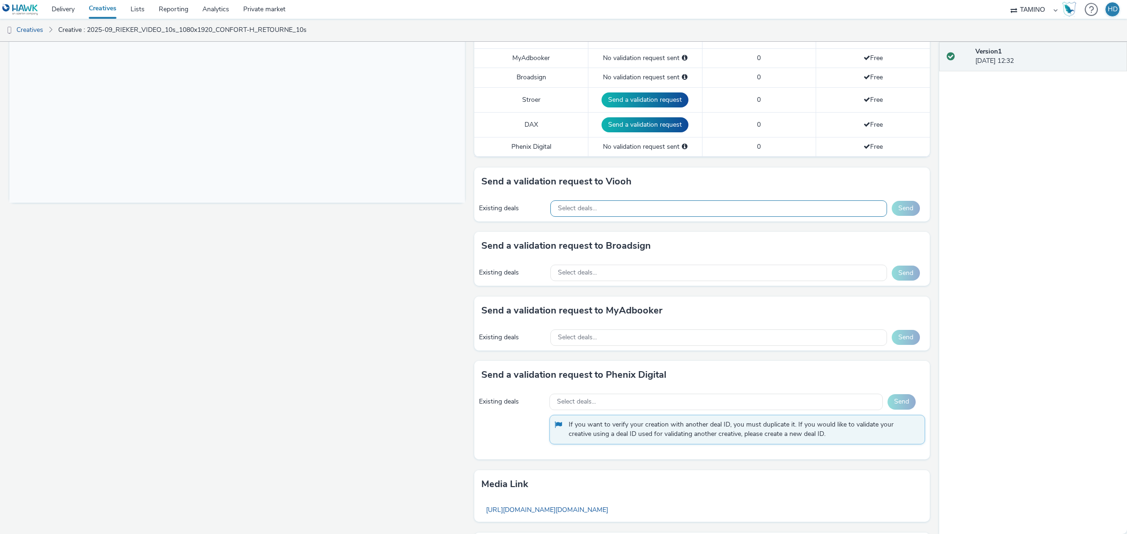
click at [627, 211] on div "Select deals..." at bounding box center [718, 208] width 337 height 16
type input "2025-09_RIEKER_VIDEO_10s_1080x1920_CONFORT-F_10s"
click at [630, 211] on div "Select deals..." at bounding box center [718, 208] width 337 height 16
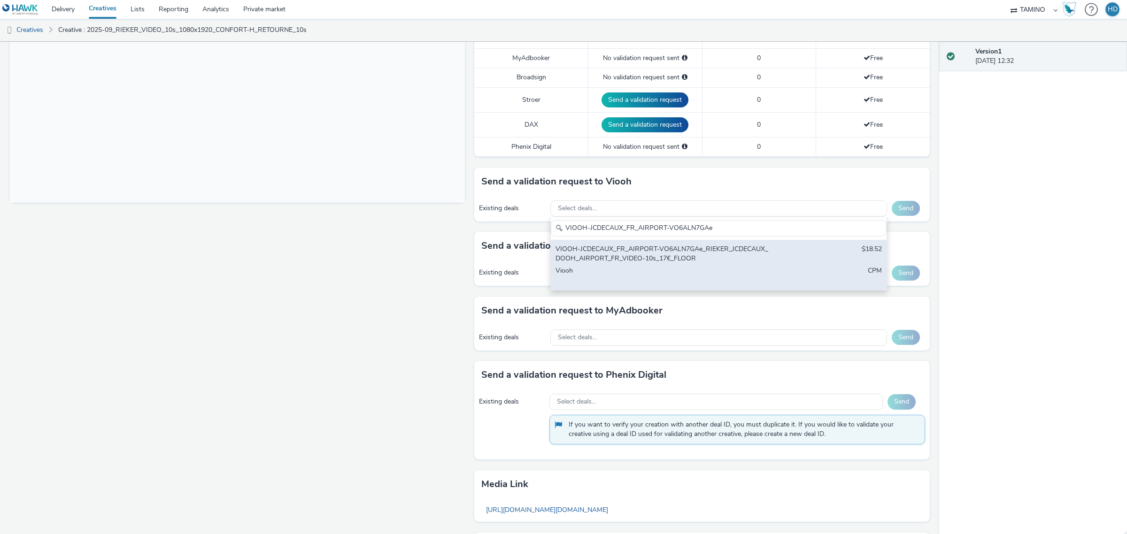
type input "VIOOH-JCDECAUX_FR_AIRPORT-VO6ALN7GAe"
click at [780, 260] on div "VIOOH-JCDECAUX_FR_AIRPORT-VO6ALN7GAe_RIEKER_JCDECAUX_DOOH_AIRPORT_FR_VIDEO-10s_…" at bounding box center [719, 265] width 336 height 50
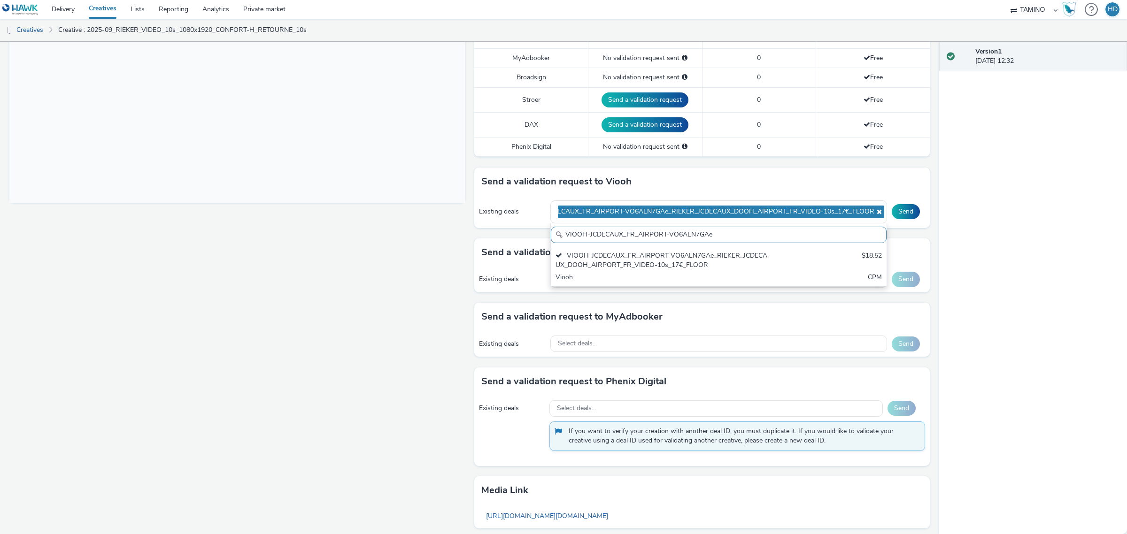
click at [793, 188] on div "Send a validation request to Viooh" at bounding box center [701, 182] width 455 height 28
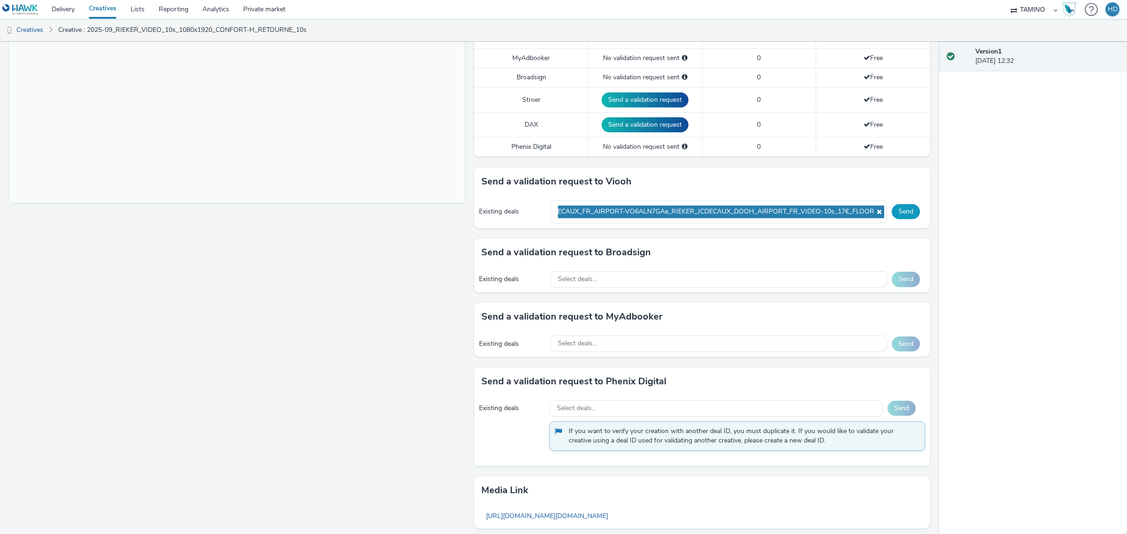
click at [893, 214] on button "Send" at bounding box center [906, 211] width 28 height 15
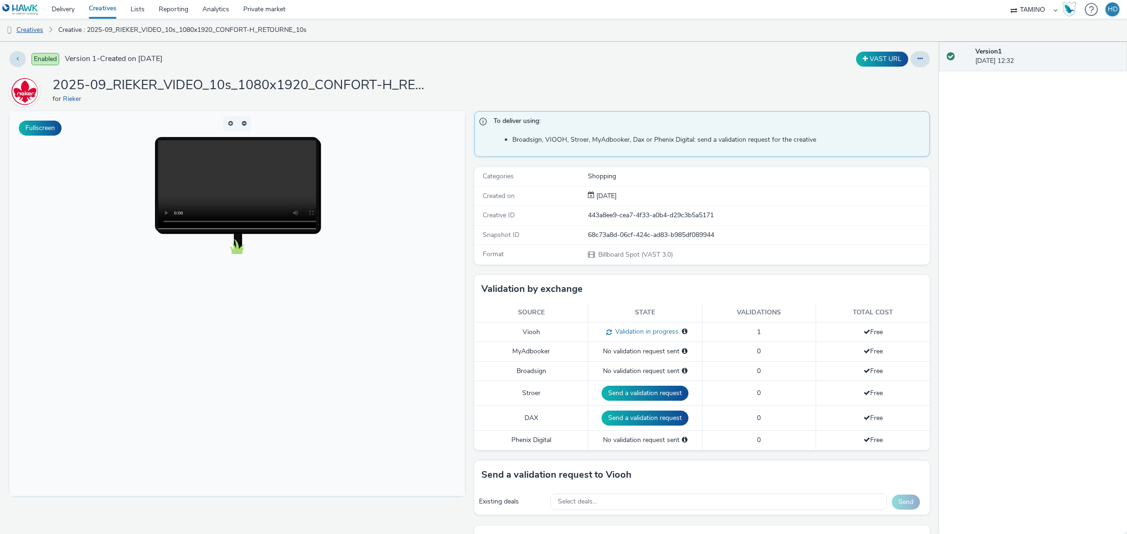
click at [40, 31] on link "Creatives" at bounding box center [24, 30] width 48 height 23
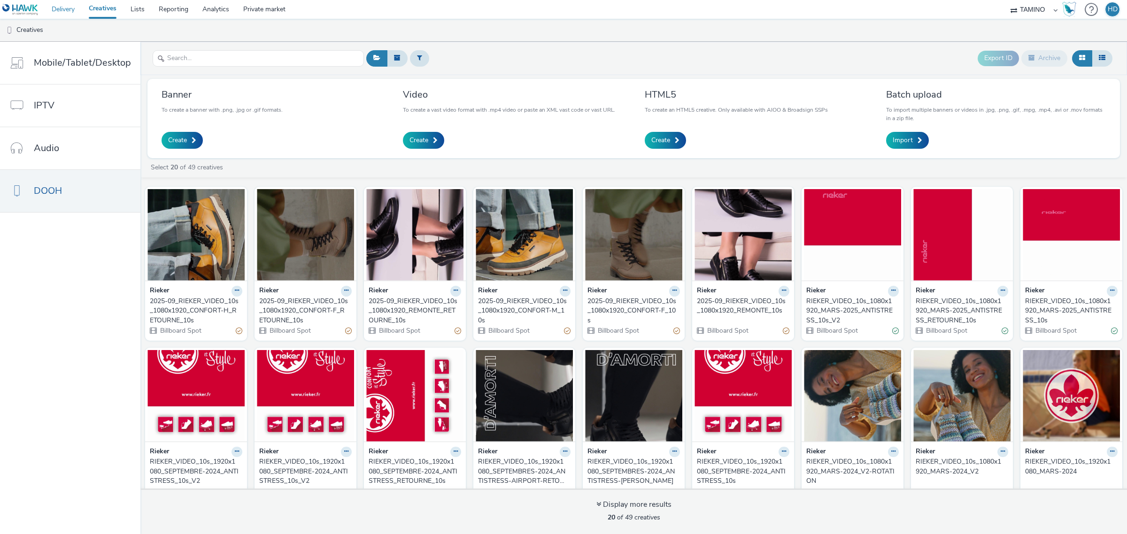
click at [67, 12] on link "Delivery" at bounding box center [63, 9] width 37 height 19
